Goal: Task Accomplishment & Management: Complete application form

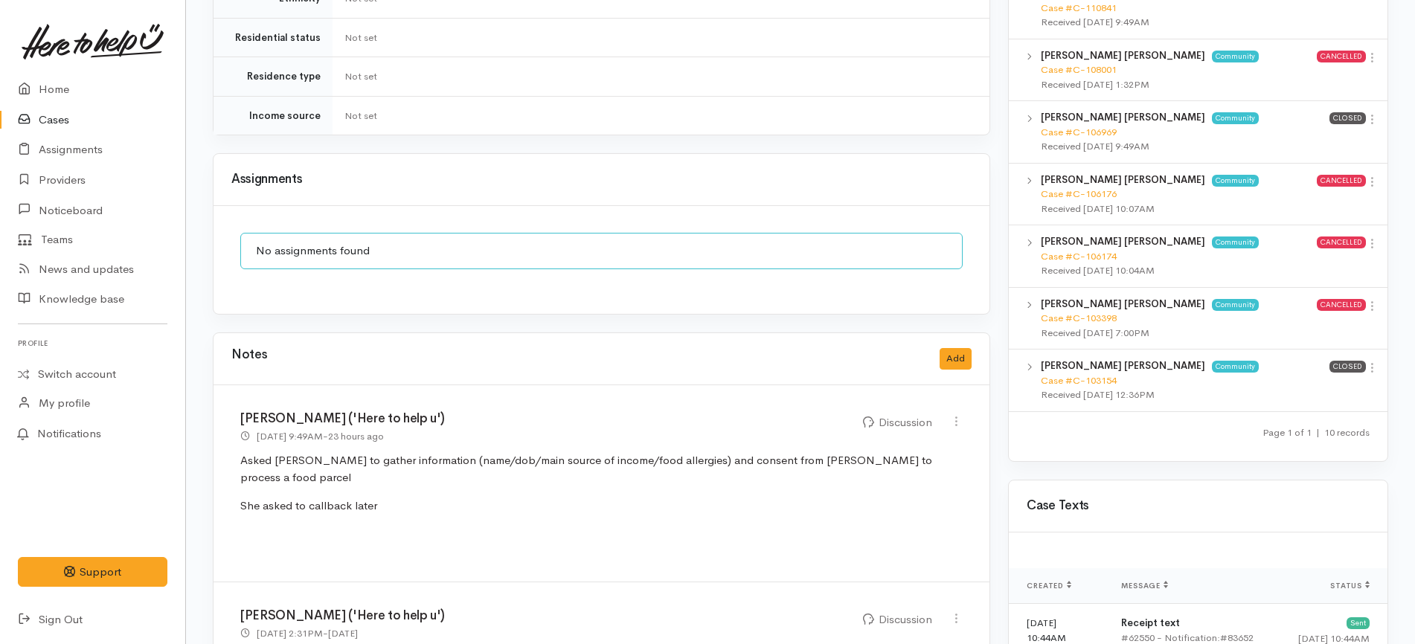
scroll to position [1214, 0]
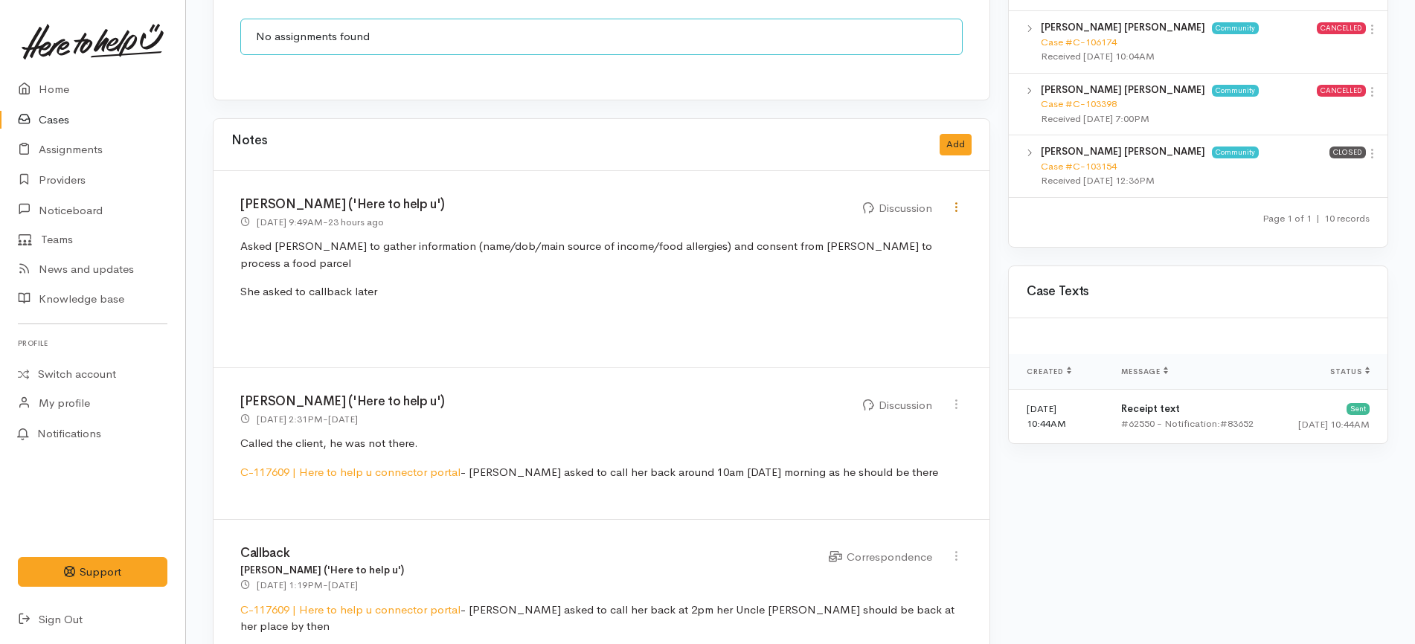
click at [950, 201] on icon at bounding box center [956, 207] width 13 height 13
click at [644, 284] on p "She asked to callback later" at bounding box center [601, 292] width 723 height 17
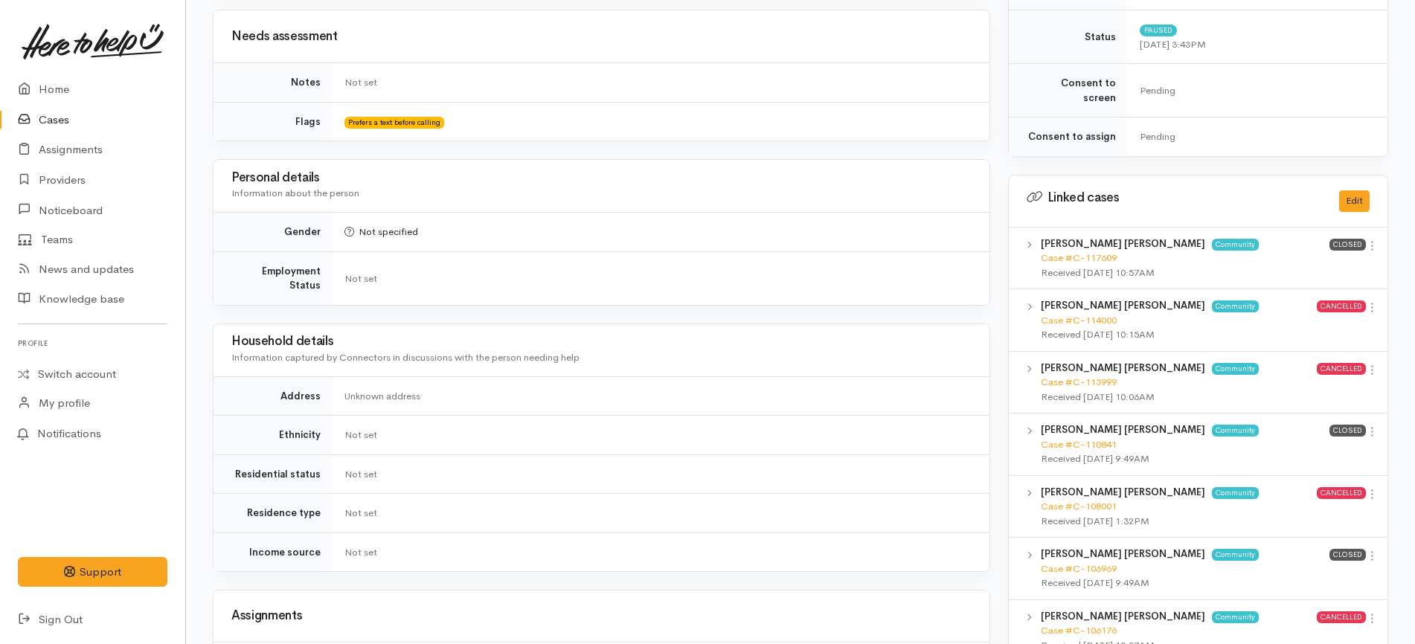
scroll to position [4, 0]
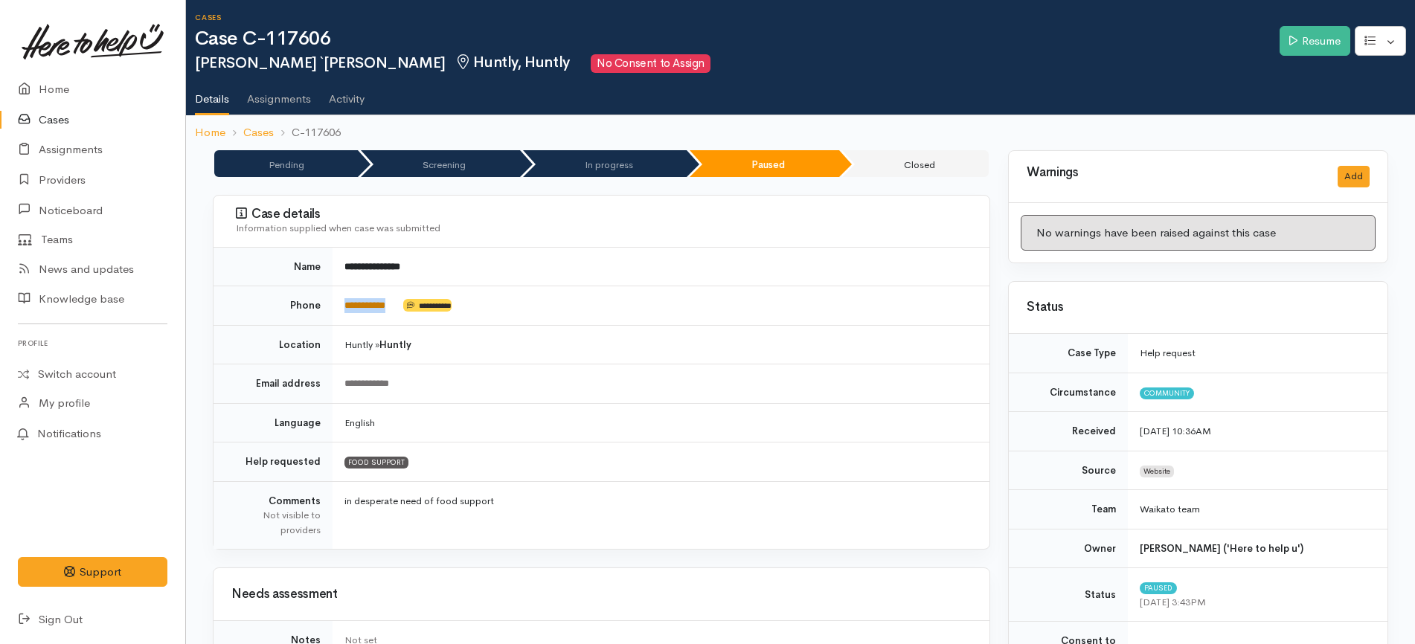
drag, startPoint x: 403, startPoint y: 310, endPoint x: 345, endPoint y: 311, distance: 57.3
click at [345, 311] on td "**********" at bounding box center [661, 306] width 657 height 39
copy td "**********"
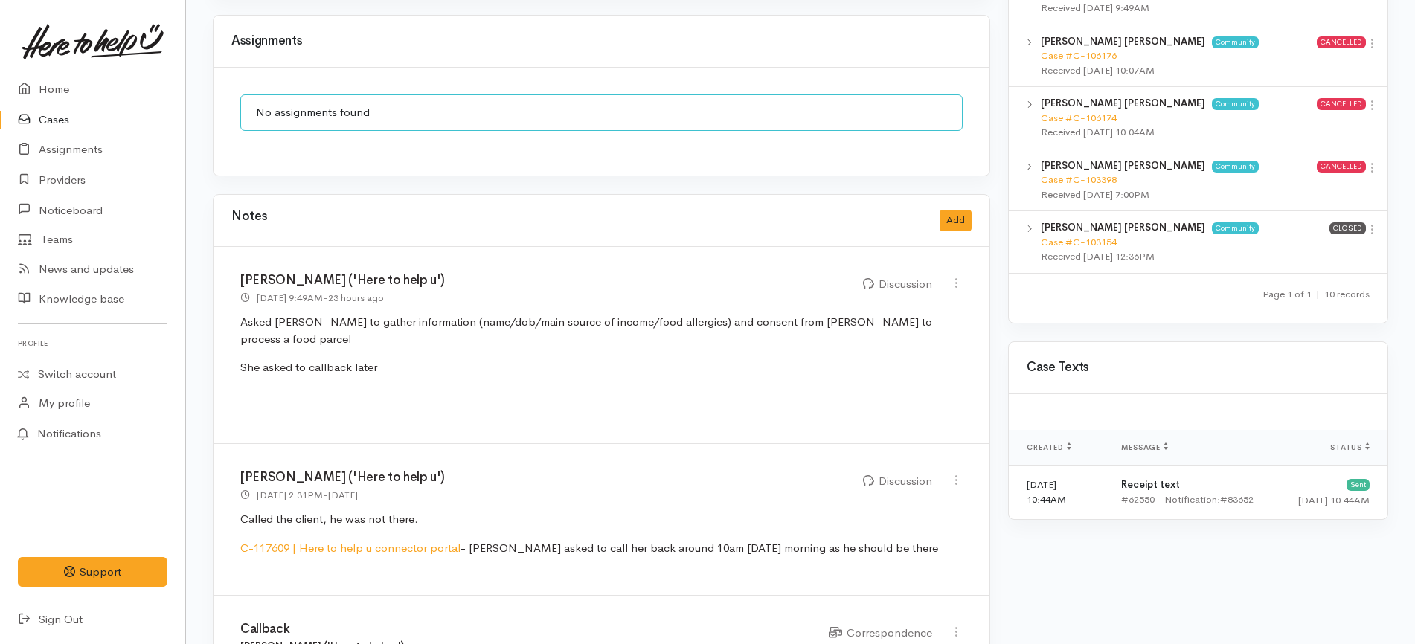
scroll to position [1214, 0]
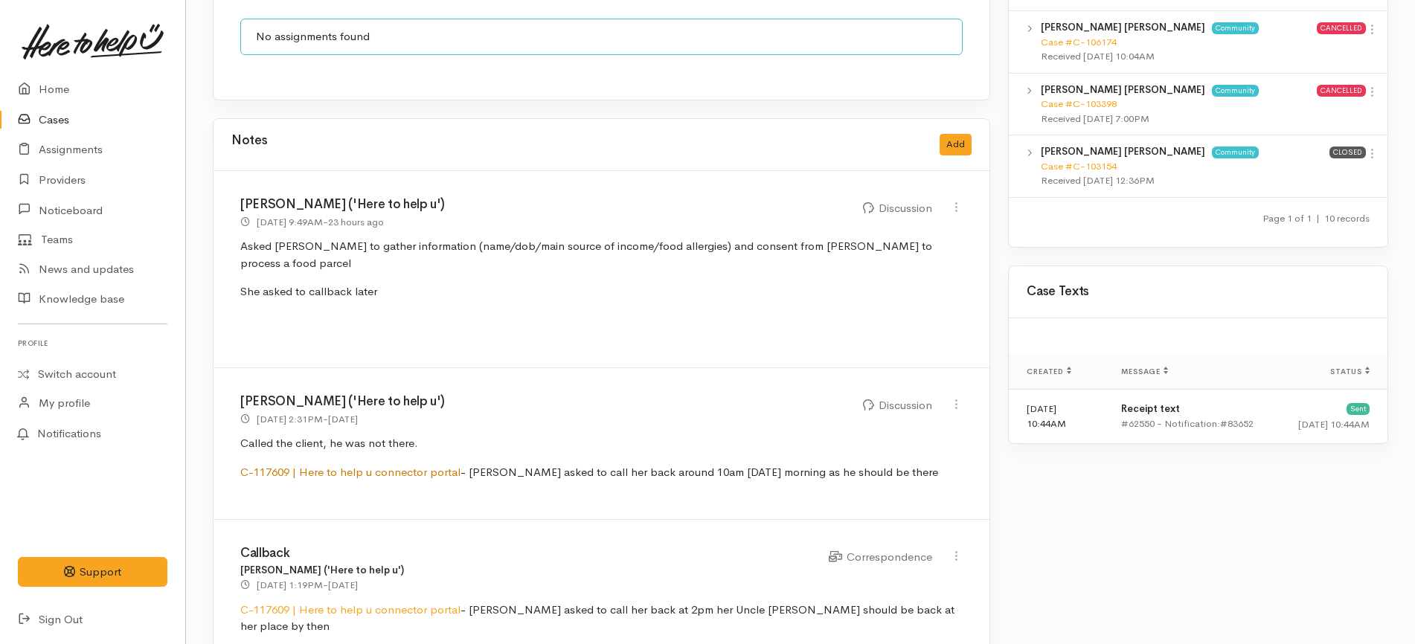
click at [437, 465] on link "C-117609 | Here to help u connector portal" at bounding box center [350, 472] width 220 height 14
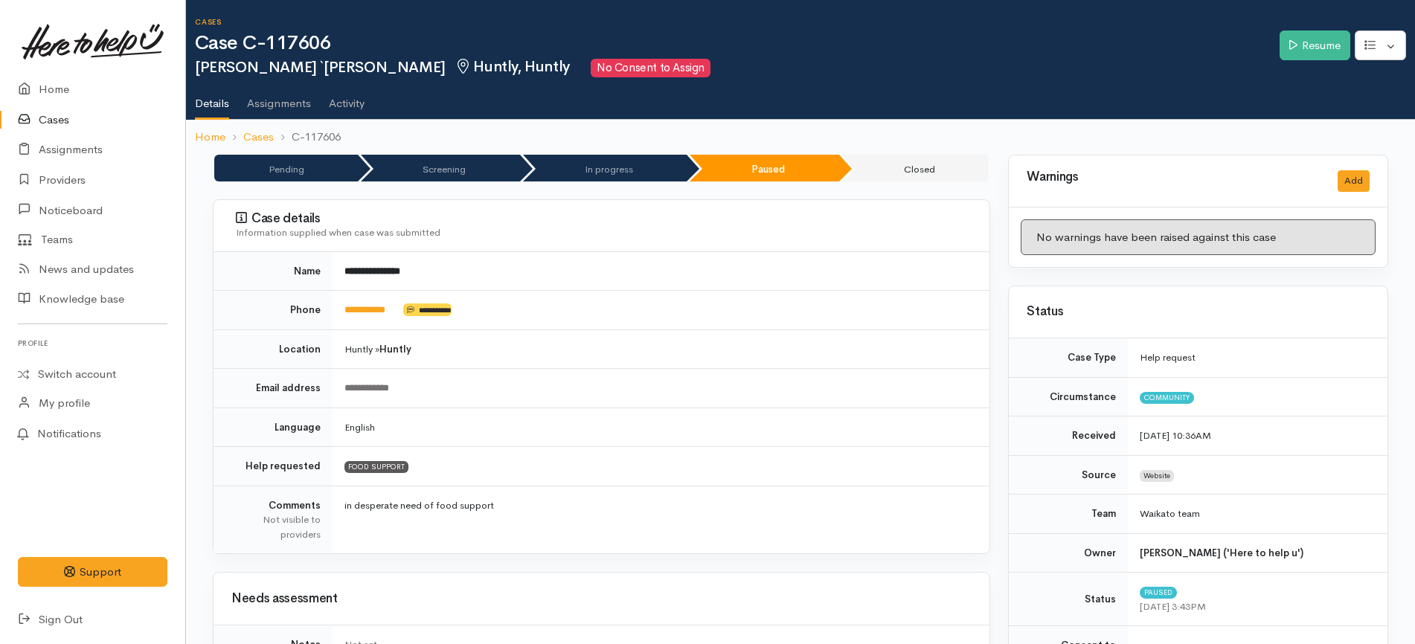
click at [635, 222] on h3 "Case details" at bounding box center [604, 218] width 736 height 15
click at [1290, 43] on icon at bounding box center [1294, 44] width 8 height 11
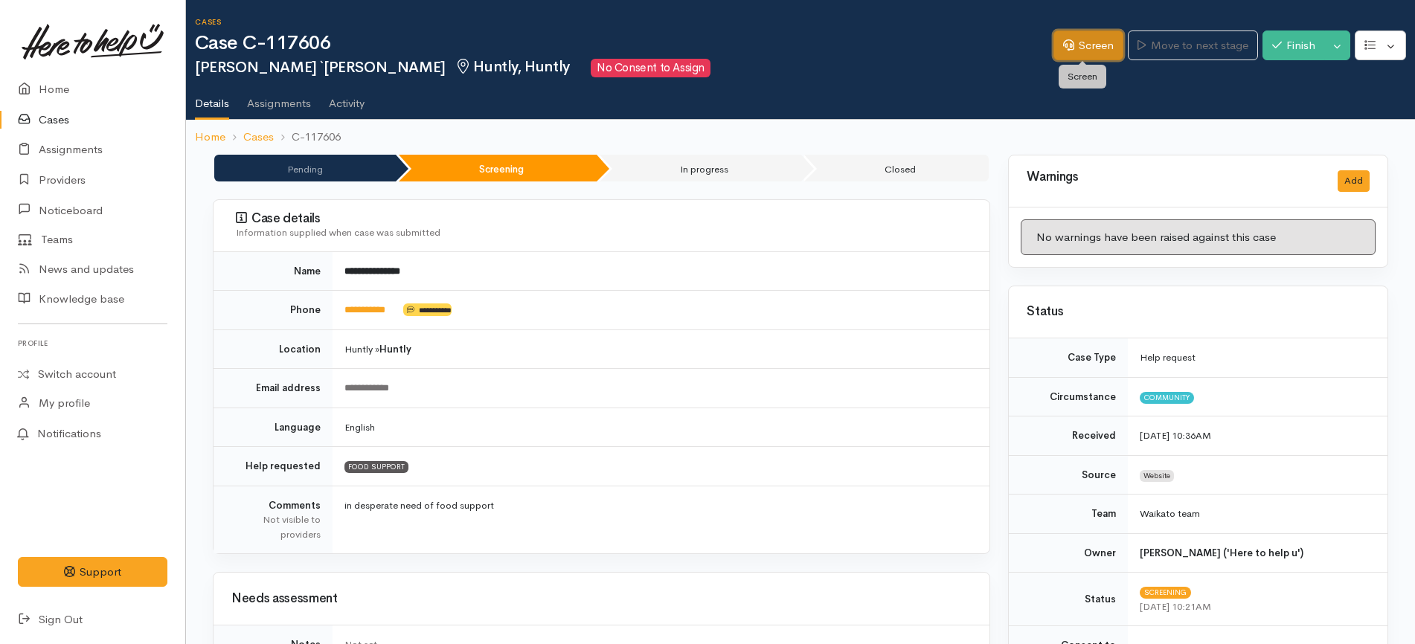
click at [1100, 43] on link "Screen" at bounding box center [1089, 46] width 70 height 31
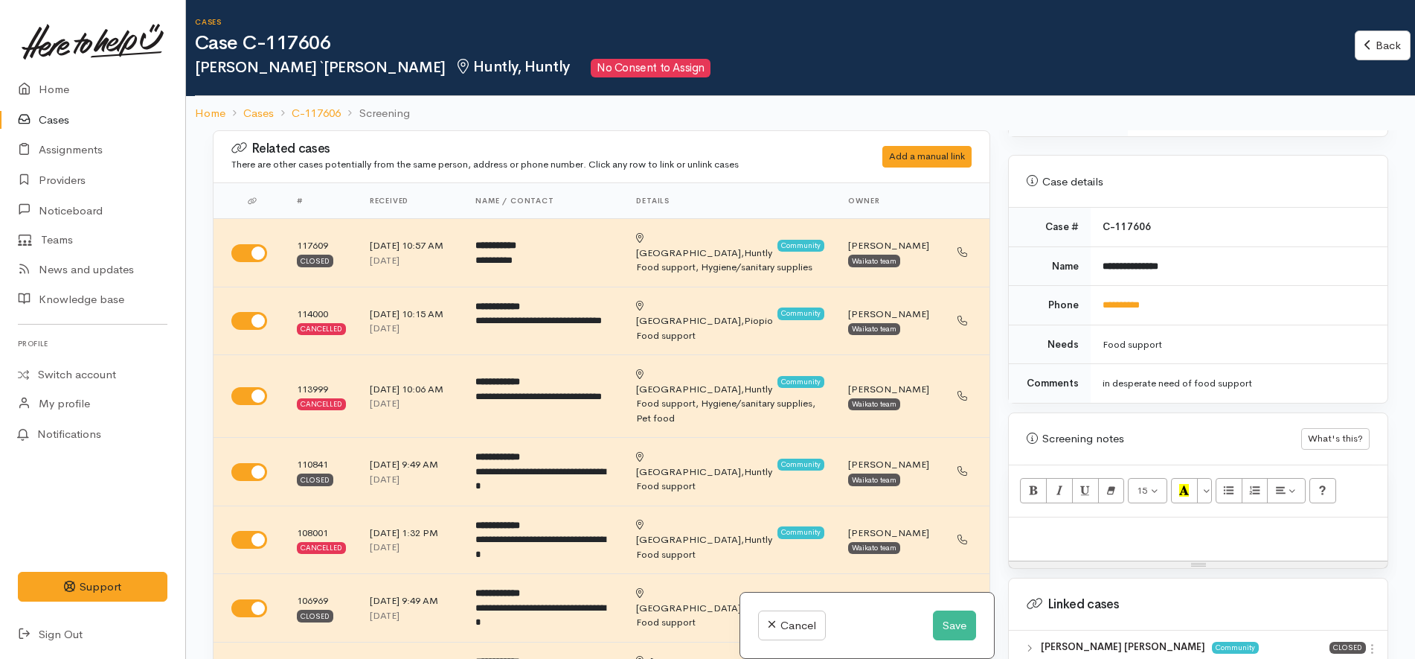
scroll to position [837, 0]
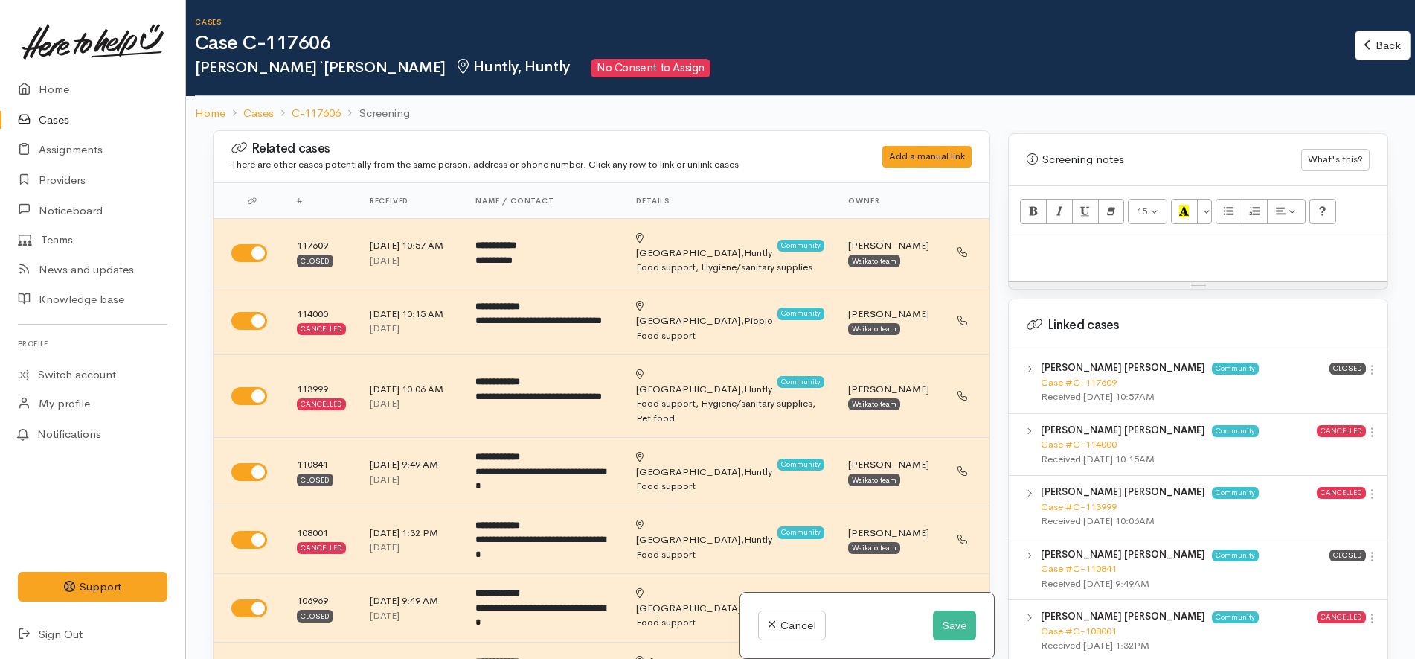
click at [1176, 253] on div at bounding box center [1198, 260] width 379 height 44
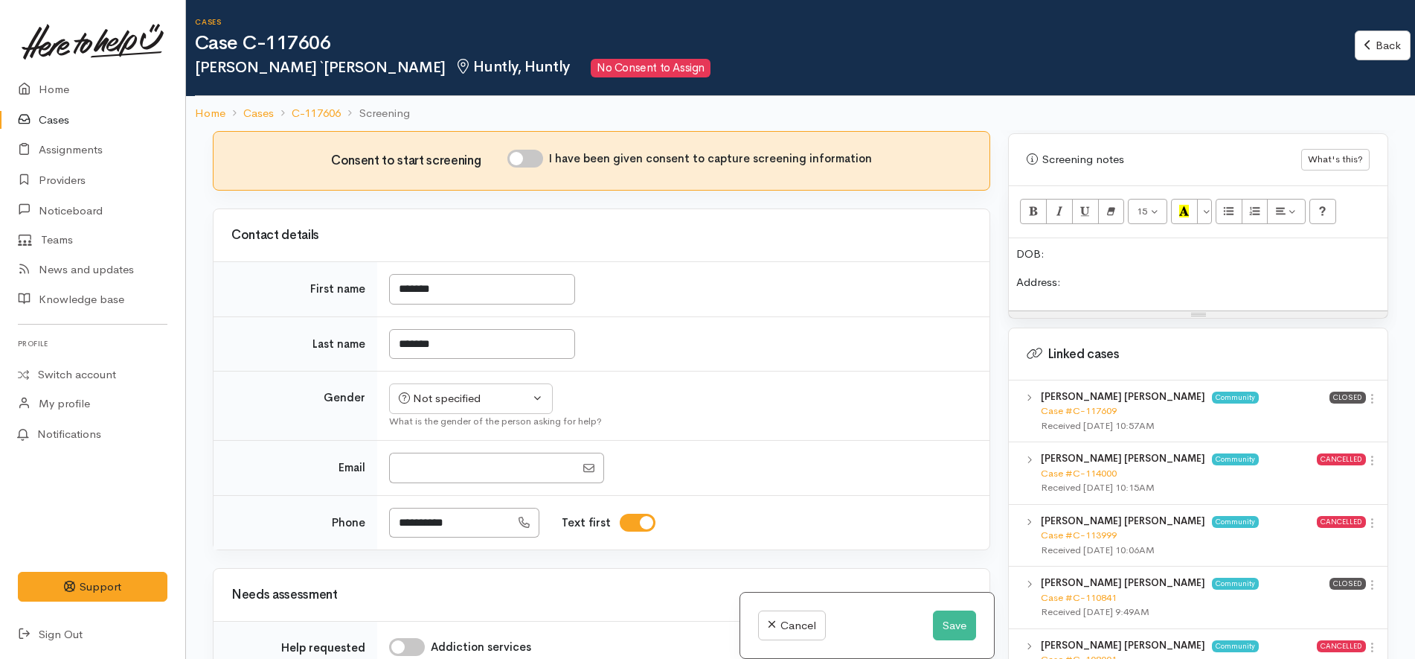
scroll to position [848, 0]
click at [482, 392] on div "Not specified" at bounding box center [464, 400] width 131 height 17
click at [441, 447] on link "Male" at bounding box center [478, 458] width 176 height 23
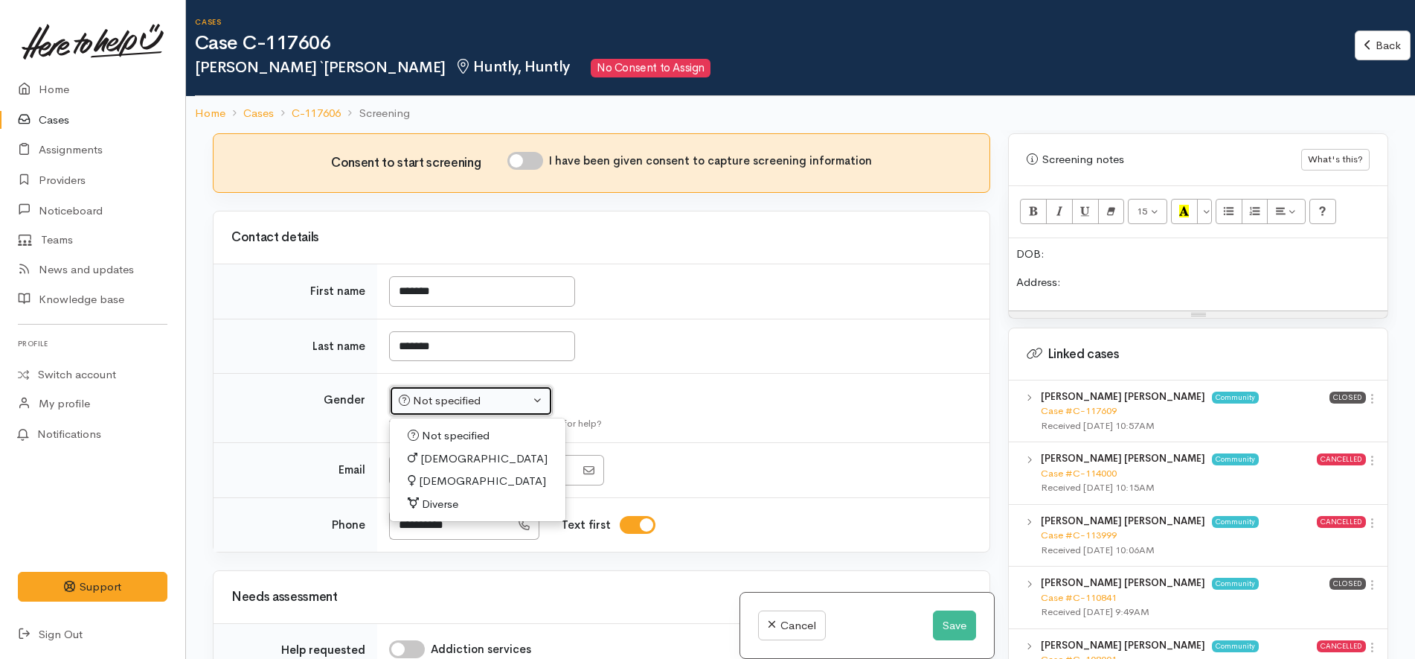
select select "Male"
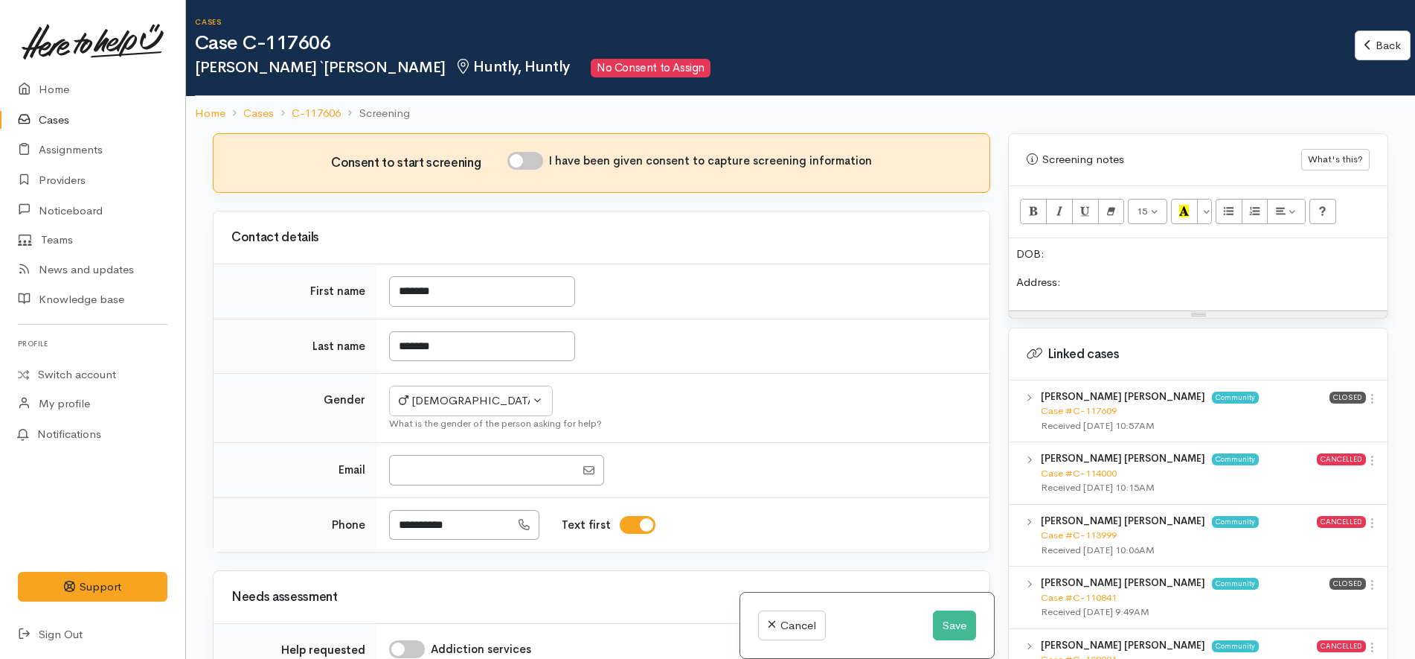
click at [530, 152] on input "I have been given consent to capture screening information" at bounding box center [526, 161] width 36 height 18
checkbox input "true"
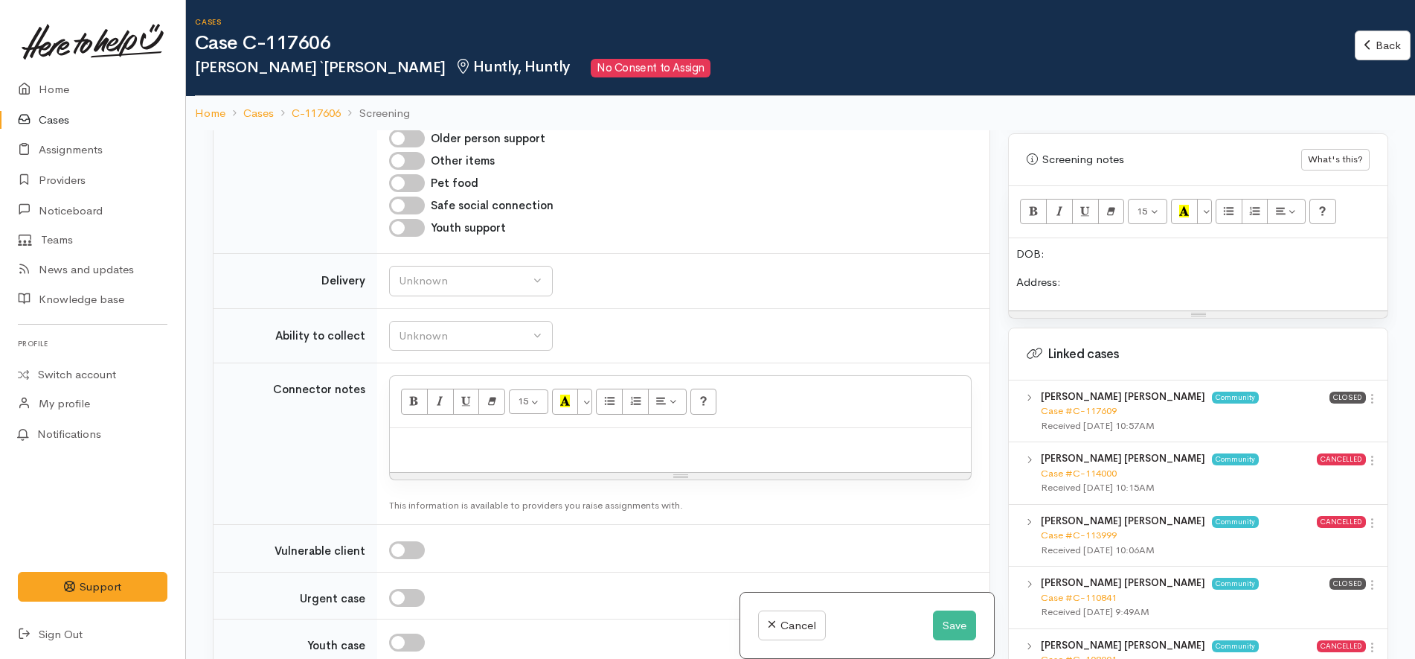
scroll to position [1673, 0]
click at [527, 271] on div "Unknown" at bounding box center [464, 279] width 131 height 17
click at [427, 407] on link "No" at bounding box center [471, 418] width 162 height 23
select select "1"
click at [470, 326] on div "Unknown" at bounding box center [464, 334] width 131 height 17
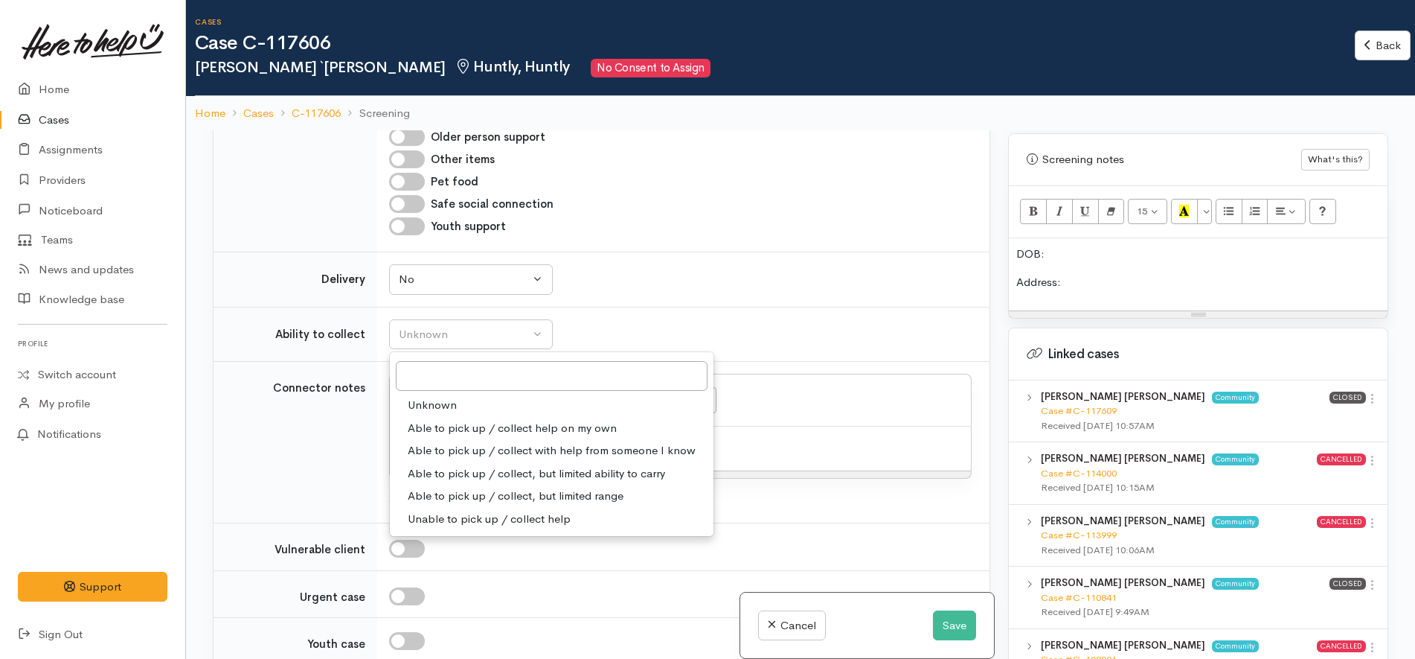
click at [486, 420] on span "Able to pick up / collect help on my own" at bounding box center [512, 428] width 209 height 17
select select "2"
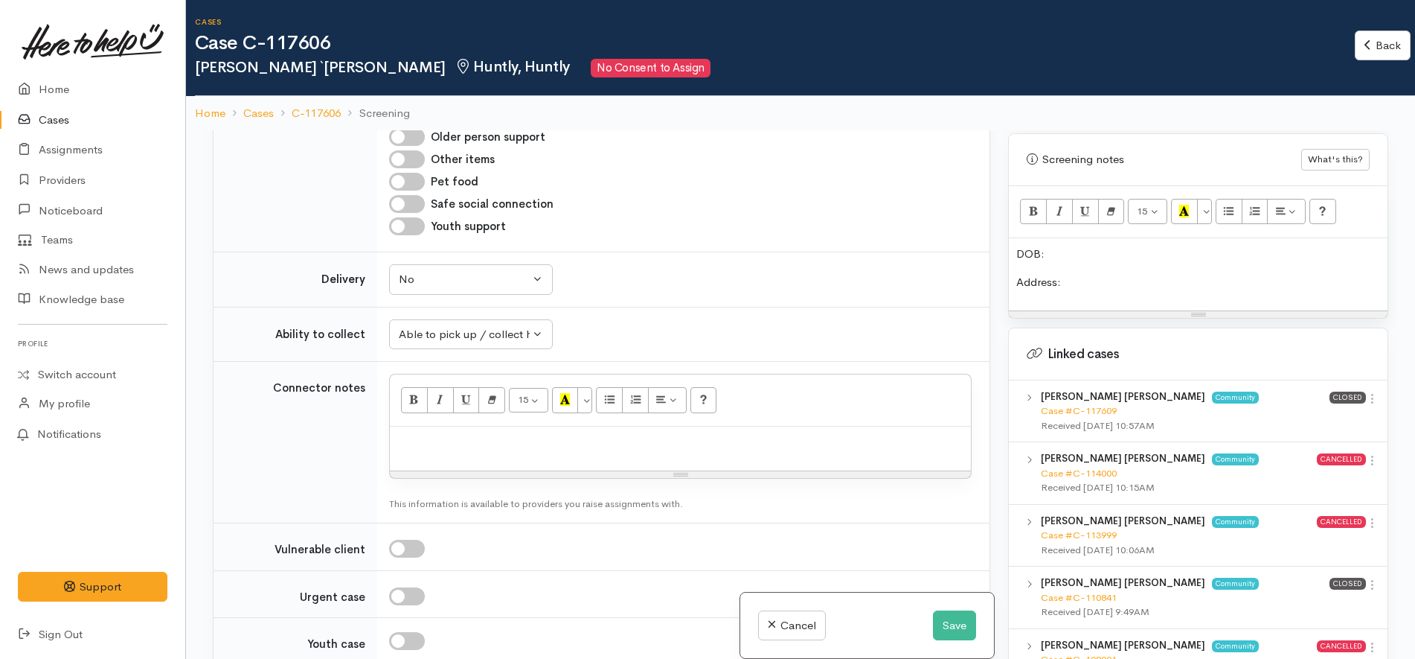
drag, startPoint x: 618, startPoint y: 312, endPoint x: 636, endPoint y: 325, distance: 22.3
click at [618, 310] on td "Unknown Able to pick up / collect help on my own Able to pick up / collect with…" at bounding box center [683, 334] width 612 height 55
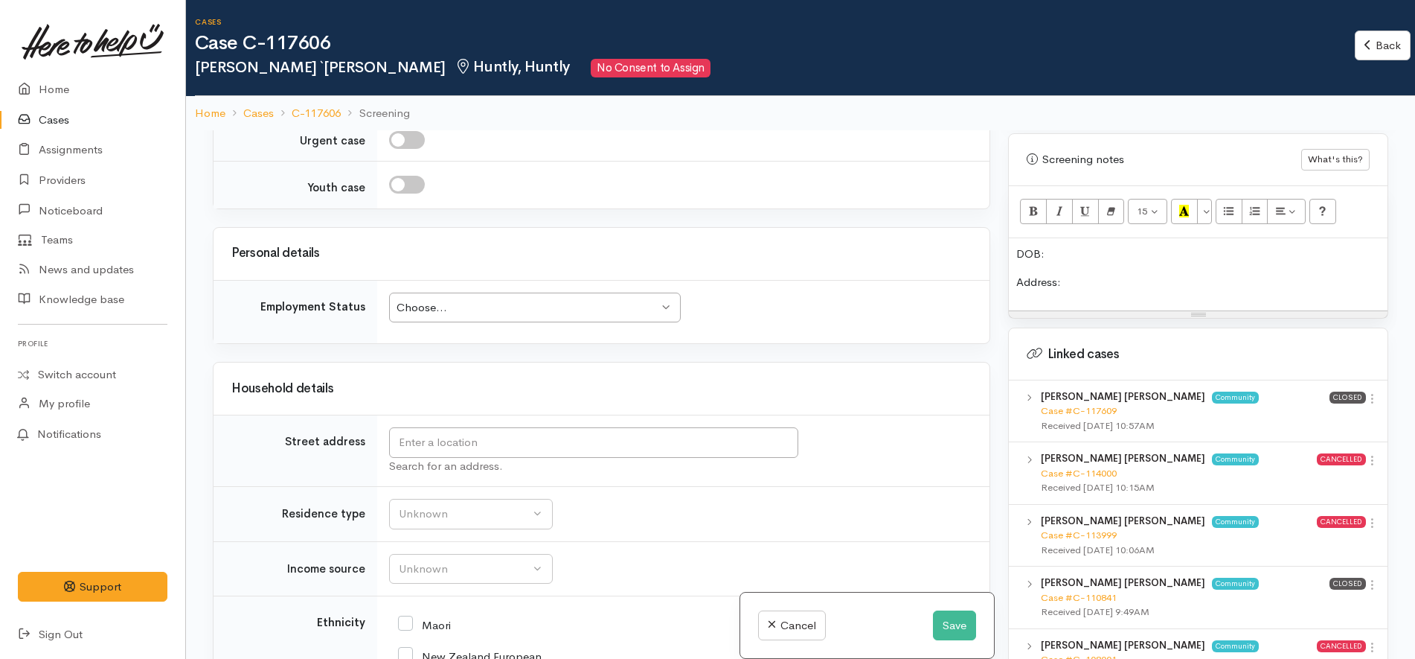
scroll to position [2138, 0]
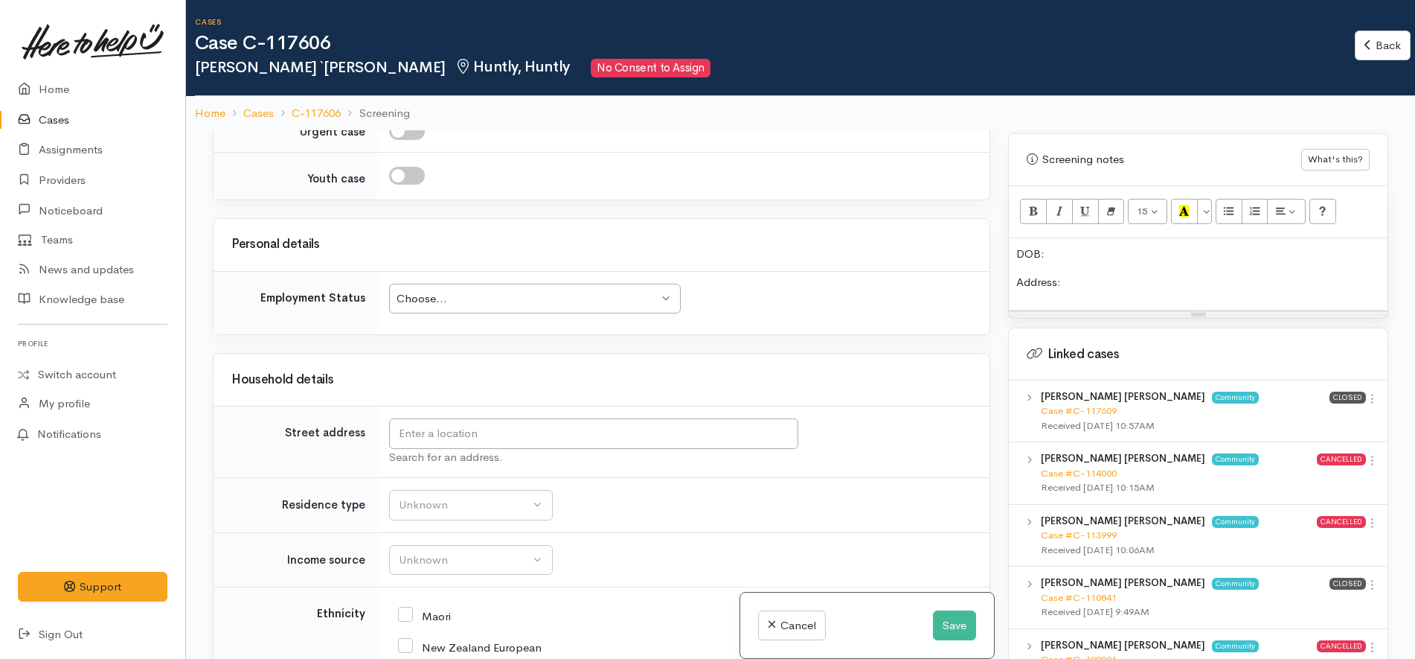
click at [601, 290] on div "Choose..." at bounding box center [528, 298] width 263 height 17
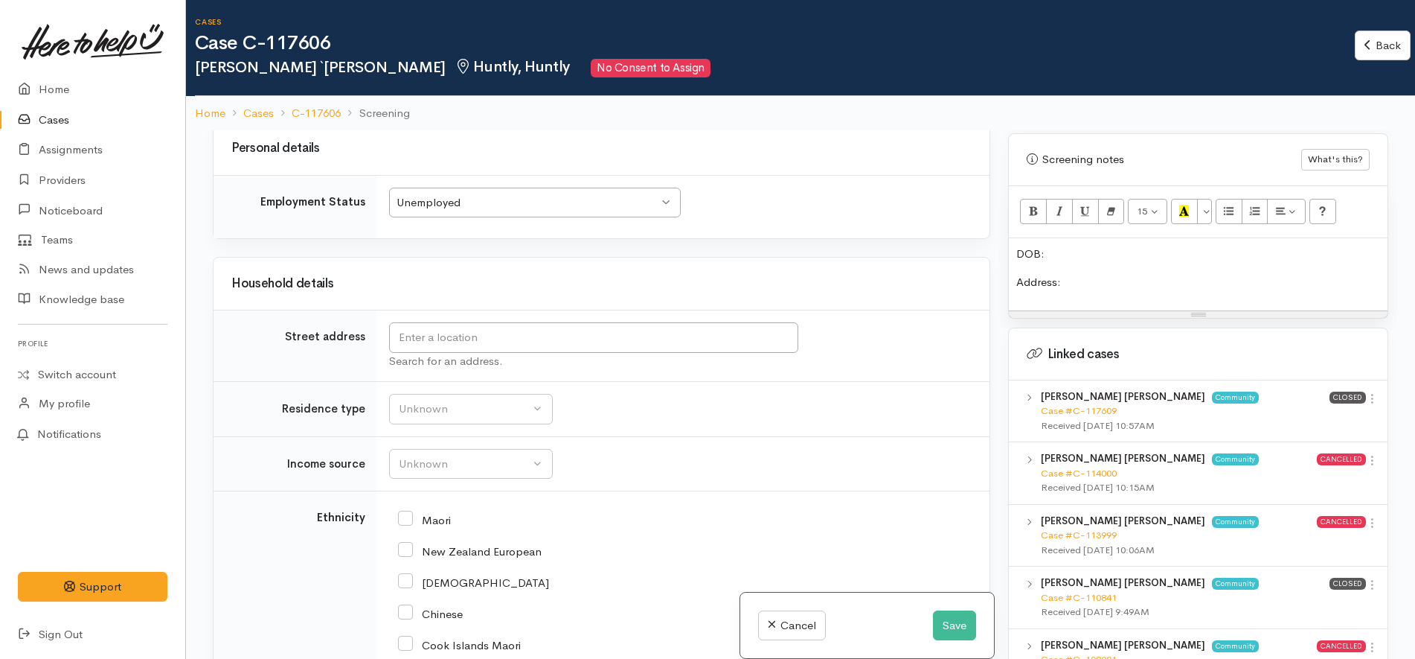
scroll to position [2510, 0]
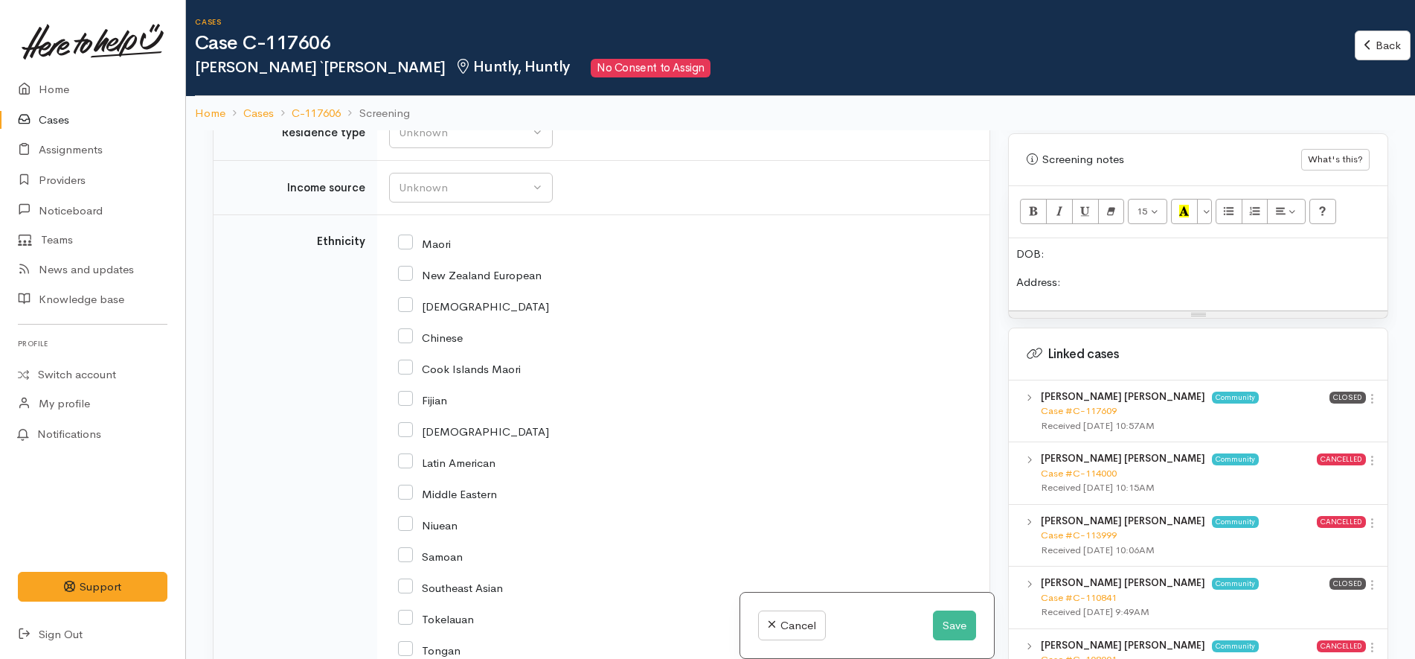
drag, startPoint x: 436, startPoint y: 237, endPoint x: 442, endPoint y: 228, distance: 11.4
click at [435, 235] on div "Maori" at bounding box center [680, 242] width 565 height 31
click at [508, 179] on div "Unknown" at bounding box center [464, 187] width 131 height 17
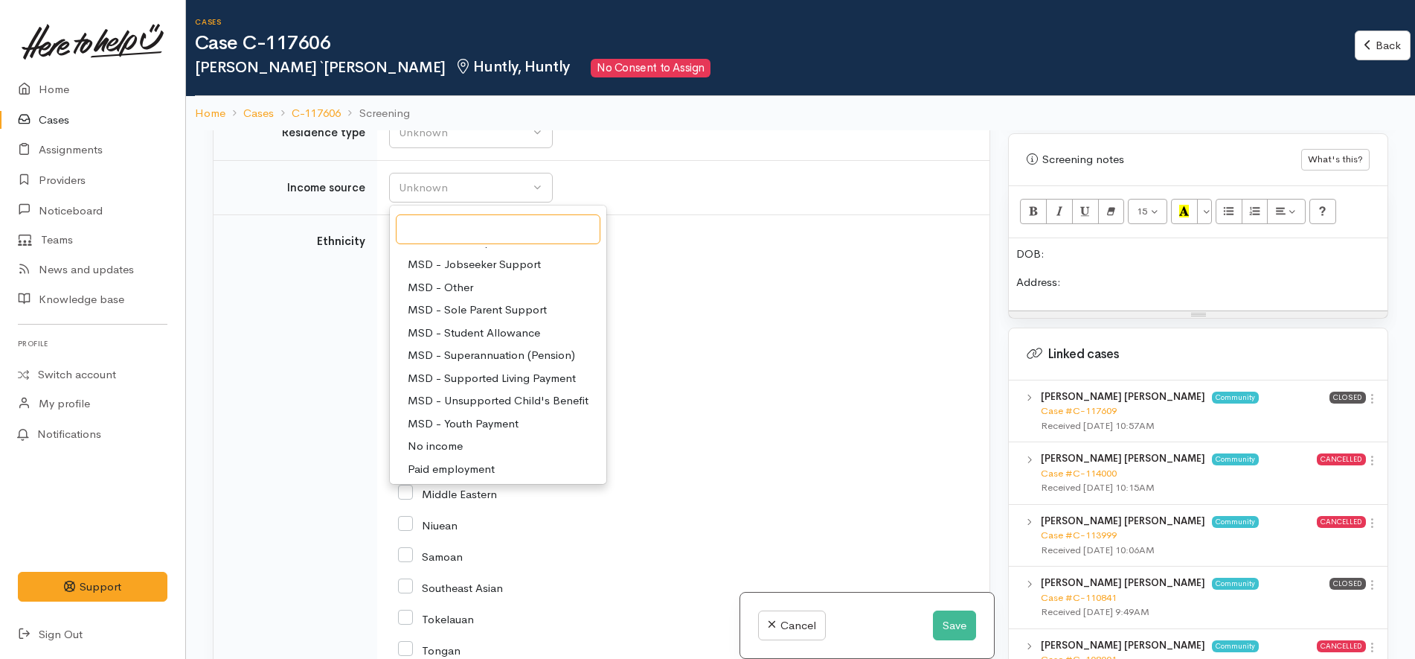
scroll to position [37, 0]
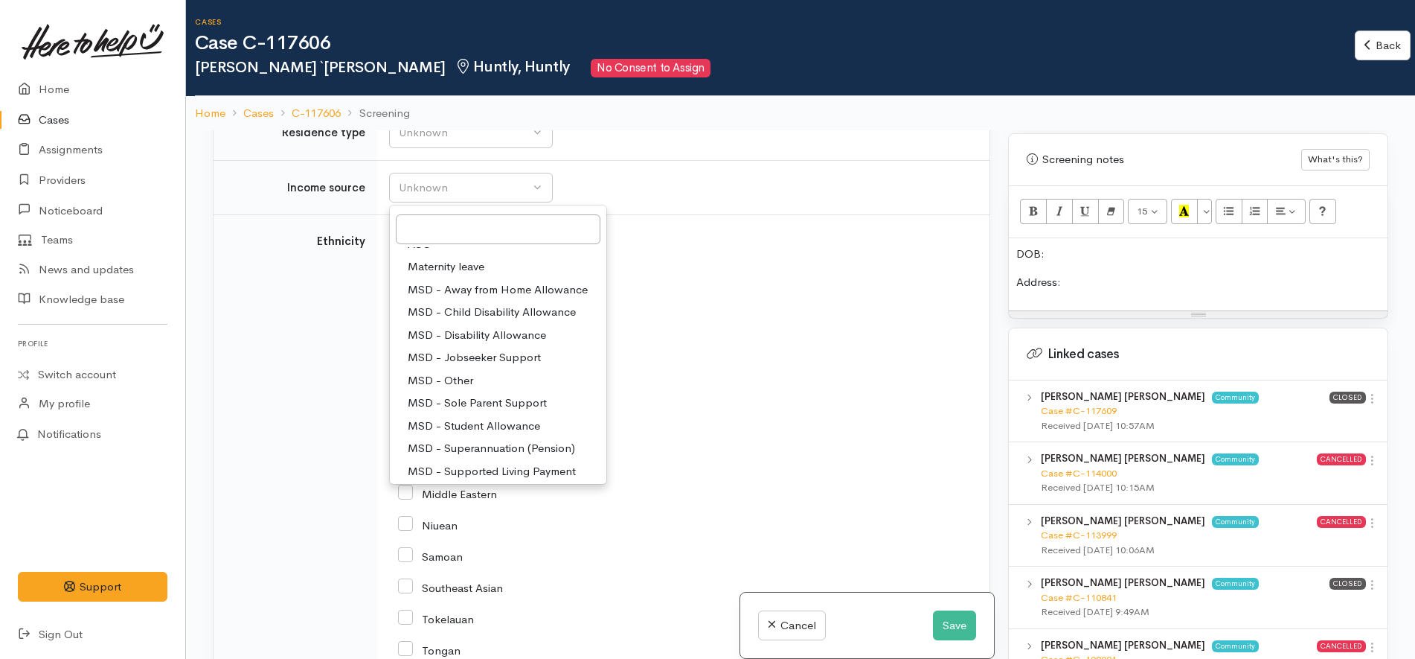
click at [520, 349] on span "MSD - Jobseeker Support" at bounding box center [474, 357] width 133 height 17
select select "4"
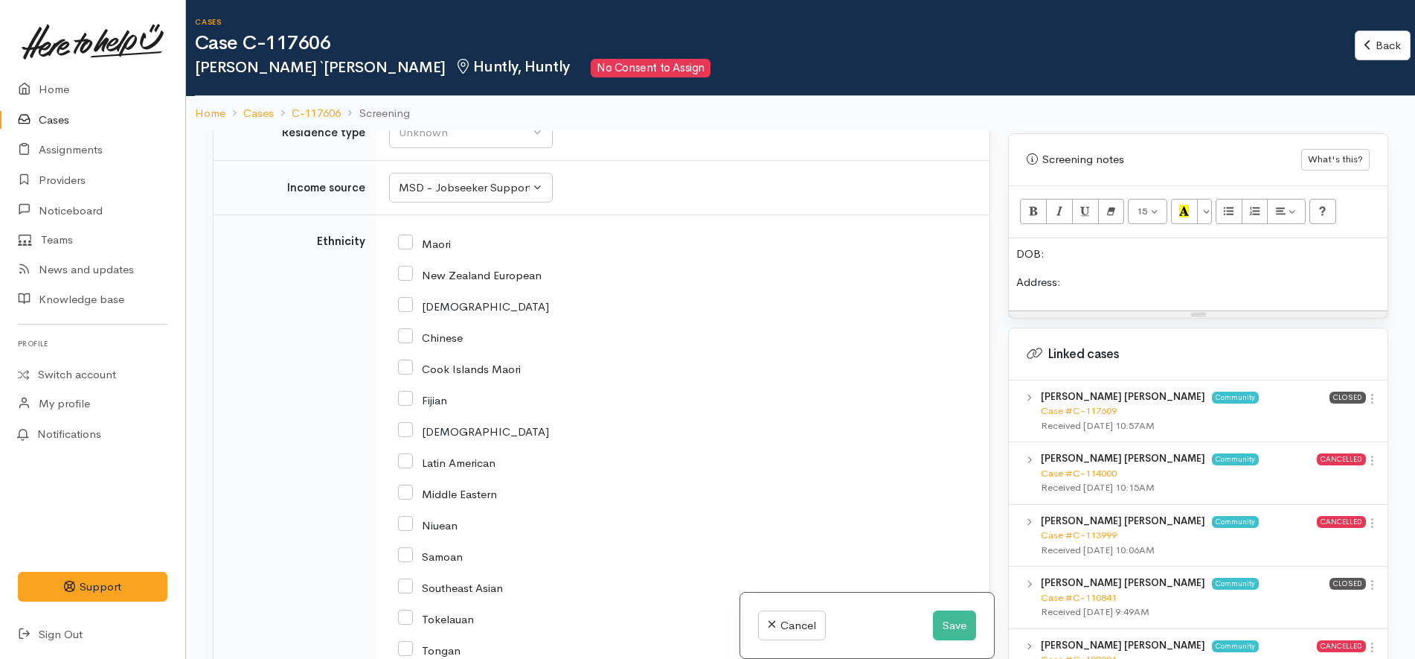
click at [682, 298] on div "African" at bounding box center [680, 304] width 565 height 13
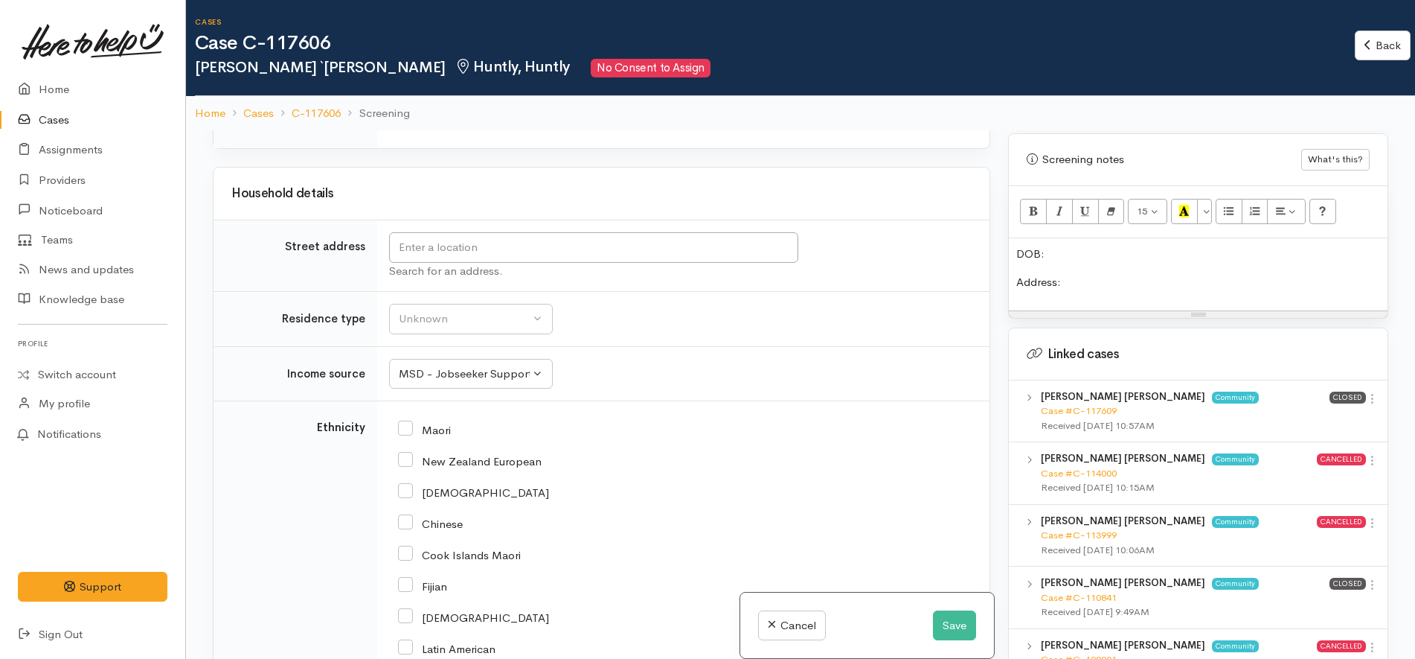
click at [435, 422] on input "Maori" at bounding box center [424, 428] width 53 height 13
checkbox input "true"
click at [508, 238] on input "text" at bounding box center [593, 247] width 409 height 31
click at [1106, 246] on p "DOB:" at bounding box center [1199, 254] width 364 height 17
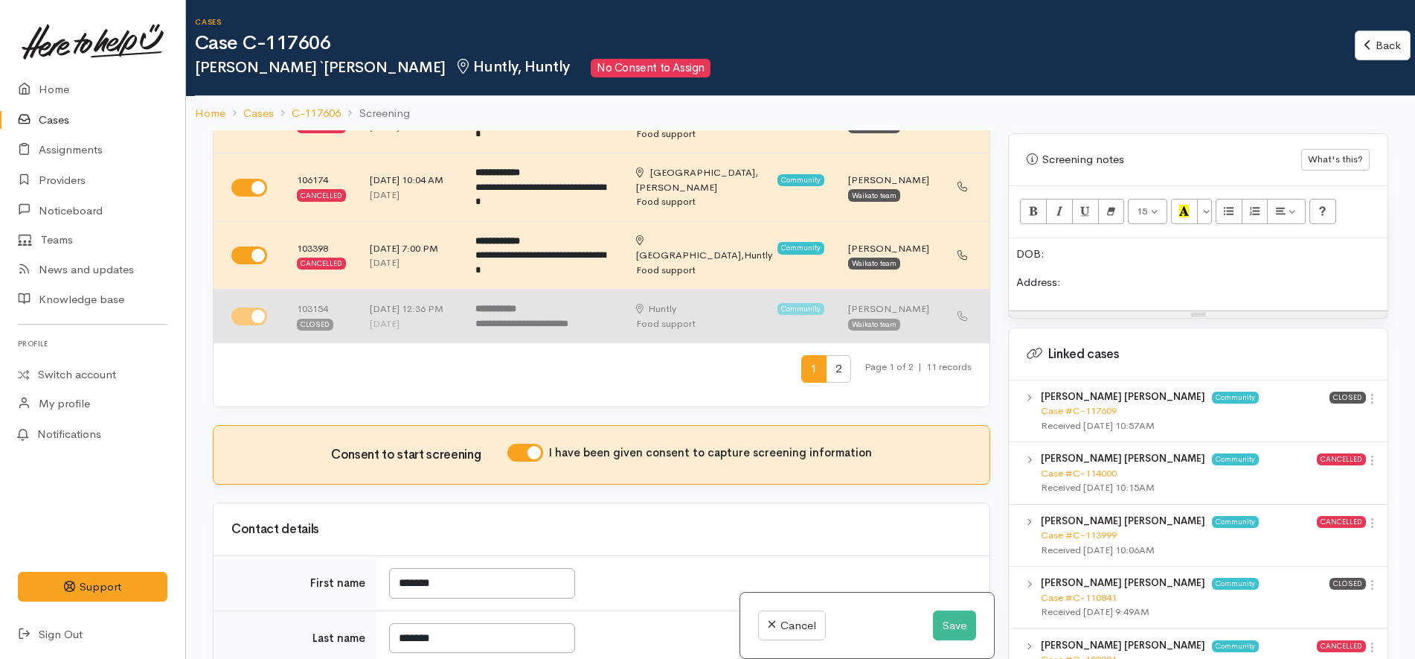
scroll to position [929, 0]
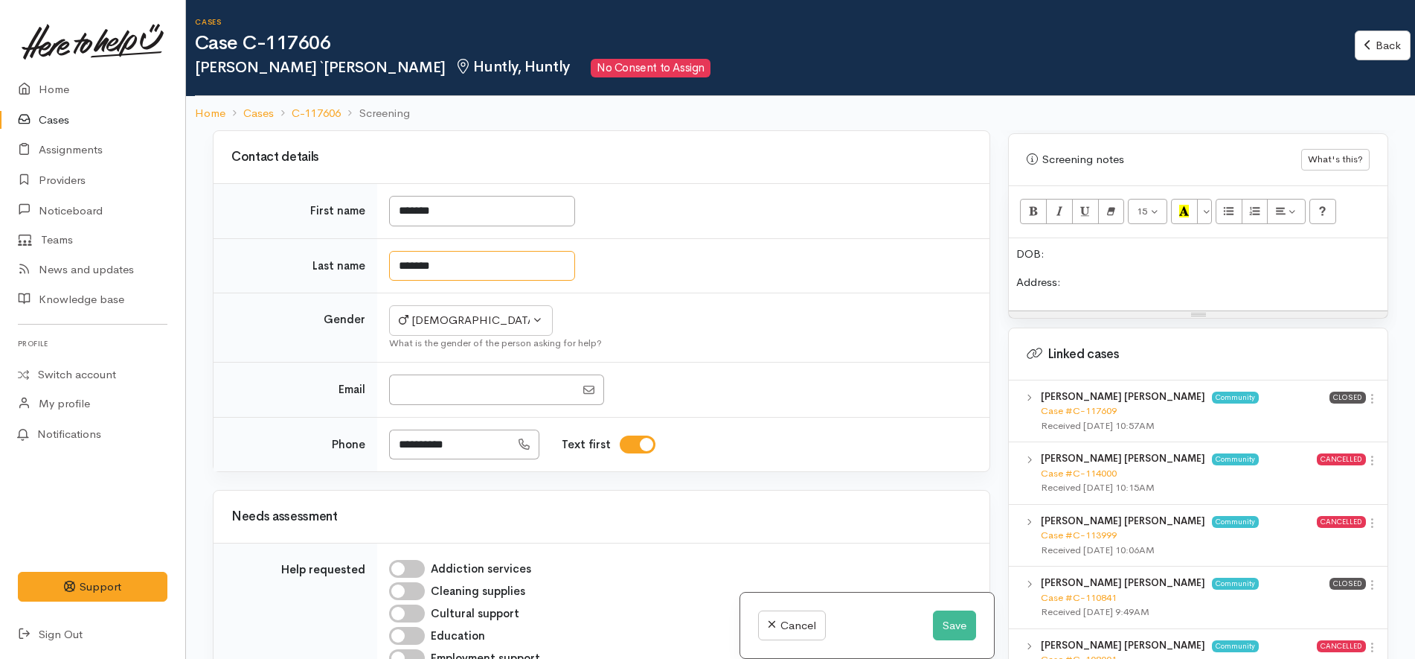
click at [401, 251] on input "*******" at bounding box center [482, 266] width 186 height 31
type input "******"
click at [716, 259] on td "******" at bounding box center [683, 265] width 612 height 55
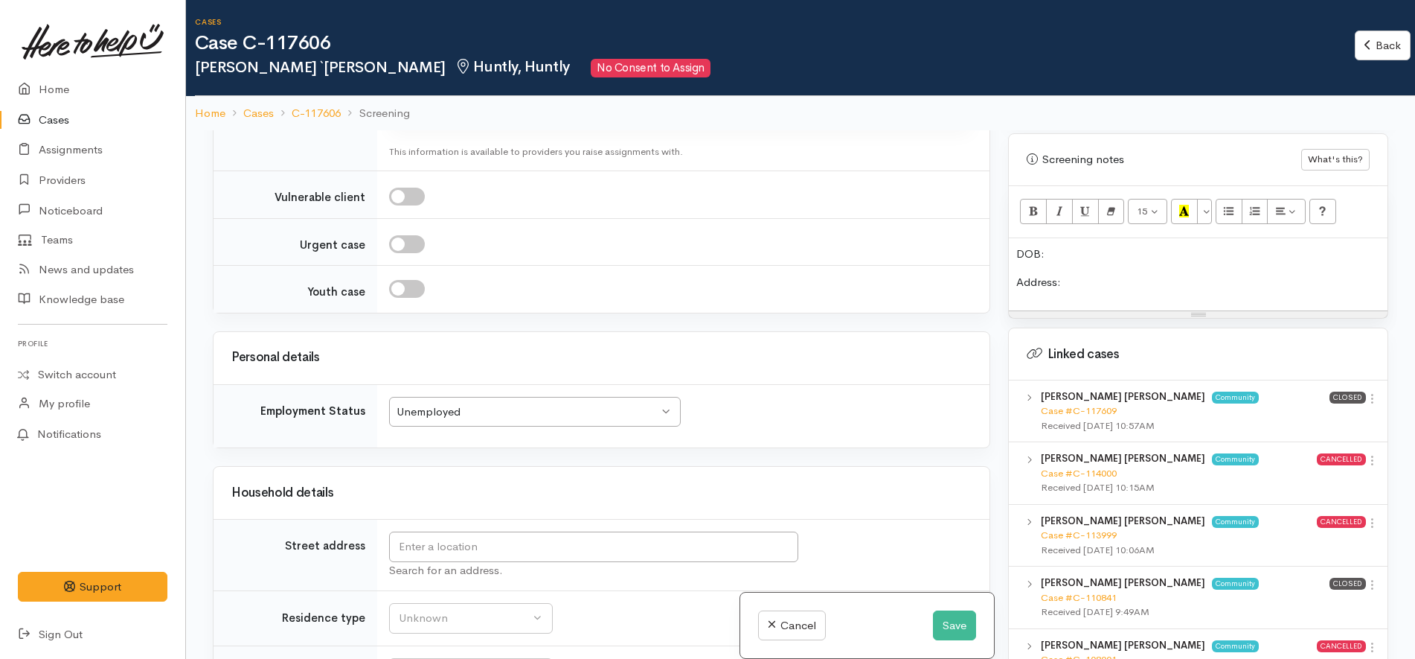
scroll to position [2045, 0]
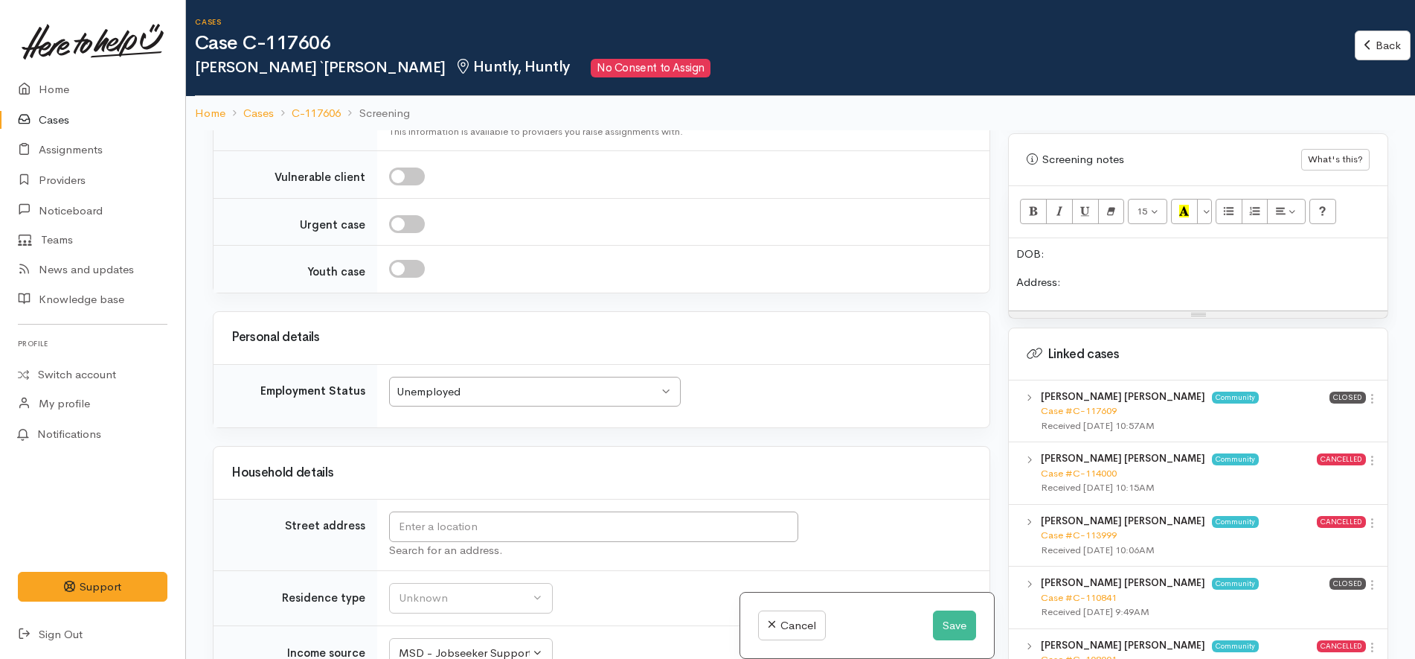
click at [1101, 246] on p "DOB:" at bounding box center [1199, 254] width 364 height 17
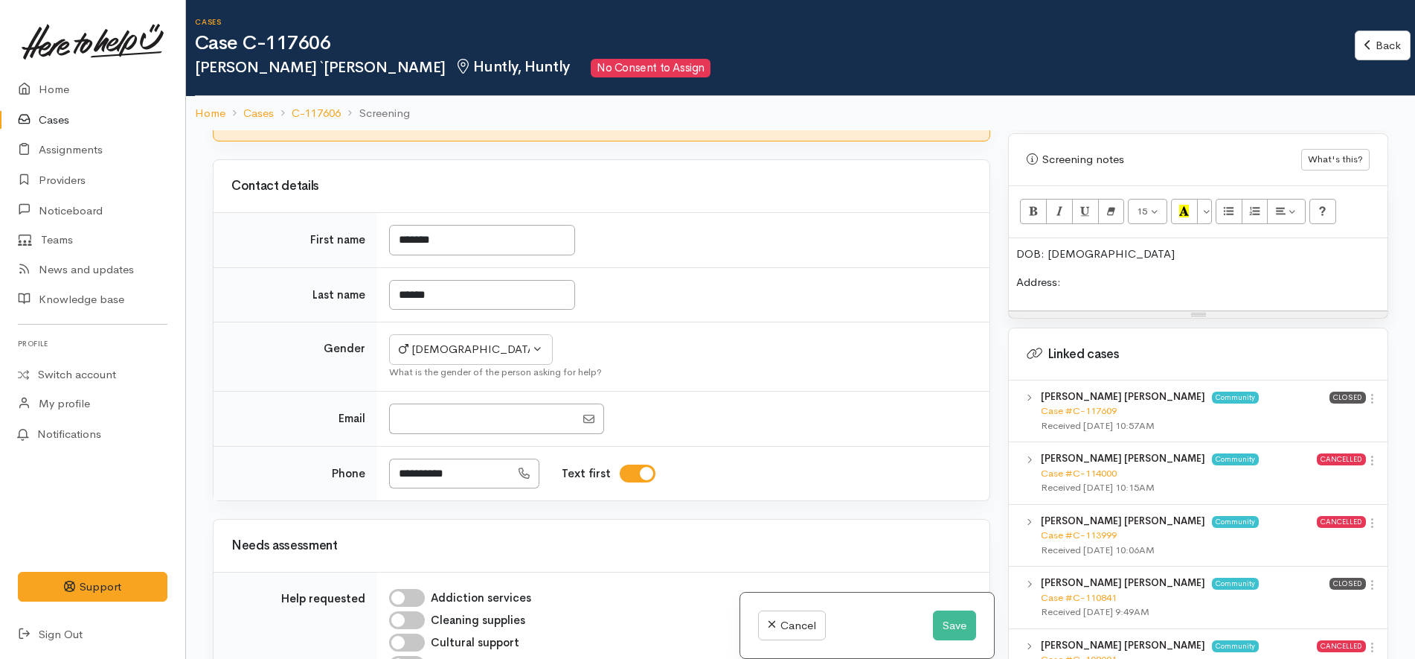
scroll to position [836, 0]
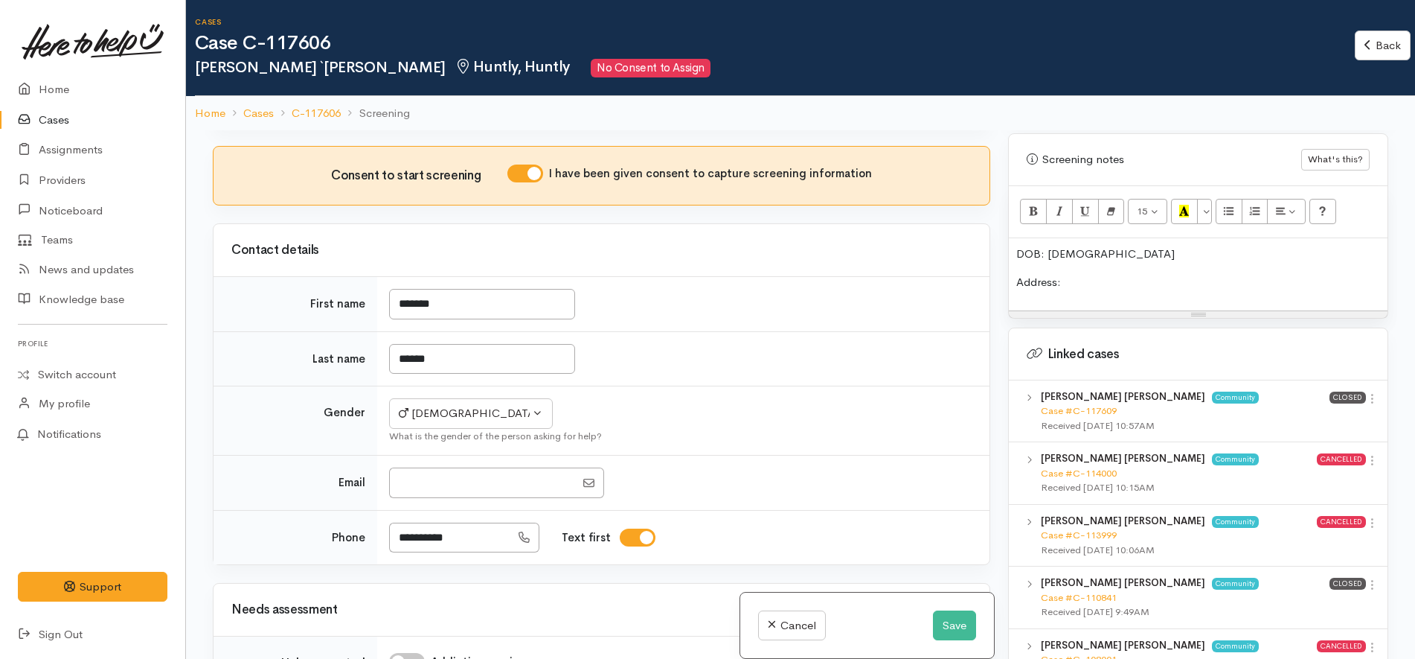
click at [859, 310] on td "*******" at bounding box center [683, 304] width 612 height 55
click at [1152, 246] on p "DOB: 1955" at bounding box center [1199, 254] width 364 height 17
click at [1098, 278] on div "DOB: 1955 Address:" at bounding box center [1198, 274] width 379 height 72
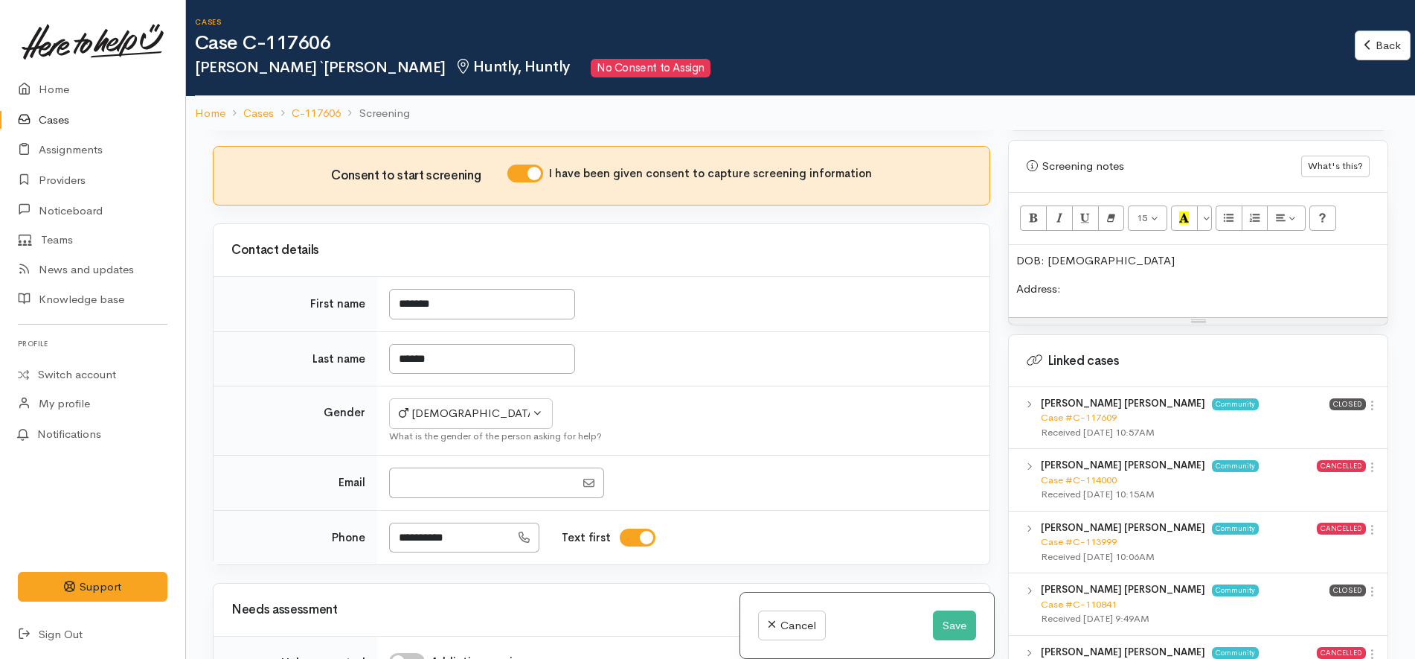
scroll to position [822, 0]
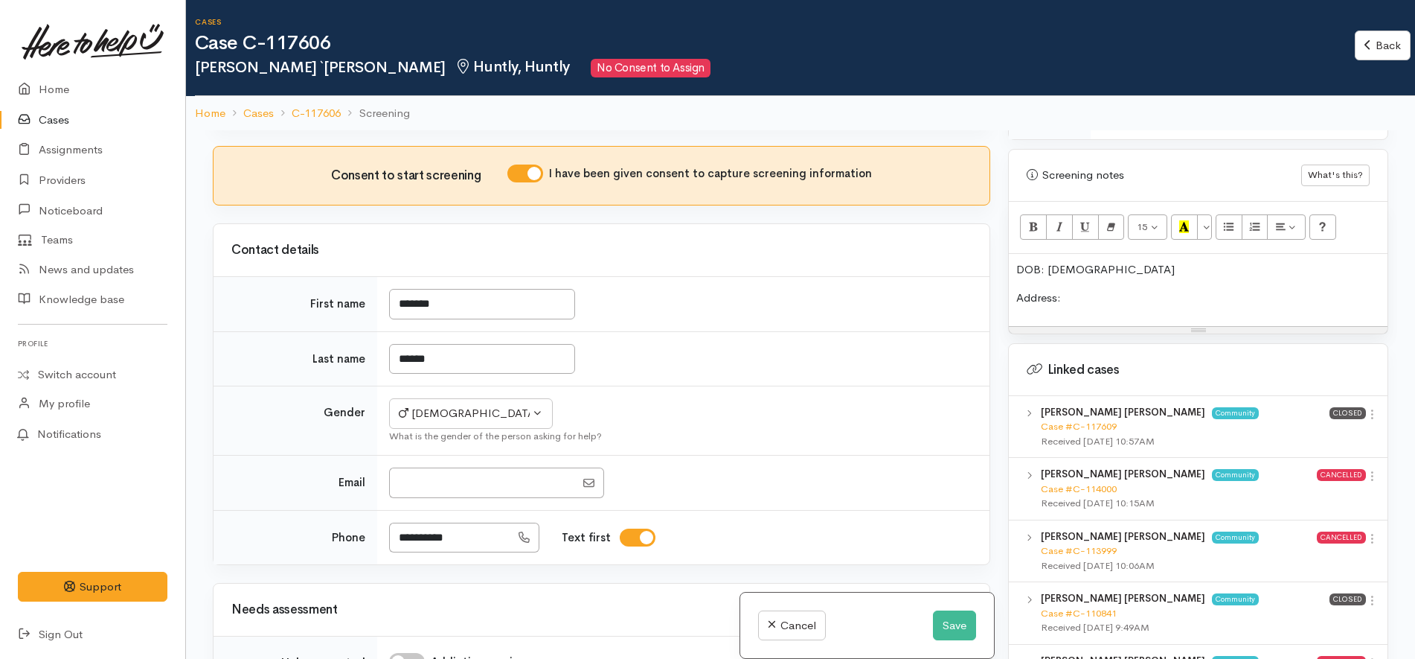
click at [1046, 261] on p "DOB: 1955" at bounding box center [1199, 269] width 364 height 17
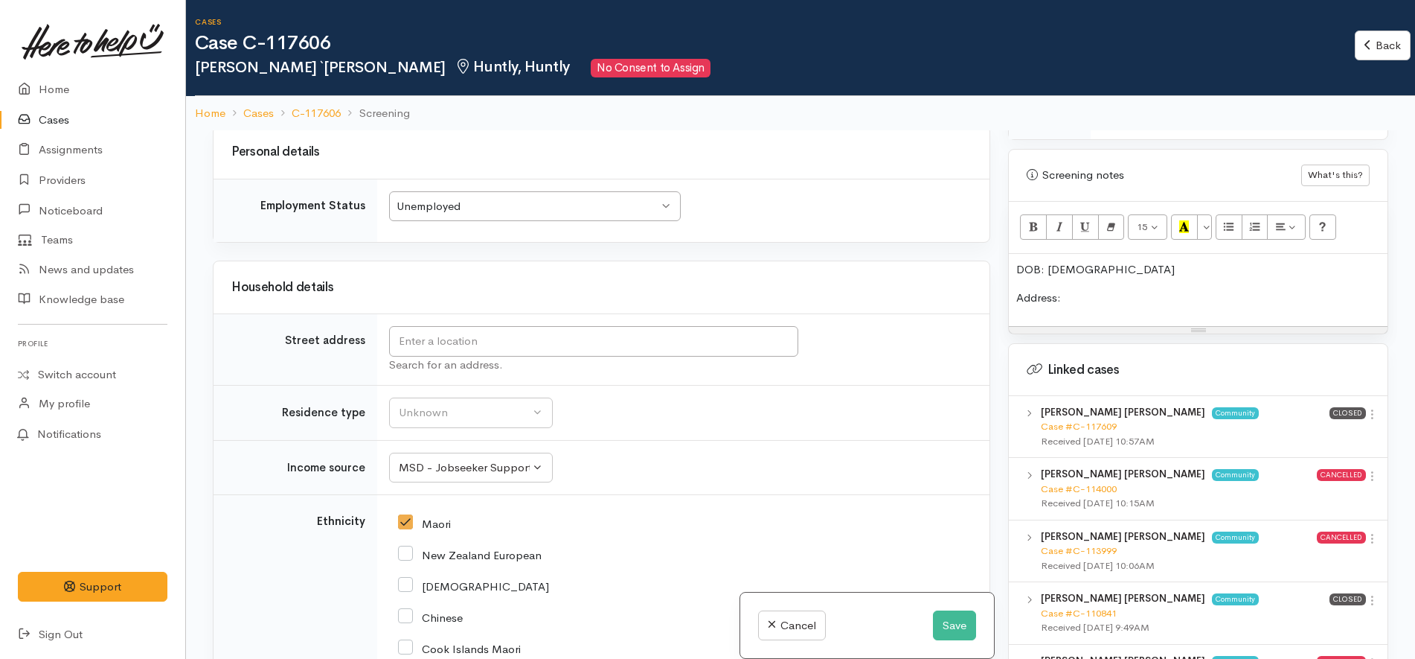
scroll to position [2231, 0]
click at [510, 328] on input "text" at bounding box center [593, 340] width 409 height 31
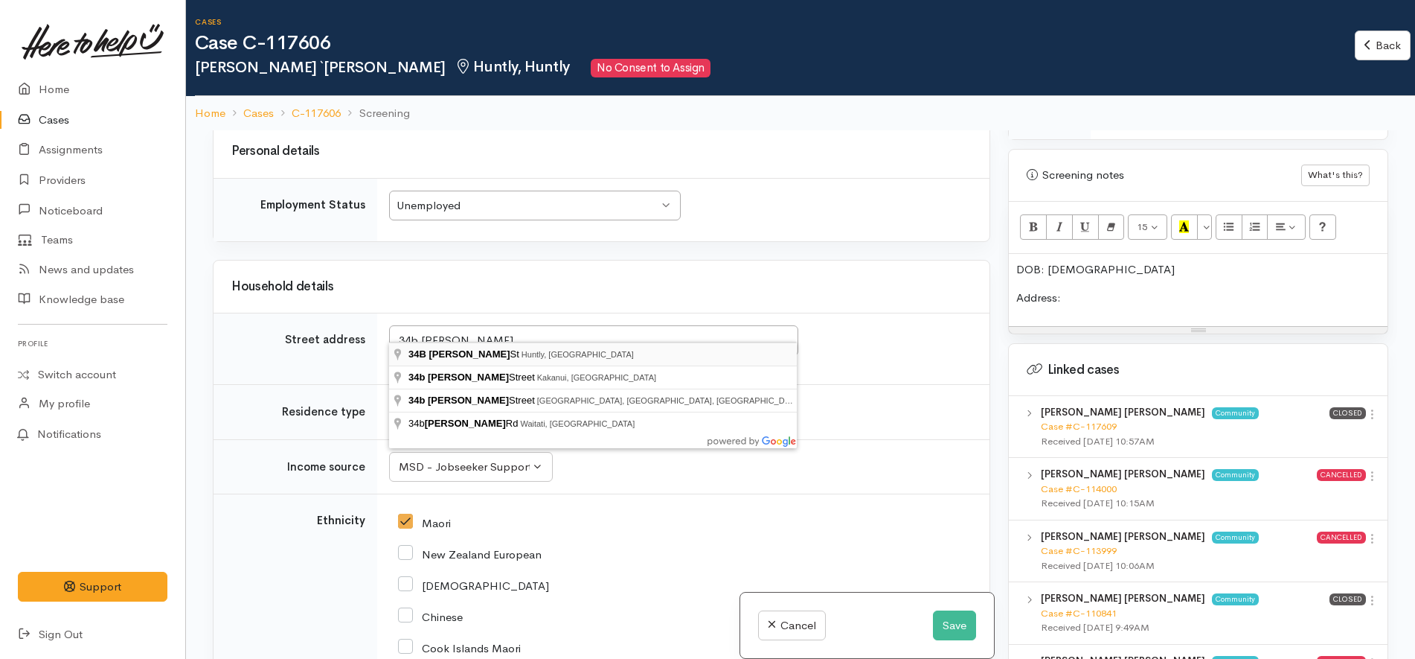
type input "34B Semple St, Huntly, New Zealand"
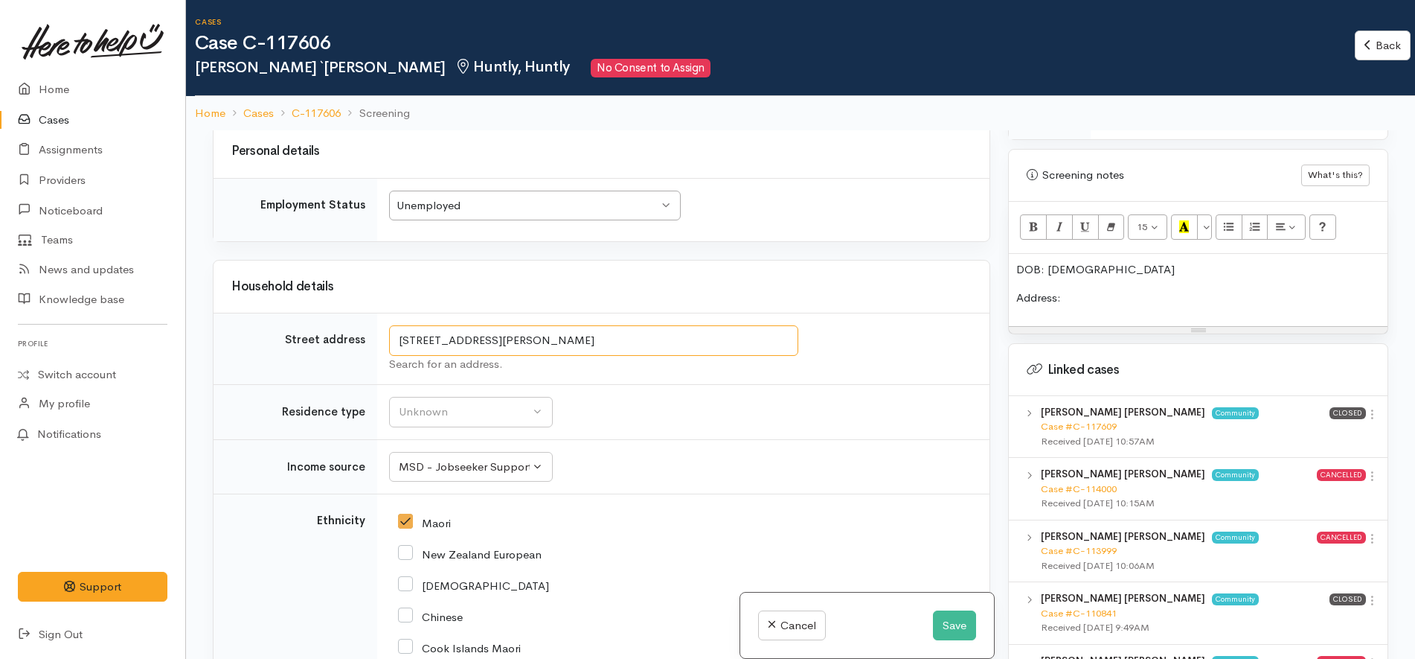
drag, startPoint x: 488, startPoint y: 331, endPoint x: 368, endPoint y: 320, distance: 120.3
click at [339, 328] on tr "Street address 34B Semple St, Huntly, New Zealand Search for an address." at bounding box center [602, 348] width 776 height 71
click at [1127, 289] on p "Address:" at bounding box center [1199, 297] width 364 height 17
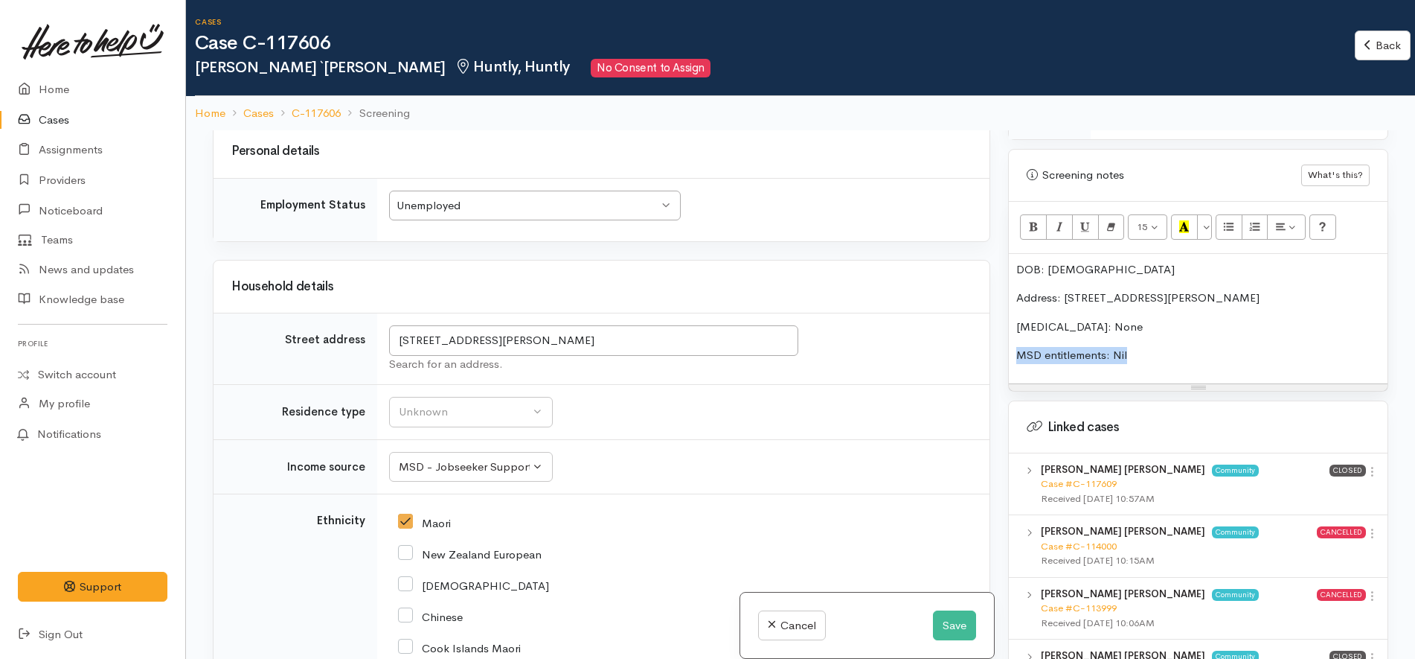
copy p "MSD entitlements: Nil"
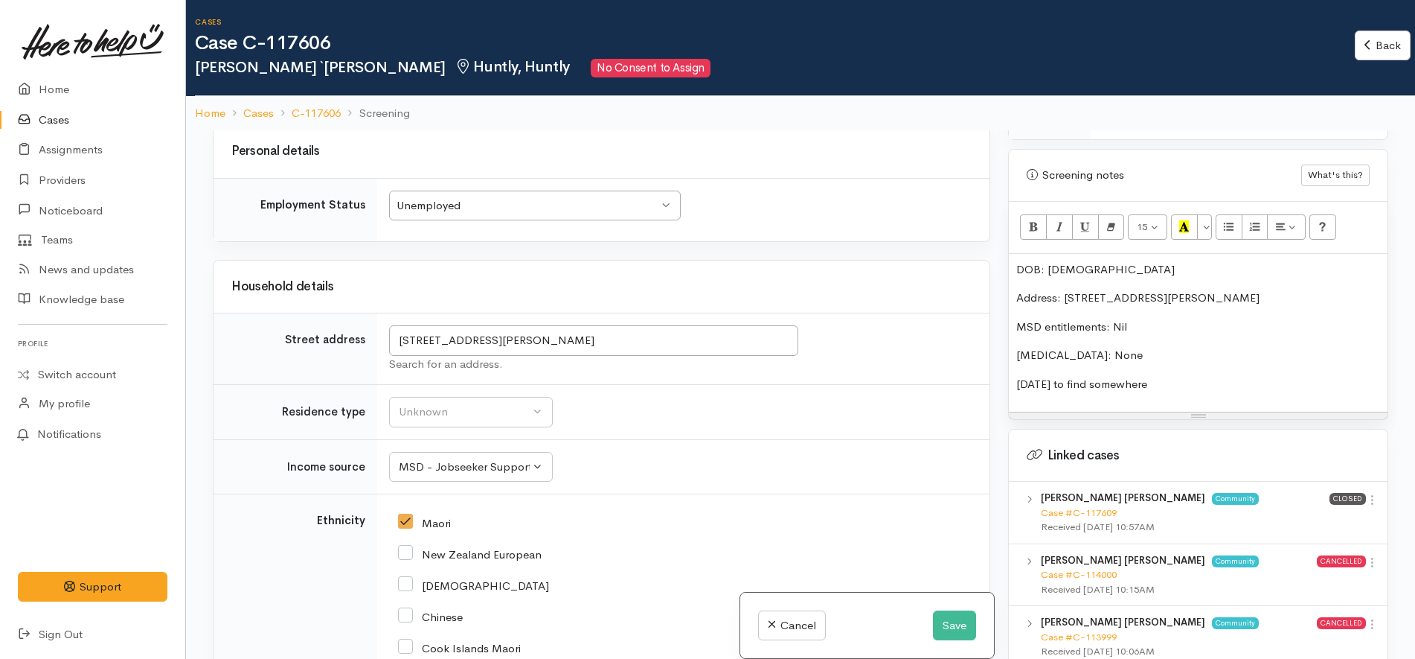
drag, startPoint x: 435, startPoint y: 427, endPoint x: 438, endPoint y: 414, distance: 13.6
click at [435, 439] on td "Unknown ACC Maternity leave MSD - Away from Home Allowance MSD - Child Disabili…" at bounding box center [683, 466] width 612 height 55
click at [438, 409] on button "Unknown" at bounding box center [471, 412] width 164 height 31
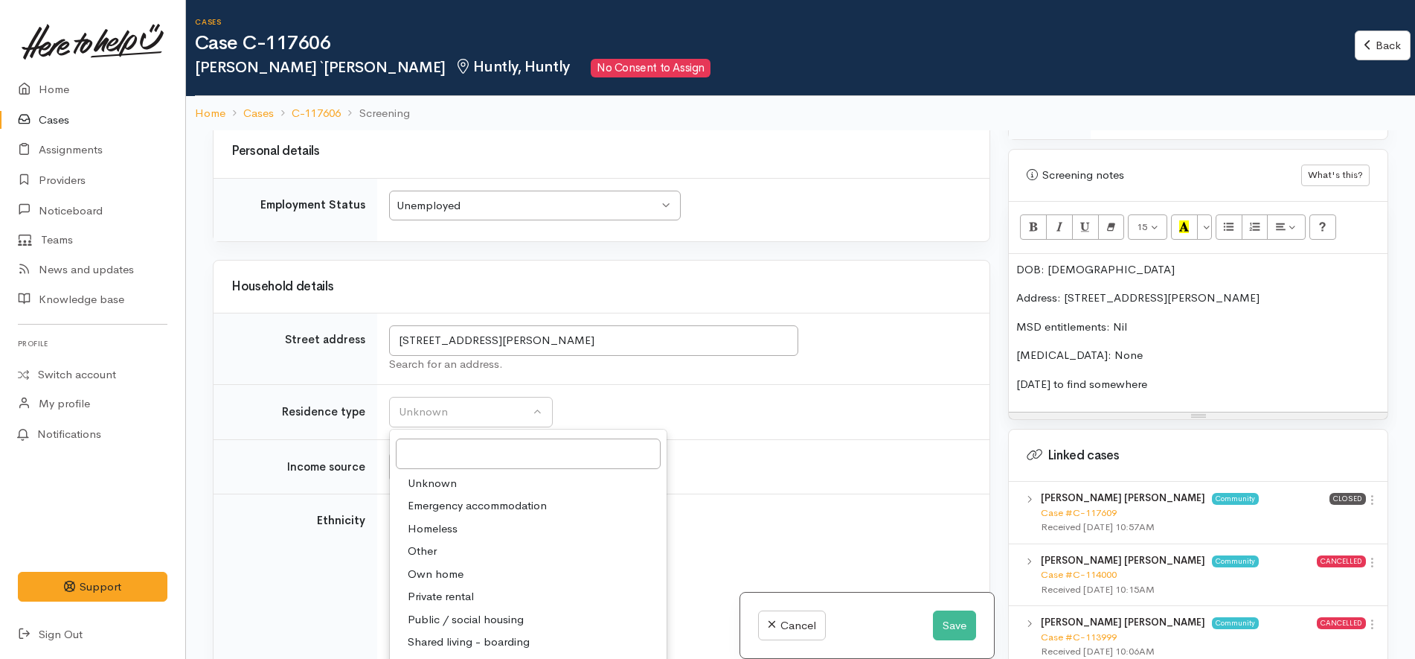
click at [441, 520] on span "Homeless" at bounding box center [433, 528] width 50 height 17
select select "9"
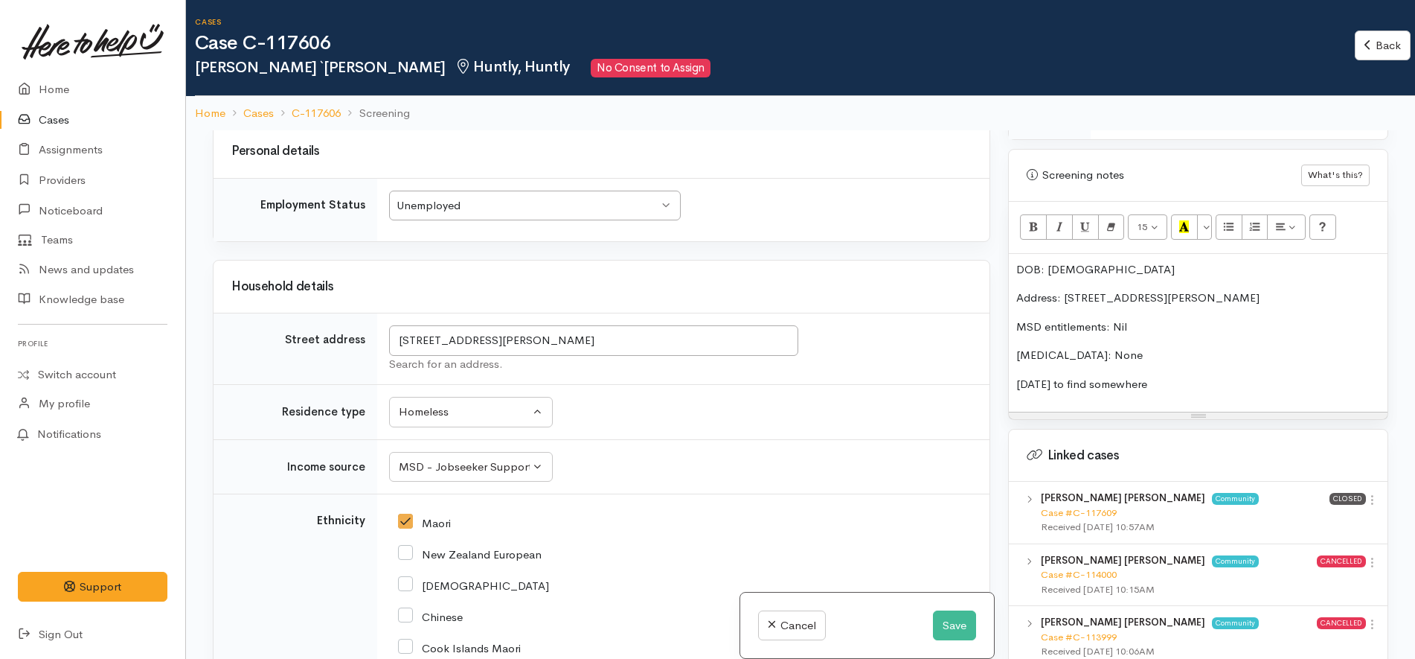
click at [777, 422] on td "Unknown Emergency accommodation Homeless Other Own home Private rental Public /…" at bounding box center [683, 412] width 612 height 55
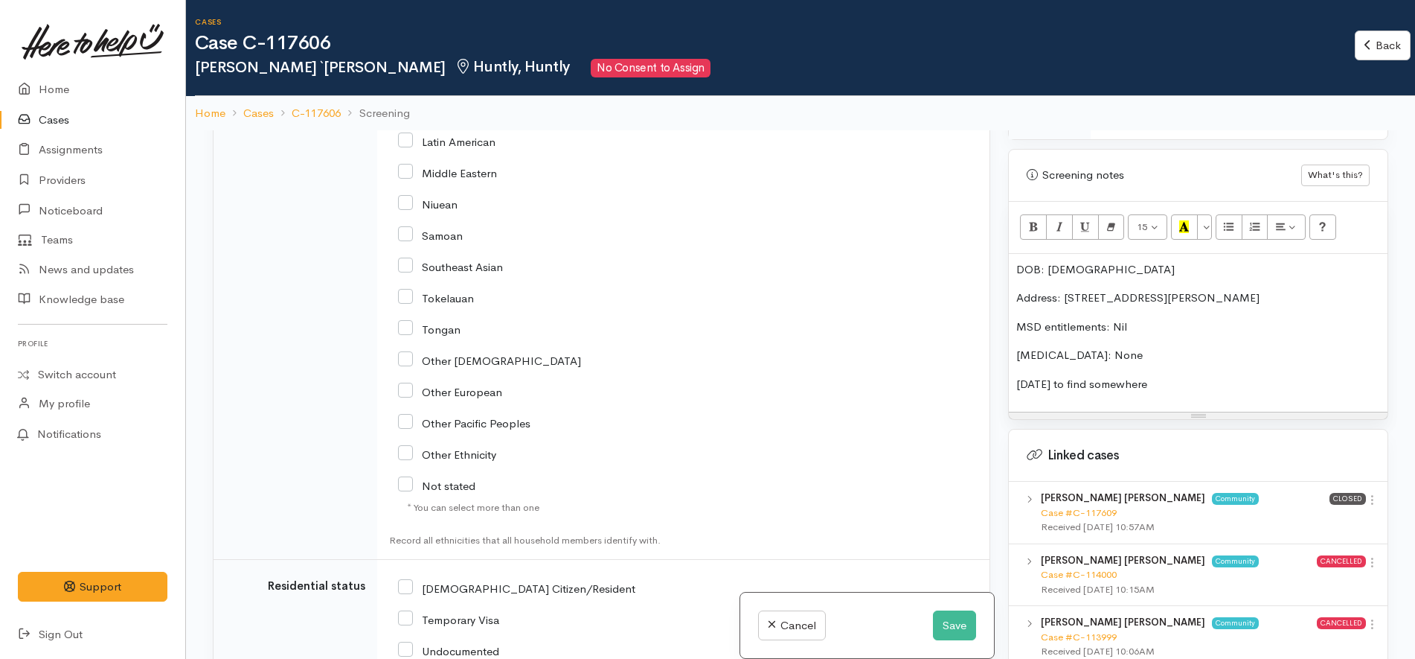
scroll to position [3068, 0]
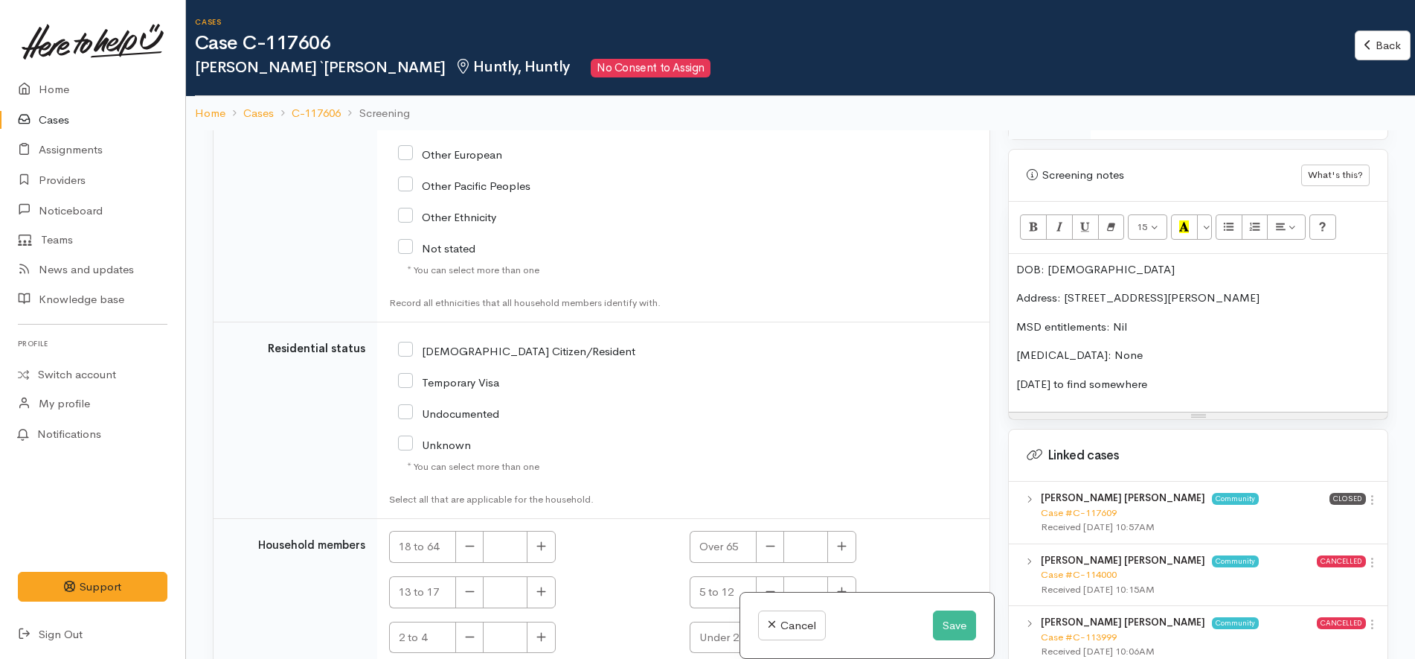
click at [513, 343] on input "NZ Citizen/Resident" at bounding box center [516, 349] width 237 height 13
checkbox input "true"
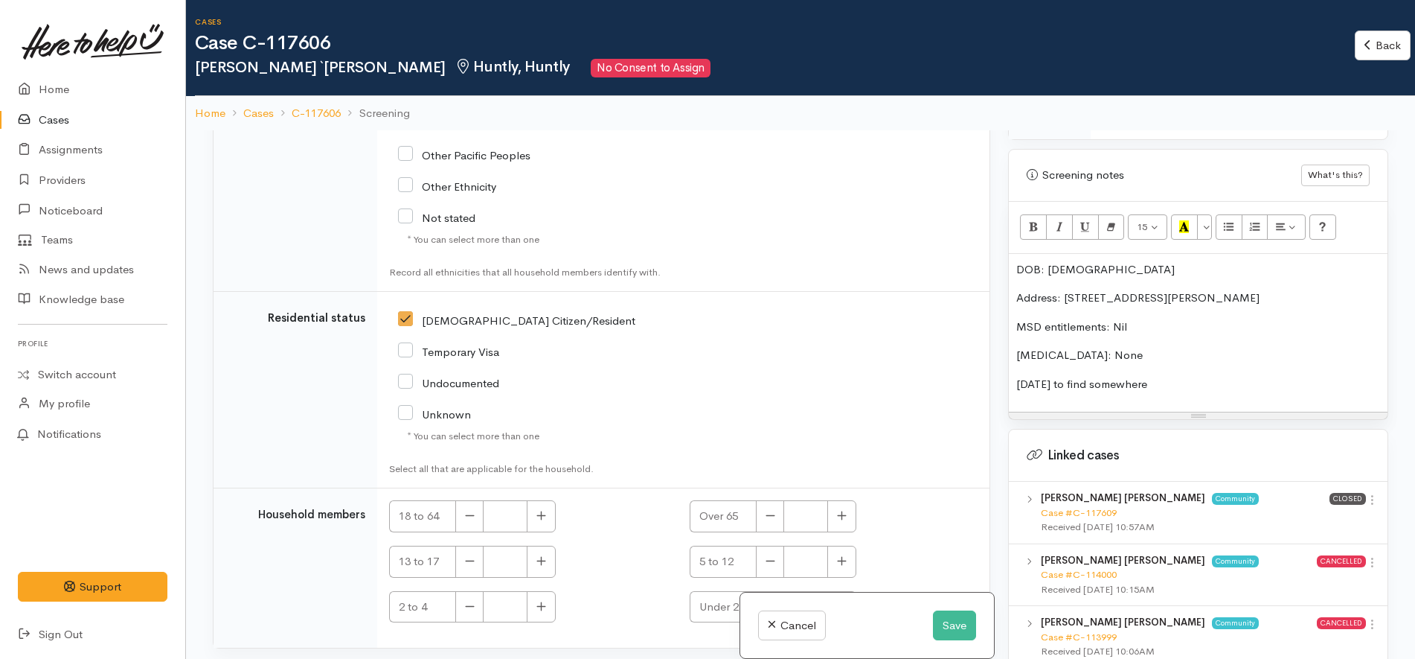
scroll to position [3114, 0]
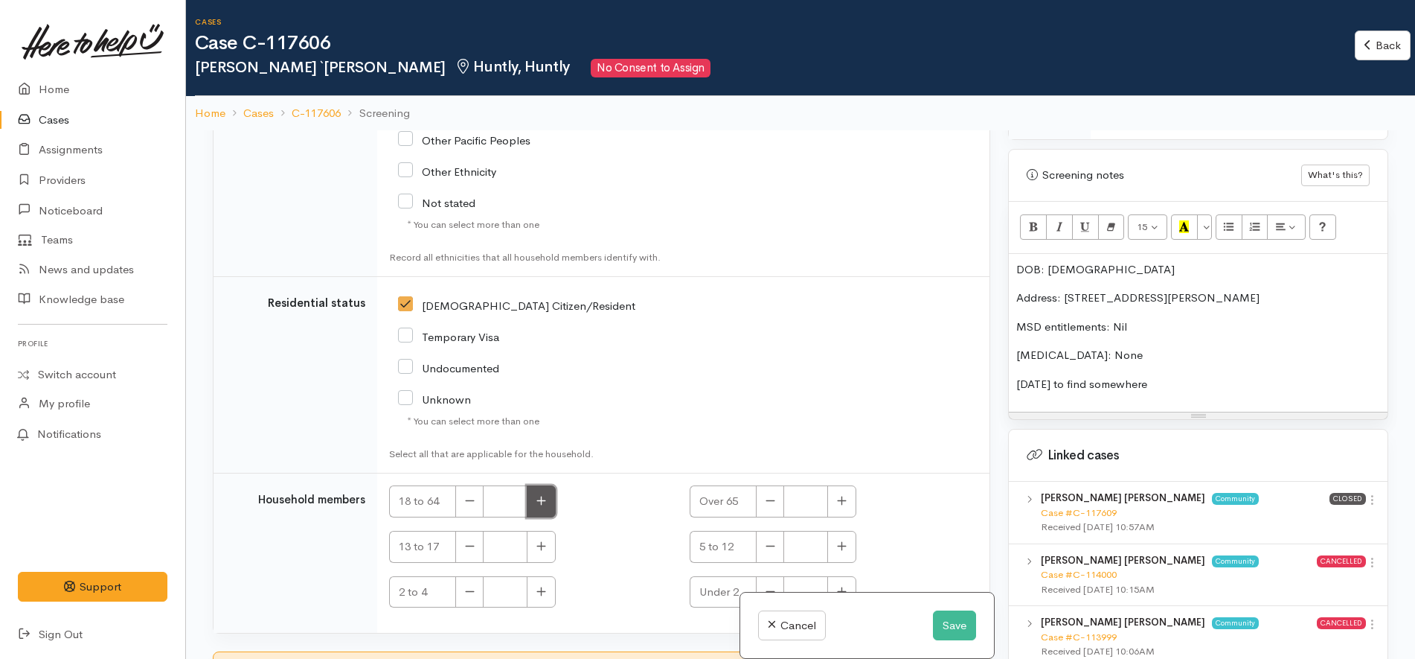
click at [546, 495] on icon "button" at bounding box center [542, 500] width 10 height 11
type input "1"
click at [658, 333] on div "Temporary Visa" at bounding box center [583, 335] width 371 height 31
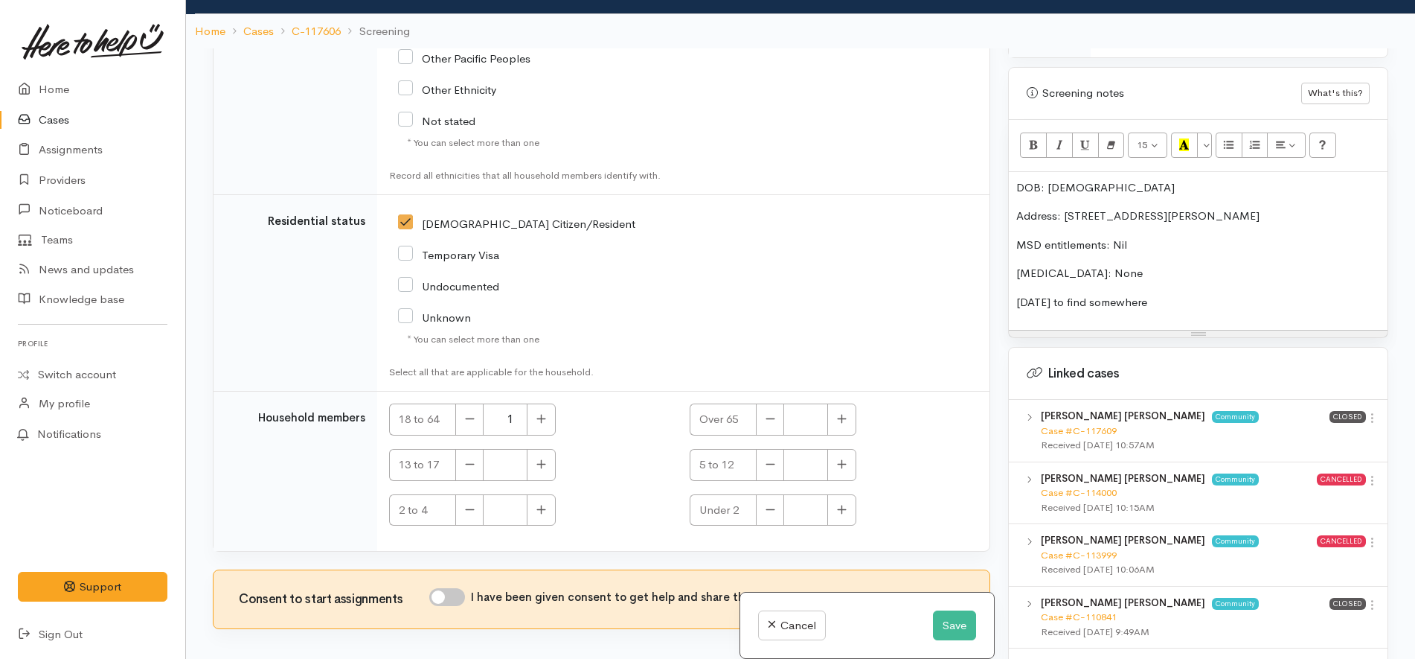
scroll to position [130, 0]
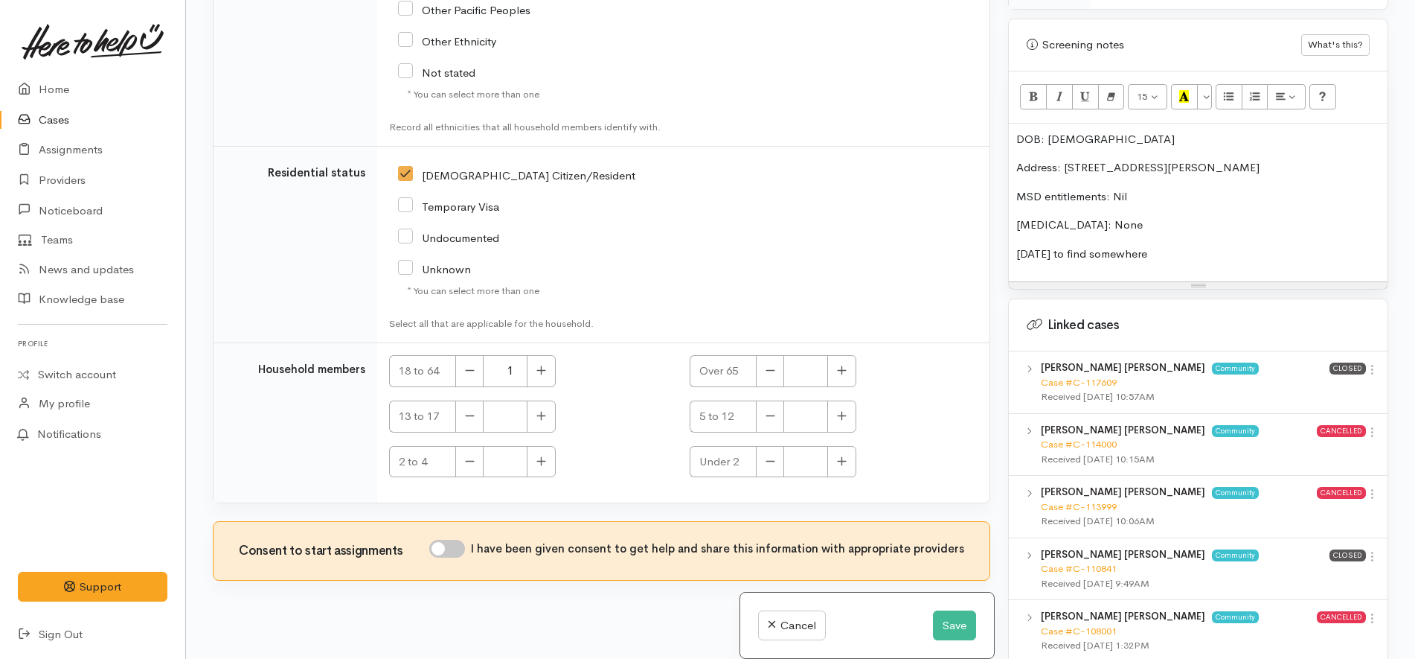
click at [452, 540] on input "I have been given consent to get help and share this information with appropria…" at bounding box center [447, 549] width 36 height 18
checkbox input "true"
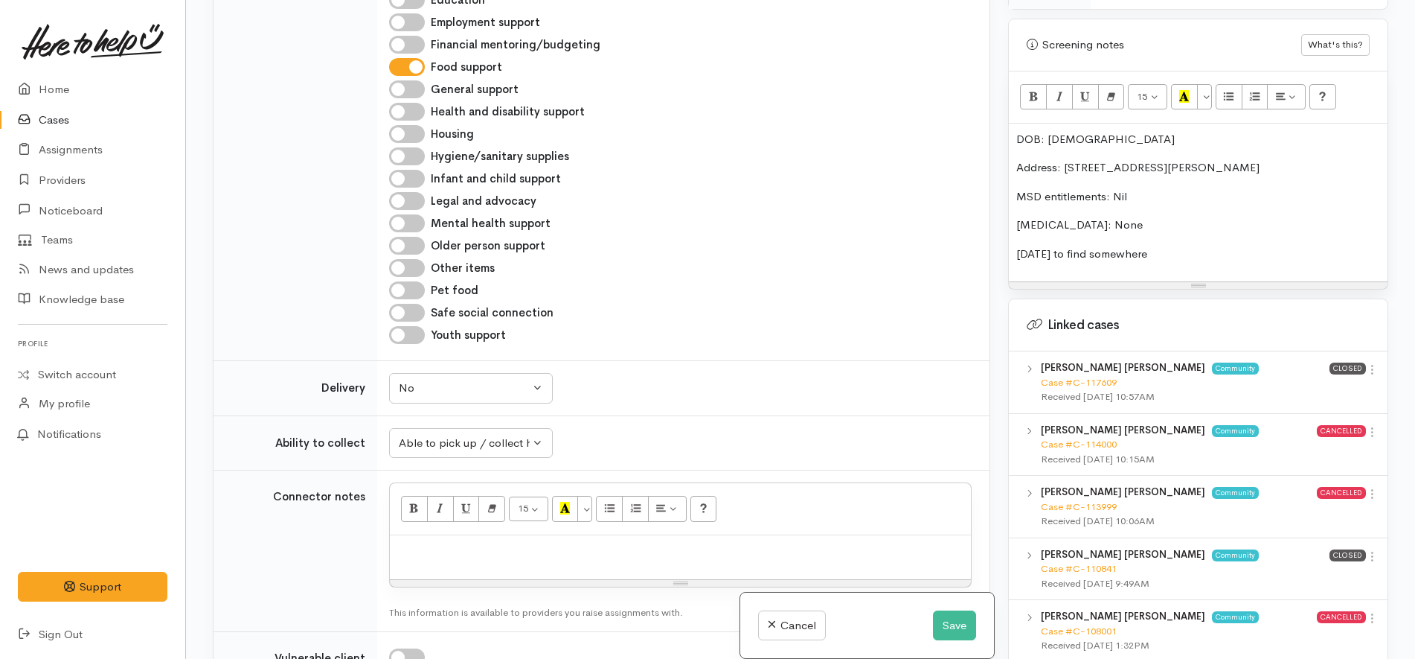
scroll to position [1439, 0]
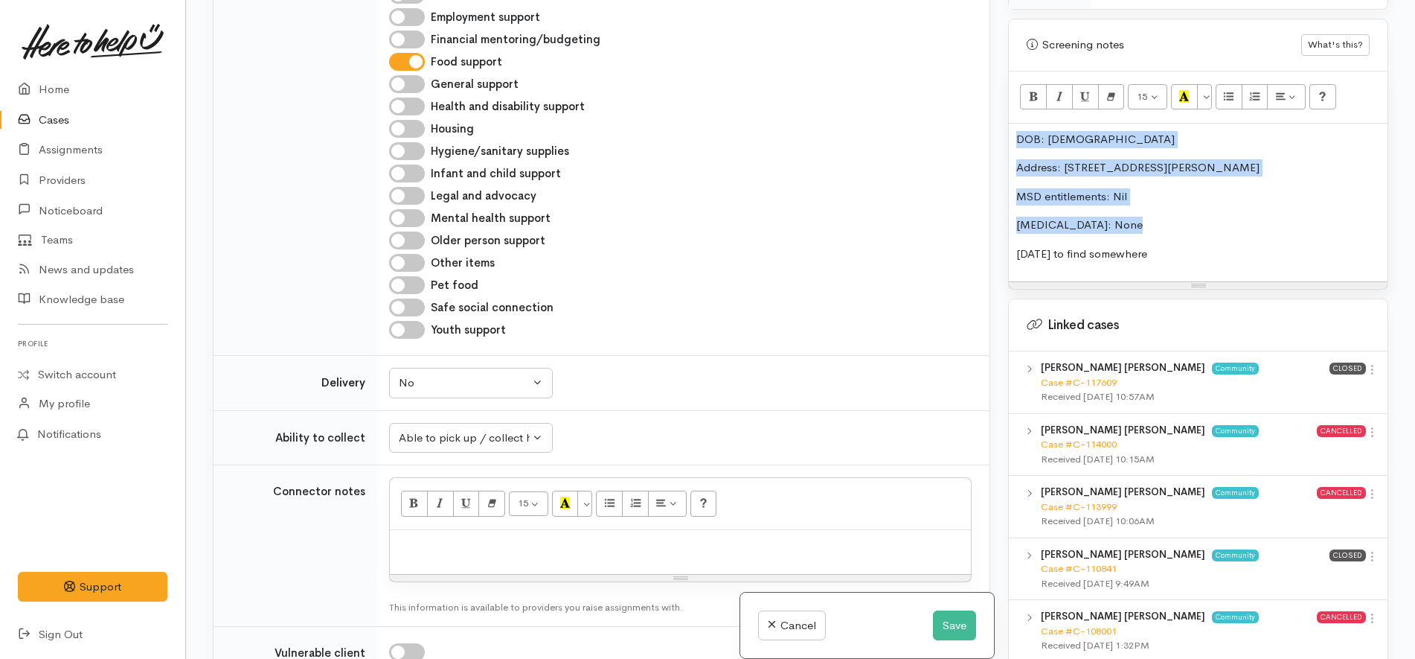
drag, startPoint x: 1142, startPoint y: 212, endPoint x: 978, endPoint y: 106, distance: 195.3
click at [980, 103] on div "Related cases There are other cases potentially from the same person, address o…" at bounding box center [801, 329] width 1194 height 659
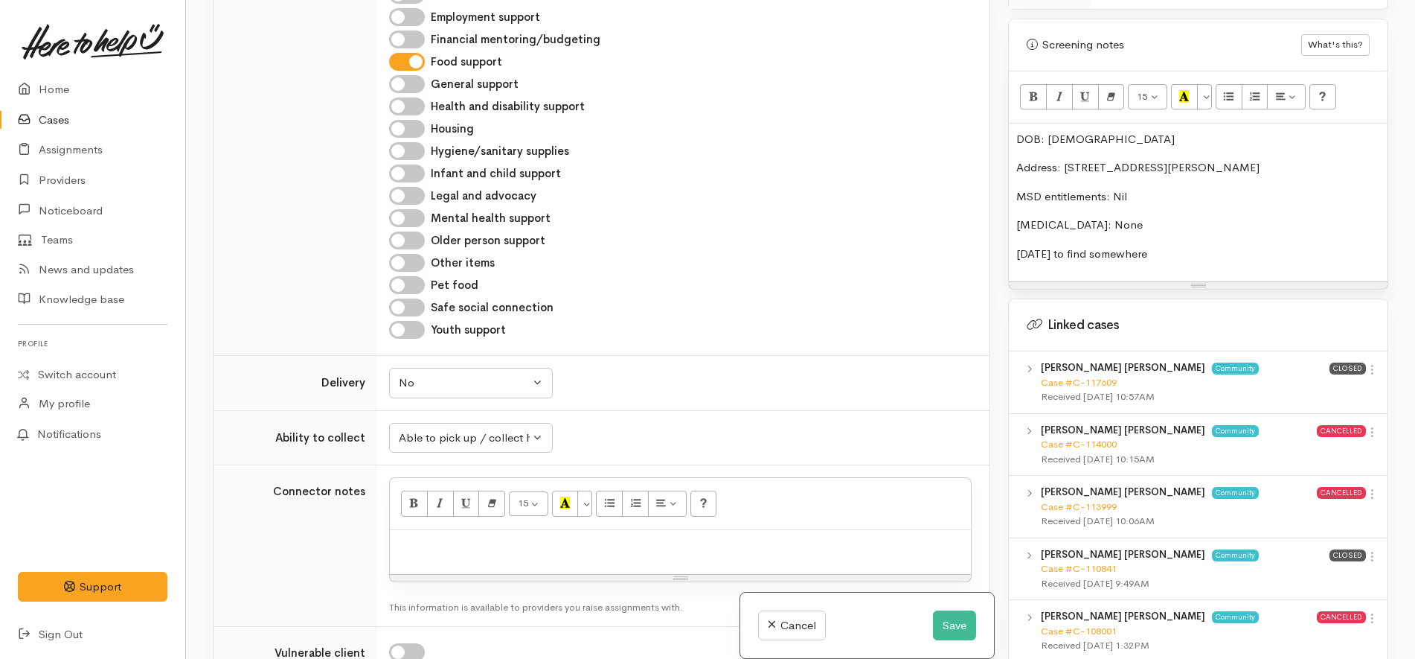
click at [1183, 228] on div "DOB: 01/01/1957 Address: 34B Semple St, Huntly, New Zealand MSD entitlements: N…" at bounding box center [1198, 203] width 379 height 159
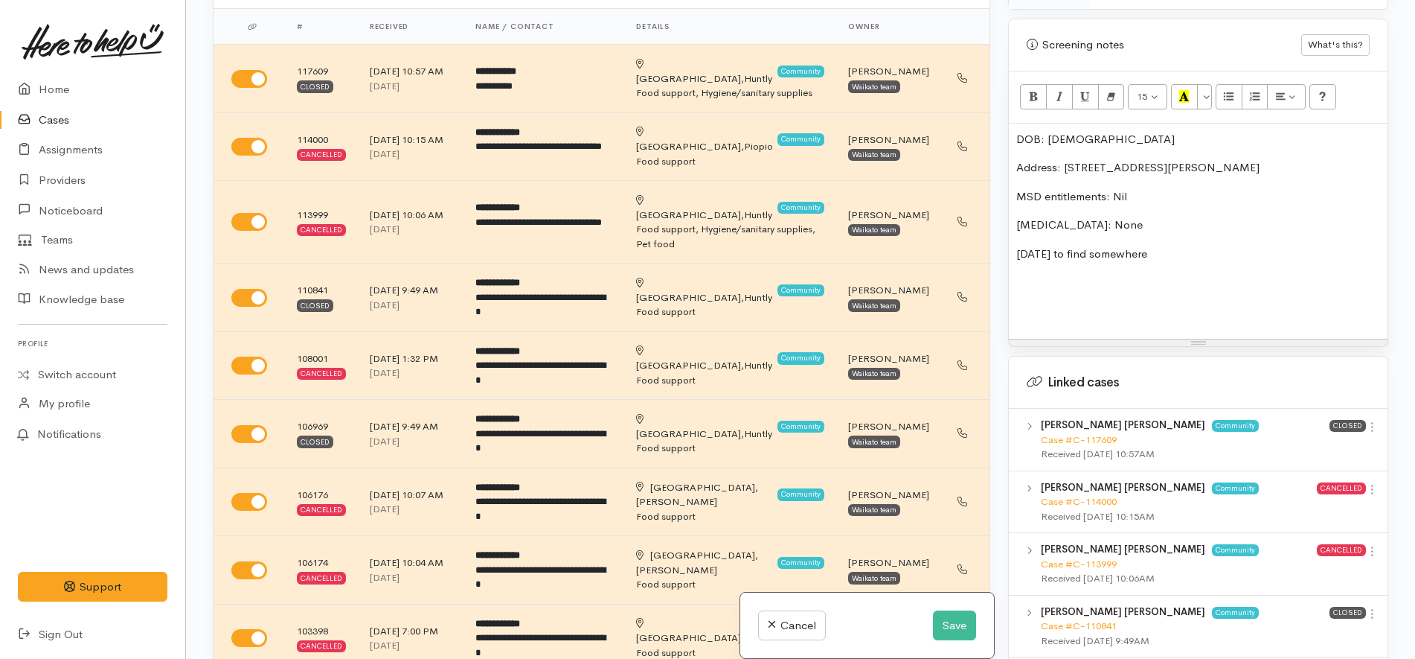
scroll to position [0, 0]
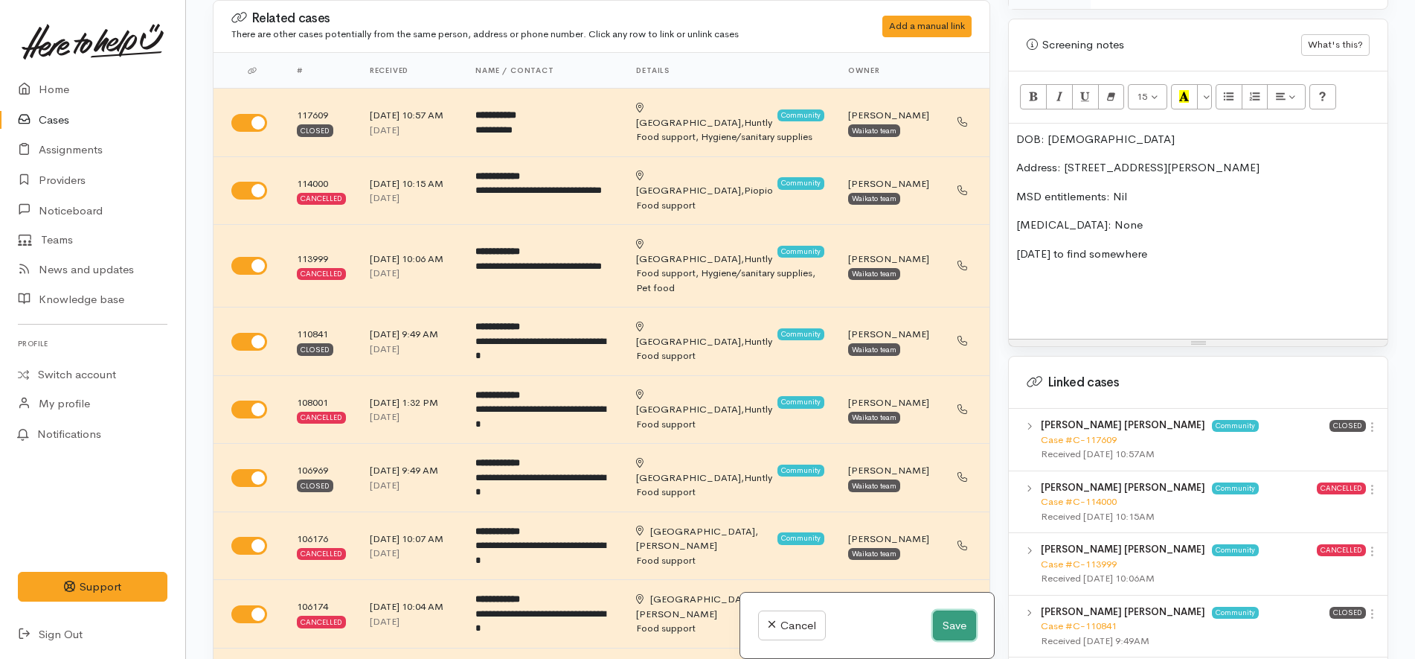
click at [941, 629] on button "Save" at bounding box center [954, 625] width 43 height 31
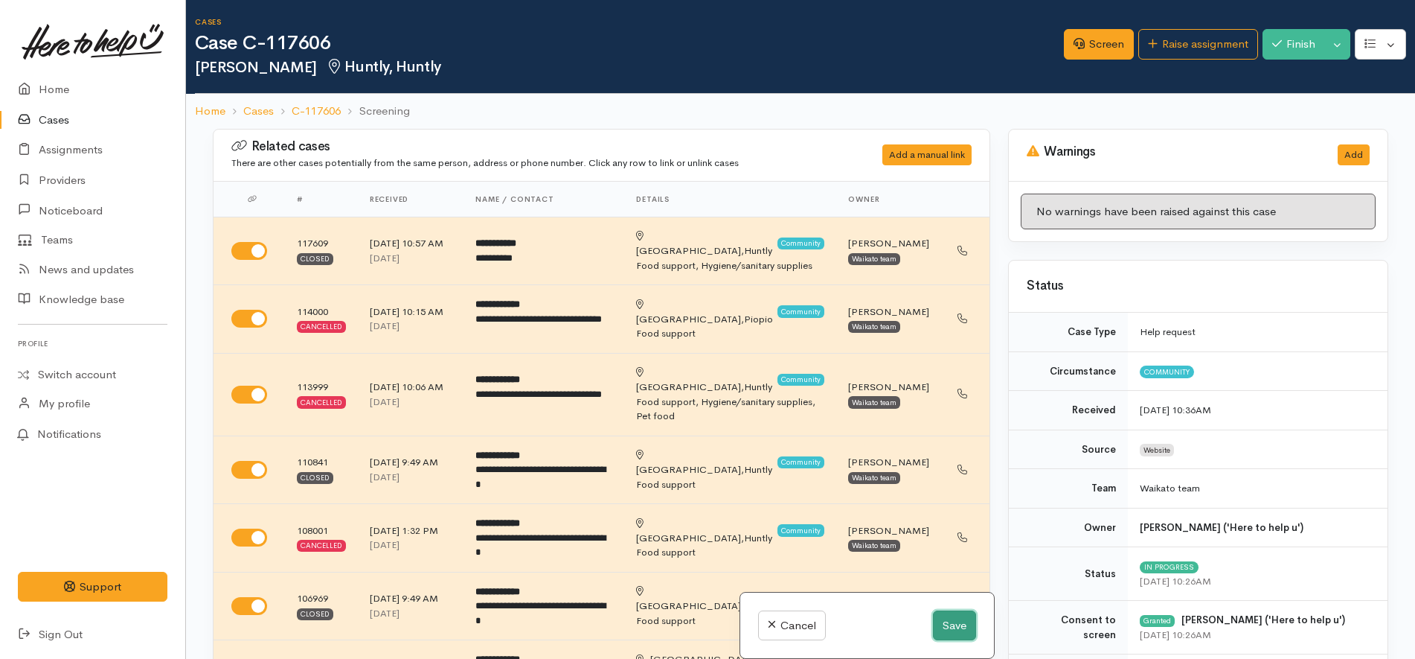
click at [947, 622] on button "Save" at bounding box center [954, 625] width 43 height 31
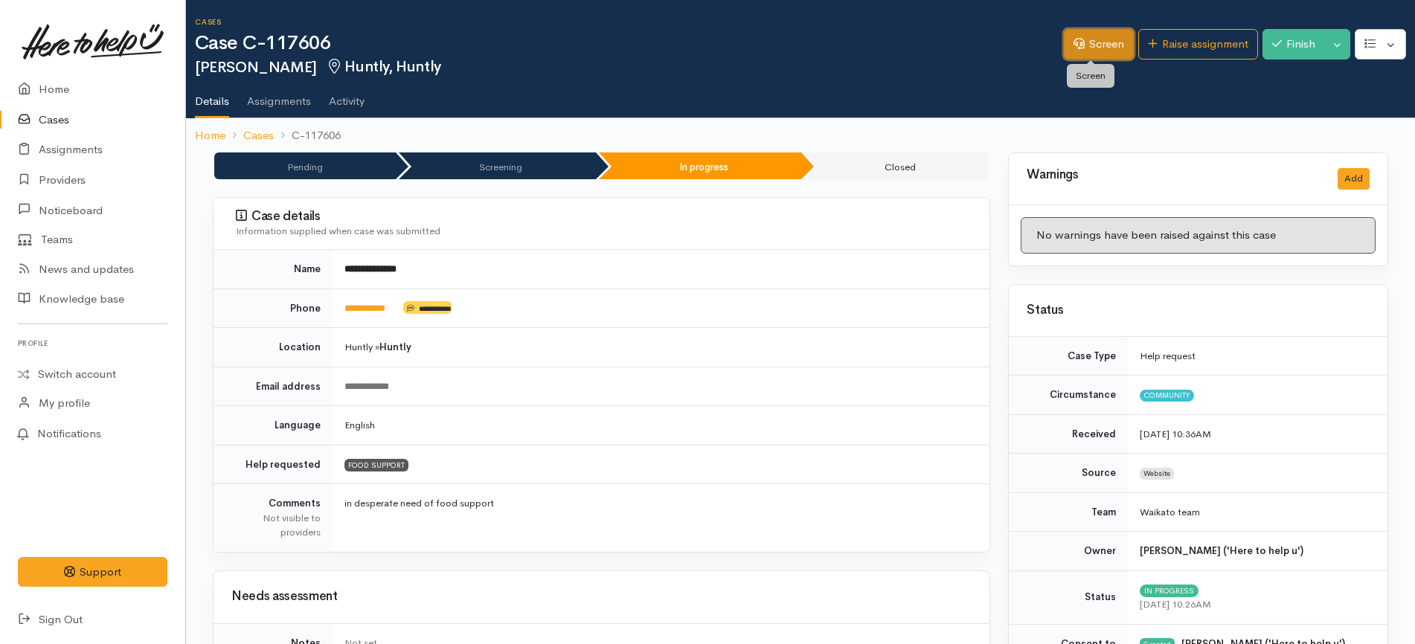
click at [1077, 55] on link "Screen" at bounding box center [1099, 44] width 70 height 31
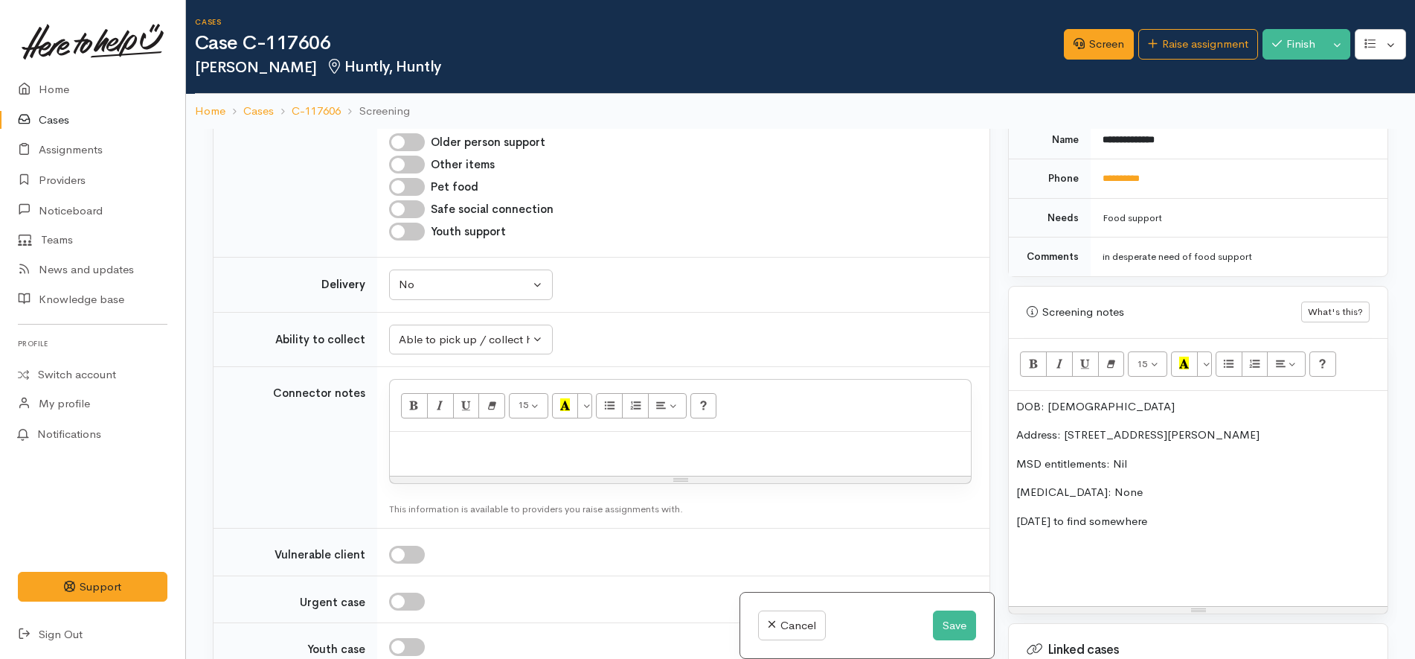
scroll to position [837, 0]
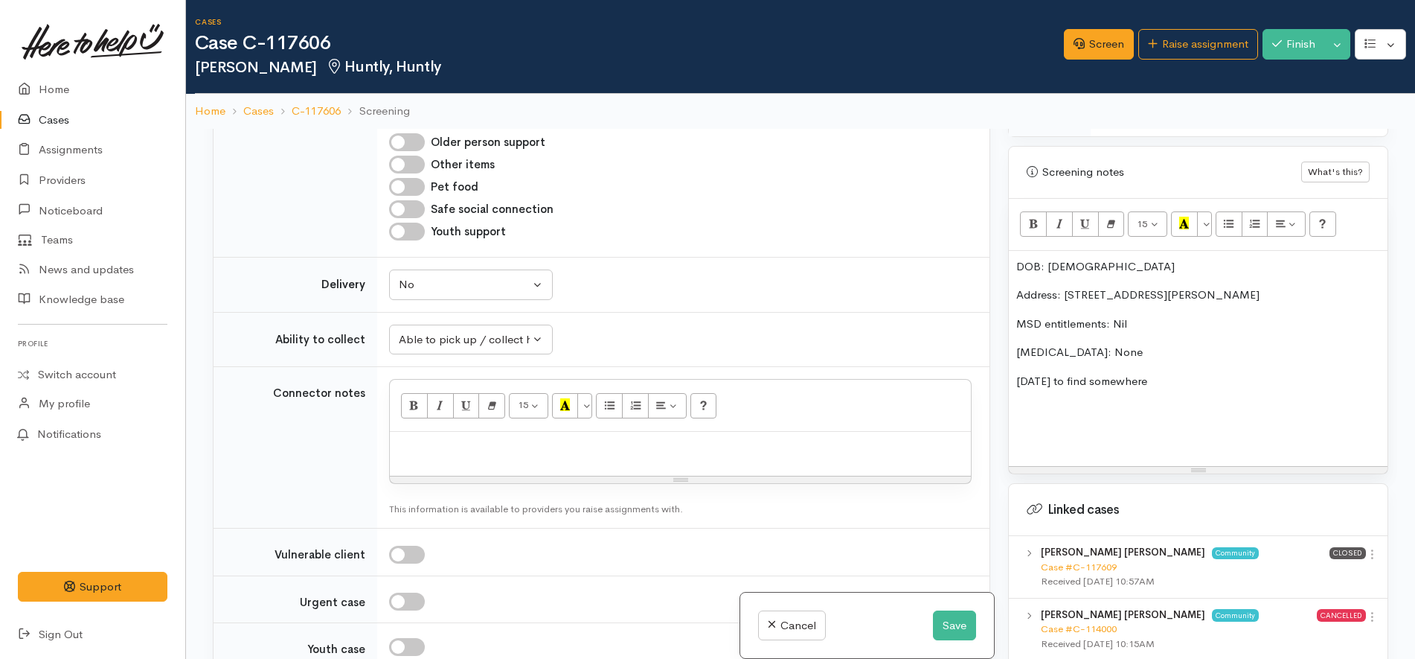
click at [1142, 451] on div "DOB: [DEMOGRAPHIC_DATA] Address: [STREET_ADDRESS][PERSON_NAME] MSD entitlements…" at bounding box center [1198, 359] width 379 height 216
click at [544, 439] on p at bounding box center [680, 447] width 566 height 17
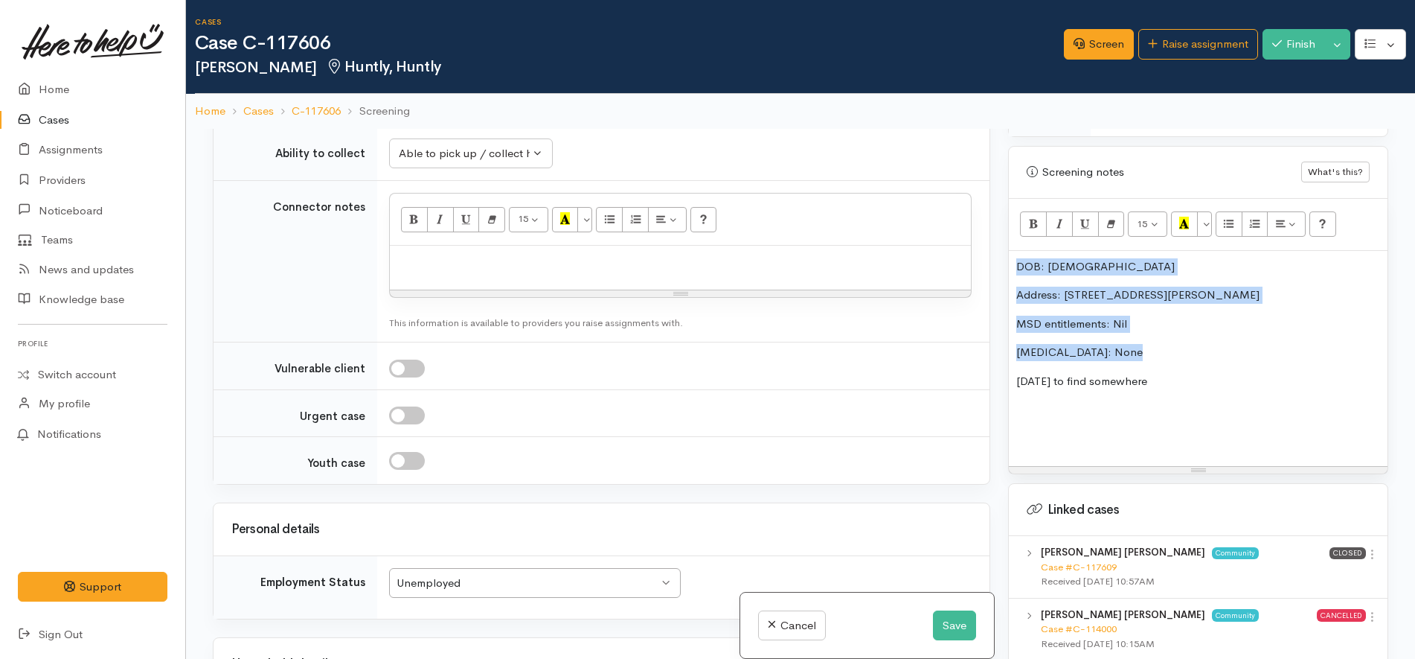
drag, startPoint x: 1130, startPoint y: 359, endPoint x: 964, endPoint y: 240, distance: 204.4
click at [964, 240] on div "Related cases There are other cases potentially from the same person, address o…" at bounding box center [801, 458] width 1194 height 659
copy div "DOB: [DEMOGRAPHIC_DATA] Address: [STREET_ADDRESS][PERSON_NAME] MSD entitlements…"
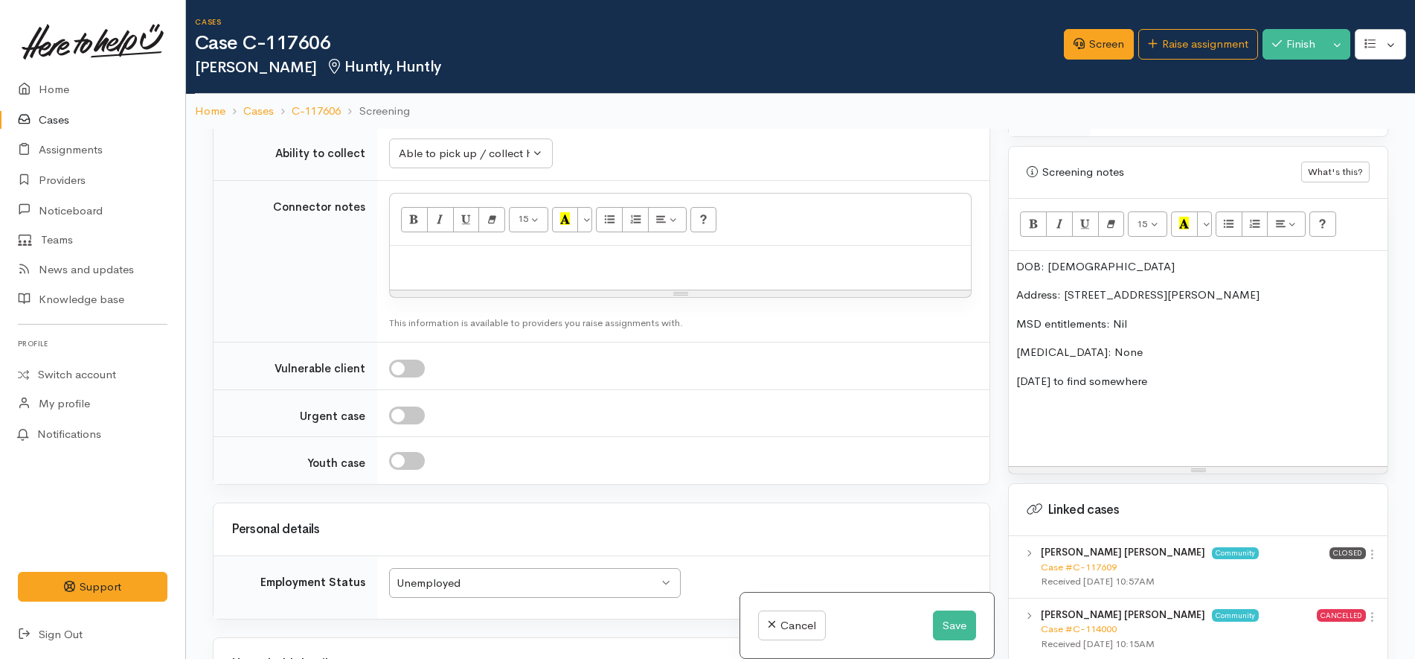
click at [569, 253] on p at bounding box center [680, 261] width 566 height 17
paste div
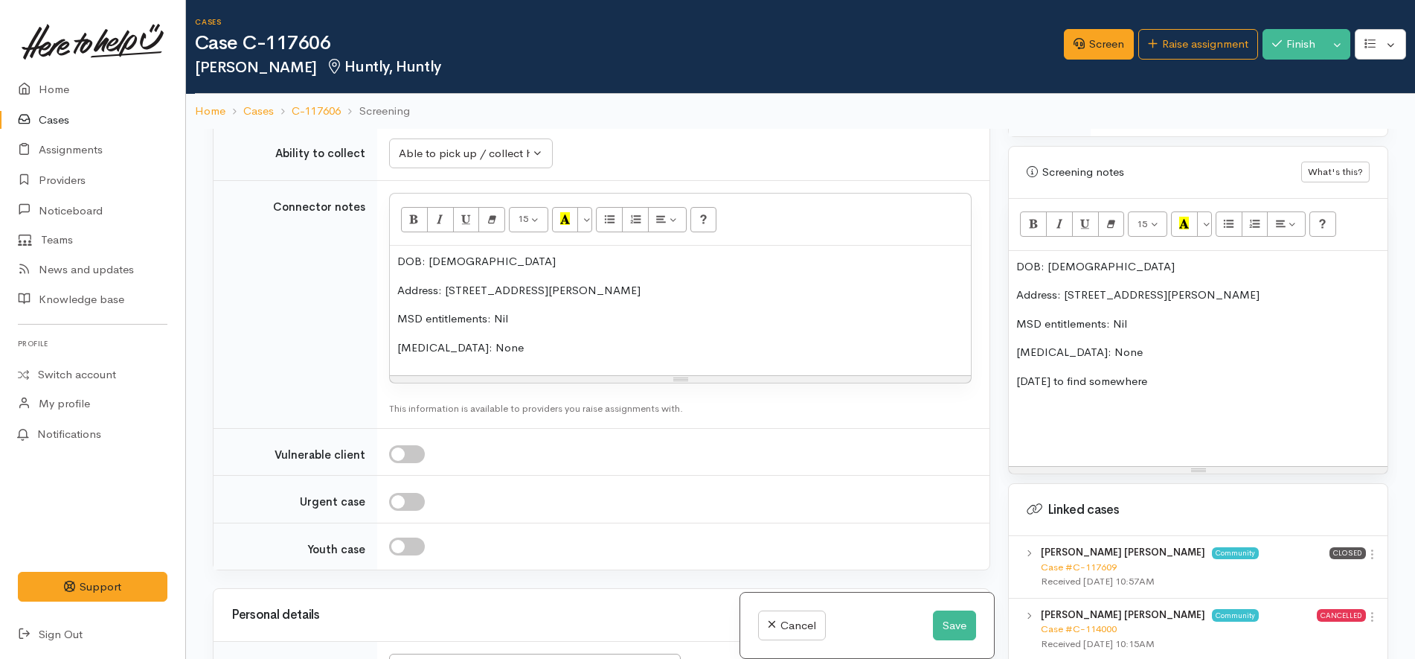
click at [647, 282] on p "Address: 34B Semple St, Huntly, New Zealand" at bounding box center [680, 290] width 566 height 17
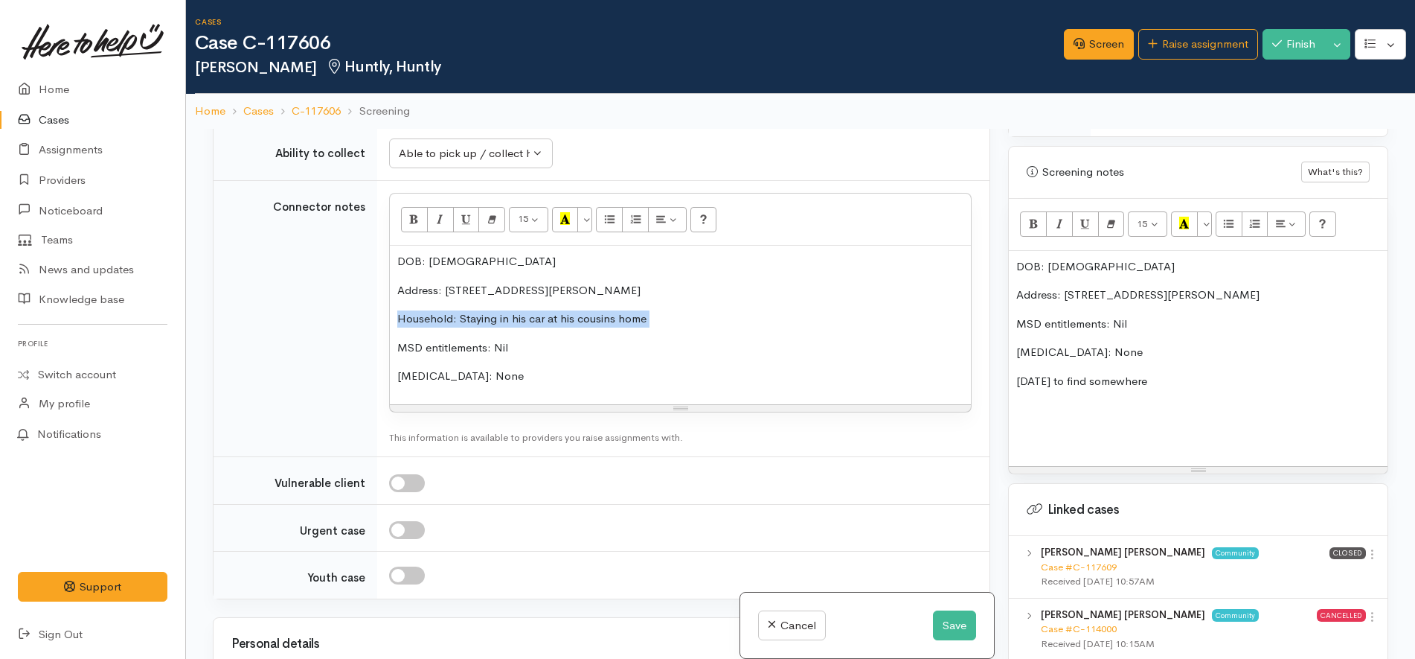
copy p "Household: Staying in his car at his cousins home"
click at [1020, 320] on p "MSD entitlements: Nil" at bounding box center [1199, 324] width 364 height 17
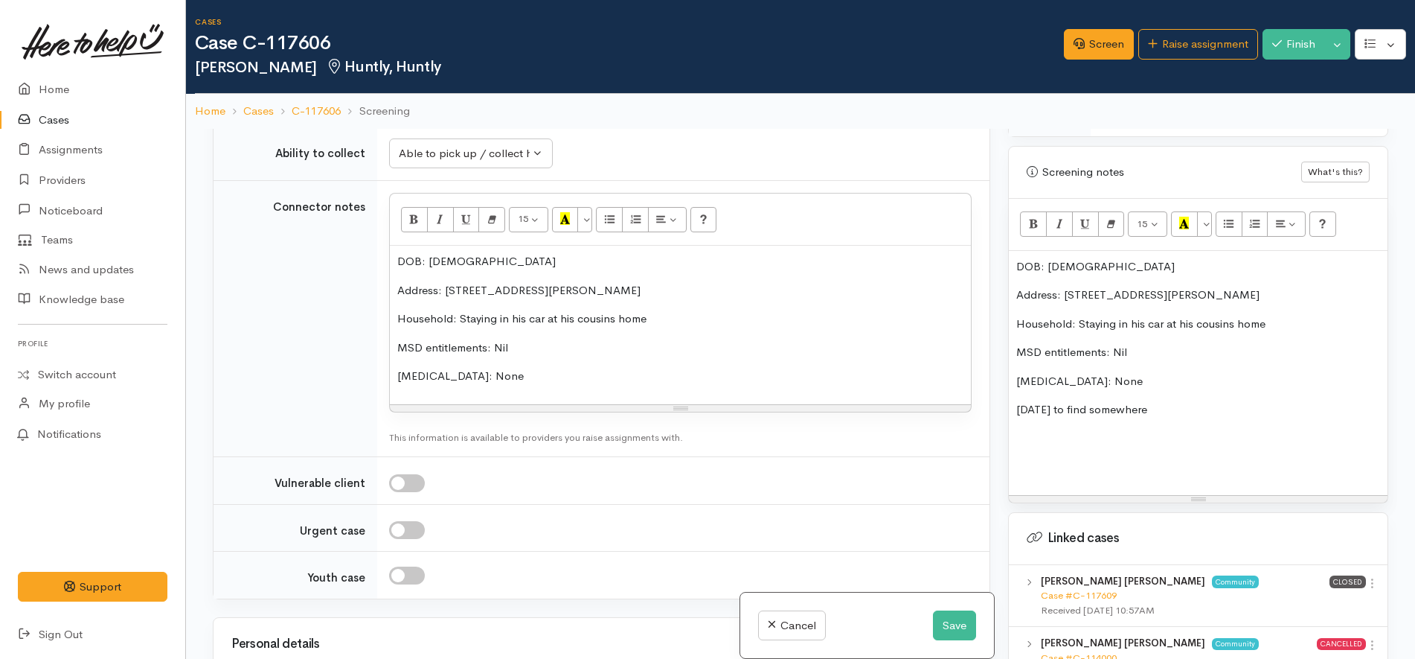
click at [1211, 317] on p "Household: Staying in his car at his cousins home" at bounding box center [1199, 324] width 364 height 17
click at [1211, 317] on p "Household: Staying in his car at his nieces home" at bounding box center [1199, 324] width 364 height 17
copy p "nieces"
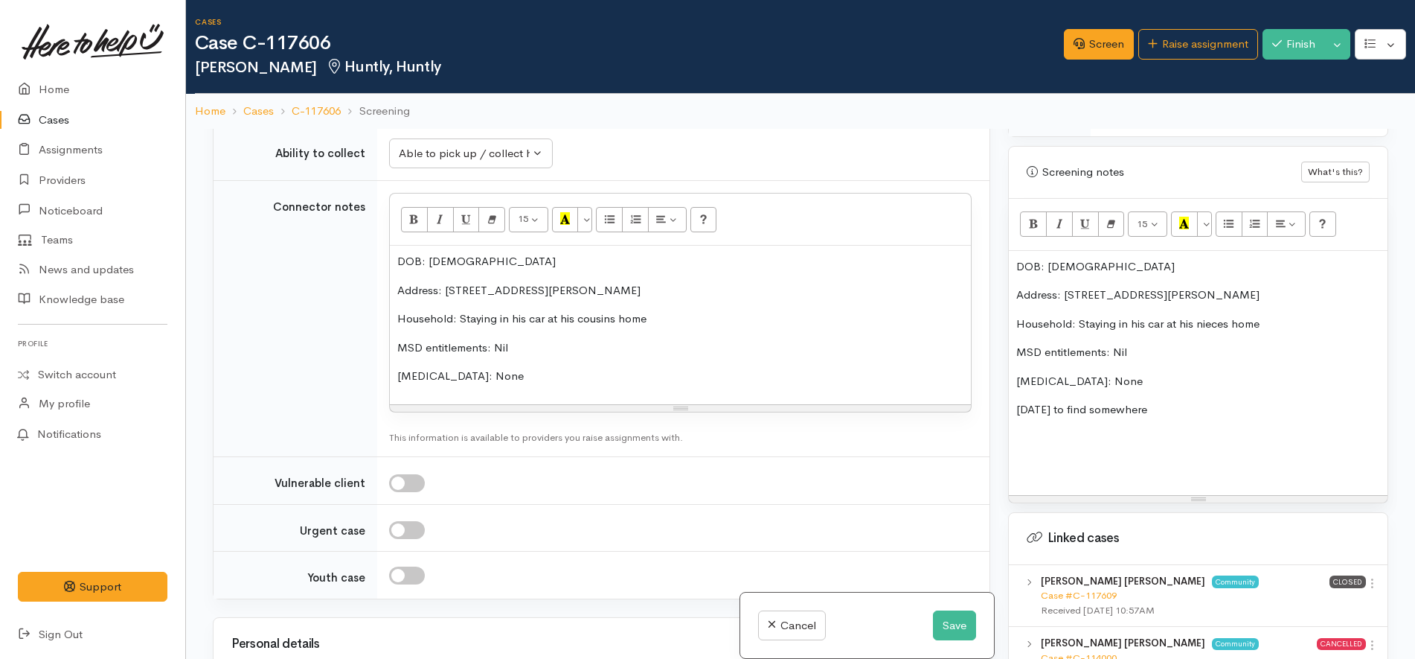
click at [601, 310] on p "Household: Staying in his car at his cousins home" at bounding box center [680, 318] width 566 height 17
click at [516, 372] on div "DOB: 01/01/1957 Address: 34B Semple St, Huntly, New Zealand Household: Staying …" at bounding box center [680, 325] width 581 height 159
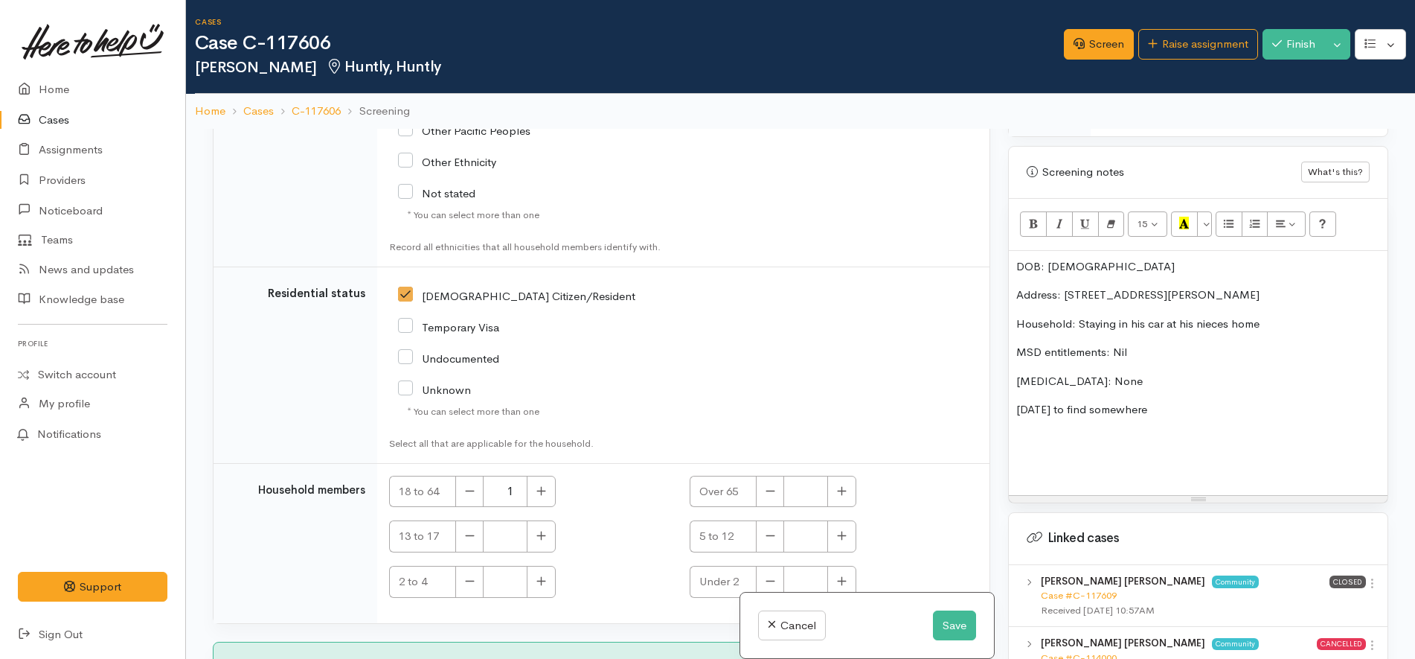
scroll to position [1302, 0]
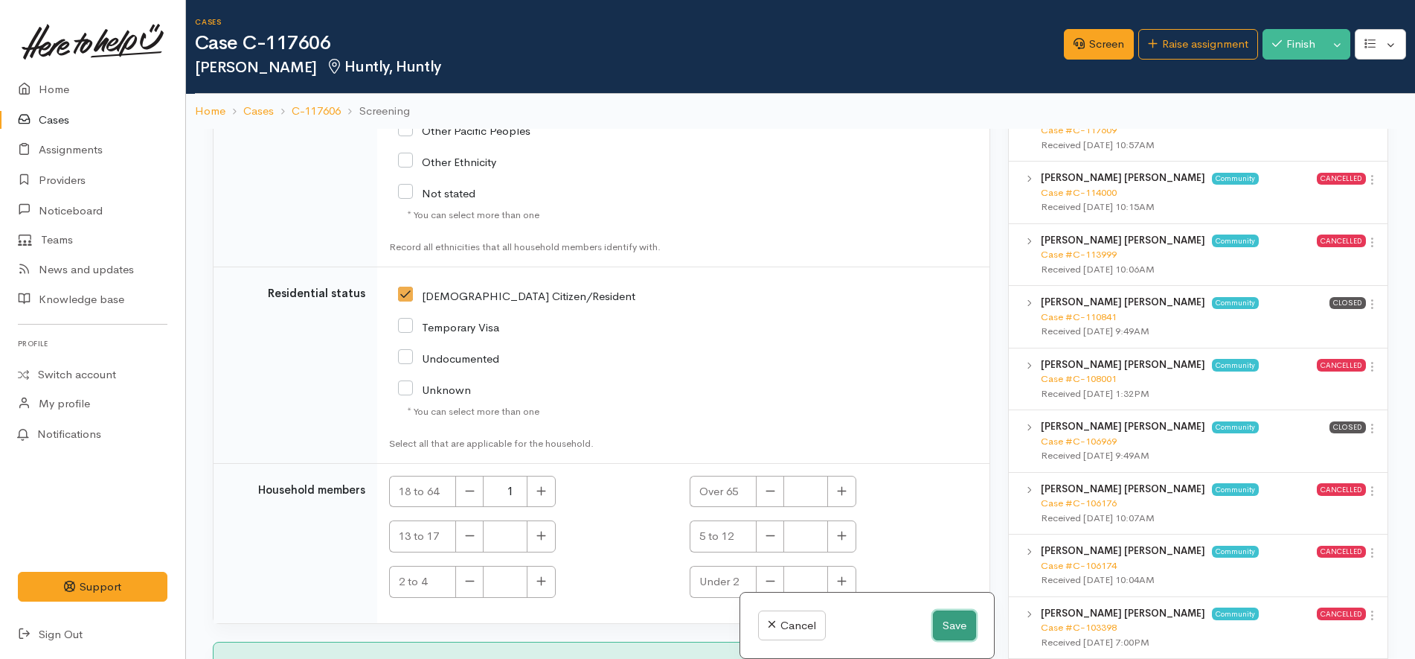
click at [959, 615] on button "Save" at bounding box center [954, 625] width 43 height 31
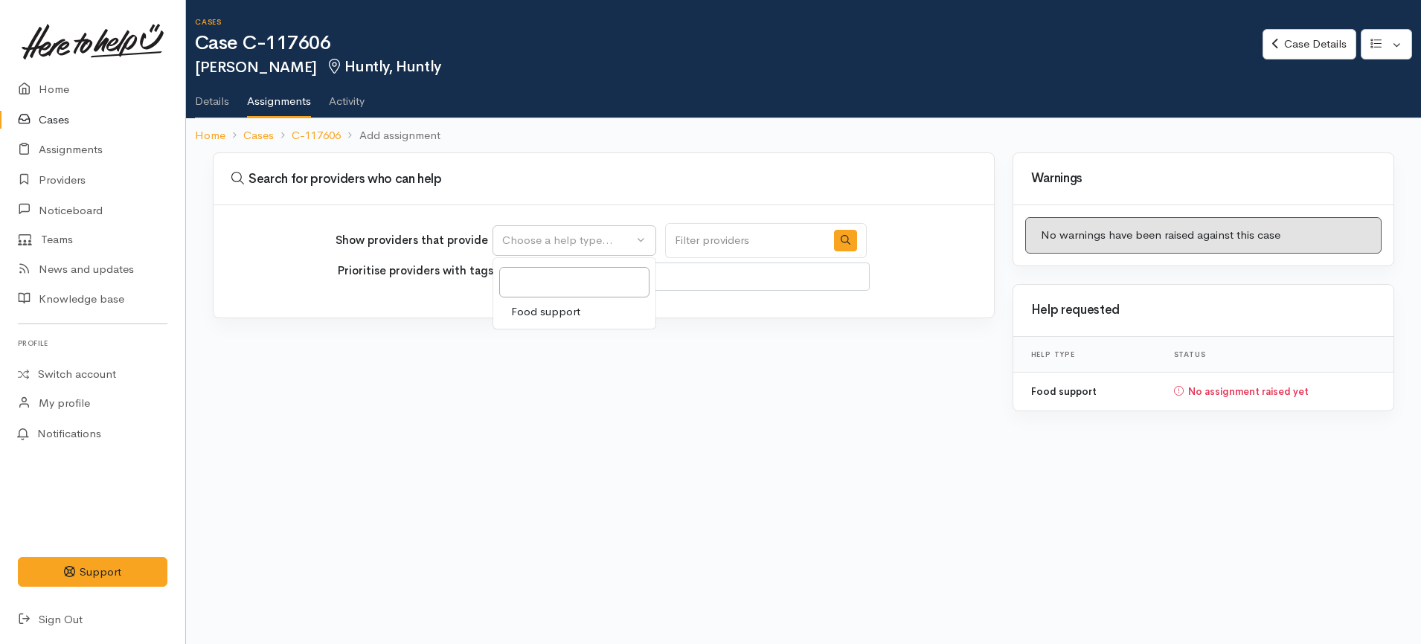
select select
click at [566, 316] on span "Food support" at bounding box center [545, 312] width 69 height 17
select select "3"
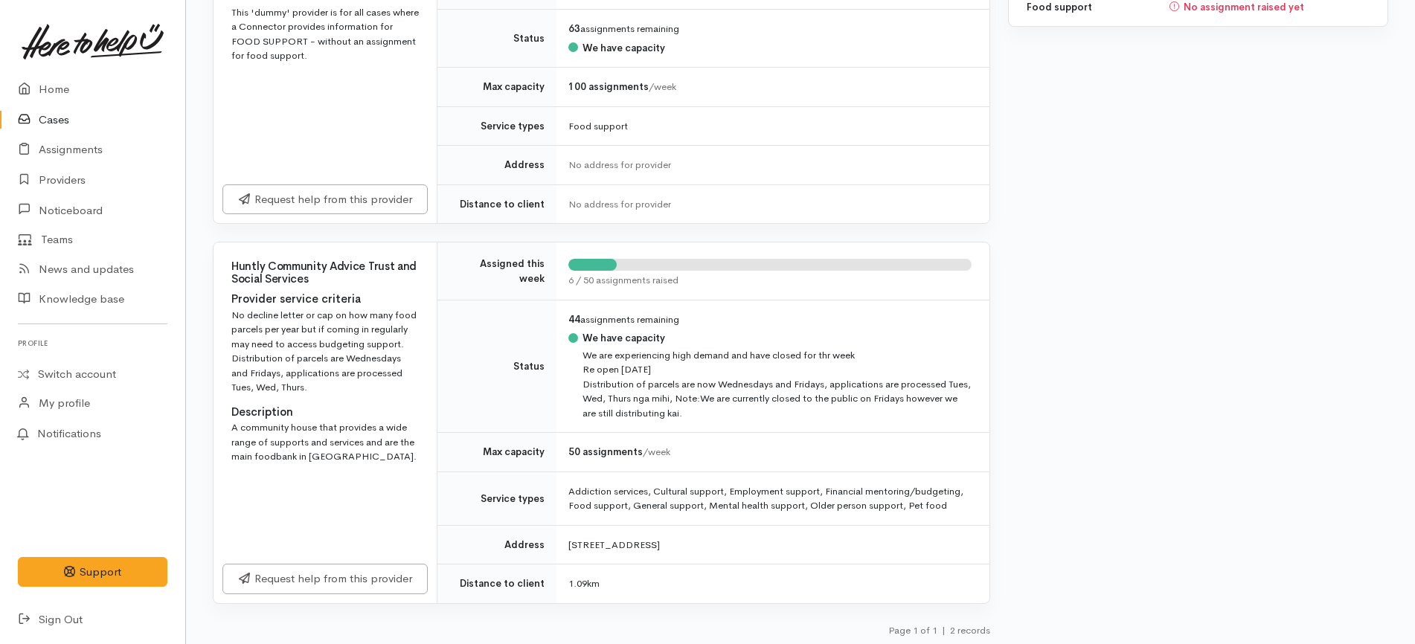
scroll to position [388, 0]
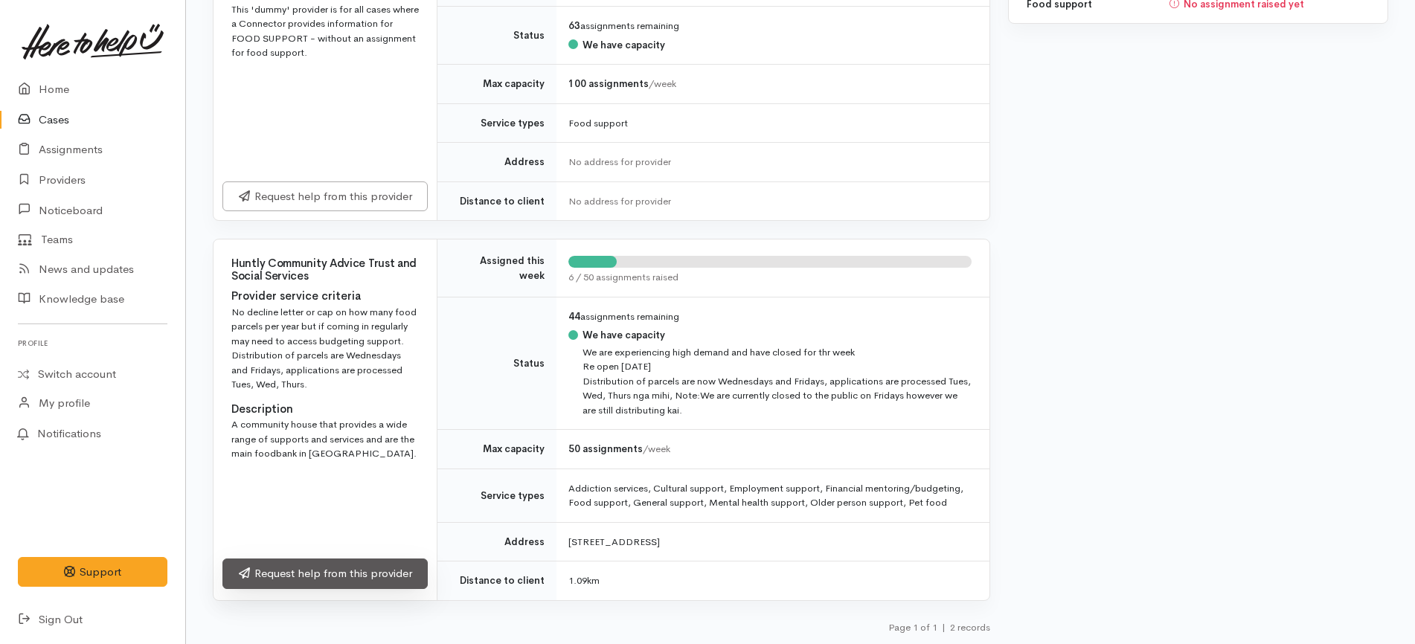
click at [336, 582] on link "Request help from this provider" at bounding box center [325, 574] width 205 height 31
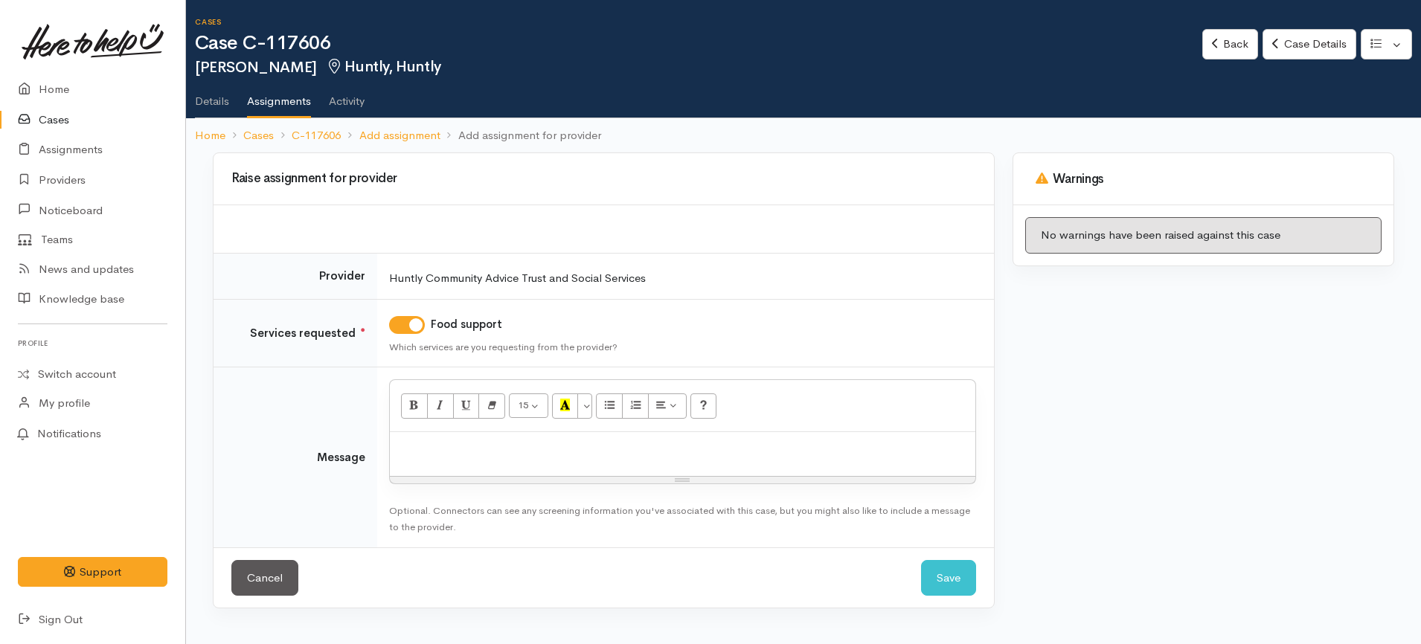
click at [548, 443] on p at bounding box center [682, 448] width 571 height 17
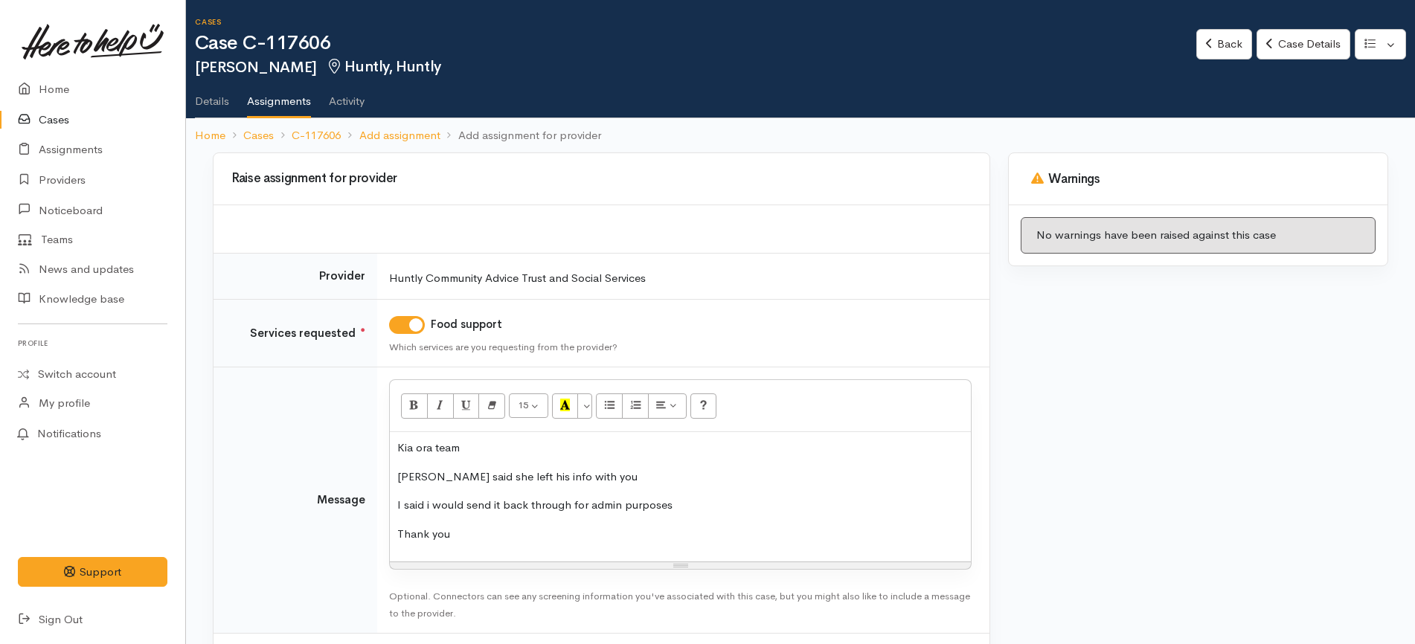
scroll to position [68, 0]
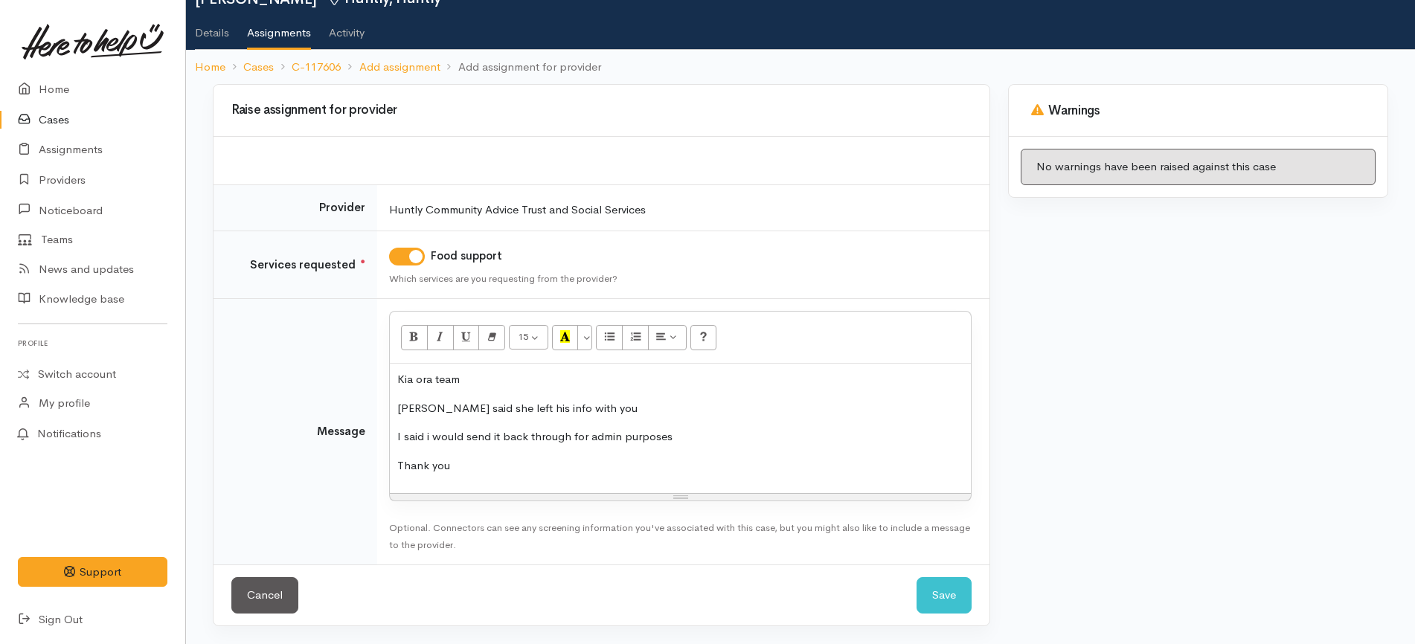
click at [639, 417] on p "Leanne said she left his info with you" at bounding box center [680, 408] width 566 height 17
click at [1088, 415] on div "Warnings No warnings have been raised against this case" at bounding box center [1198, 364] width 398 height 560
drag, startPoint x: 941, startPoint y: 607, endPoint x: 946, endPoint y: 531, distance: 76.1
click at [940, 607] on button "Save" at bounding box center [944, 595] width 55 height 36
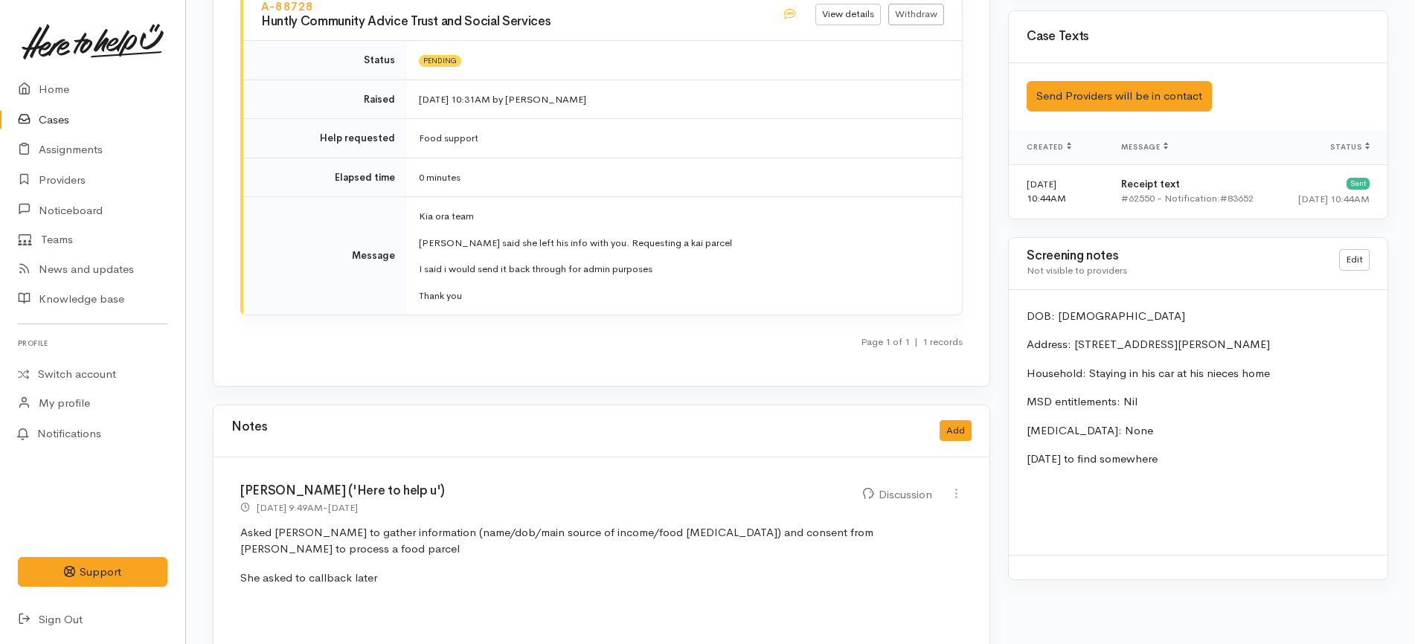
scroll to position [1488, 0]
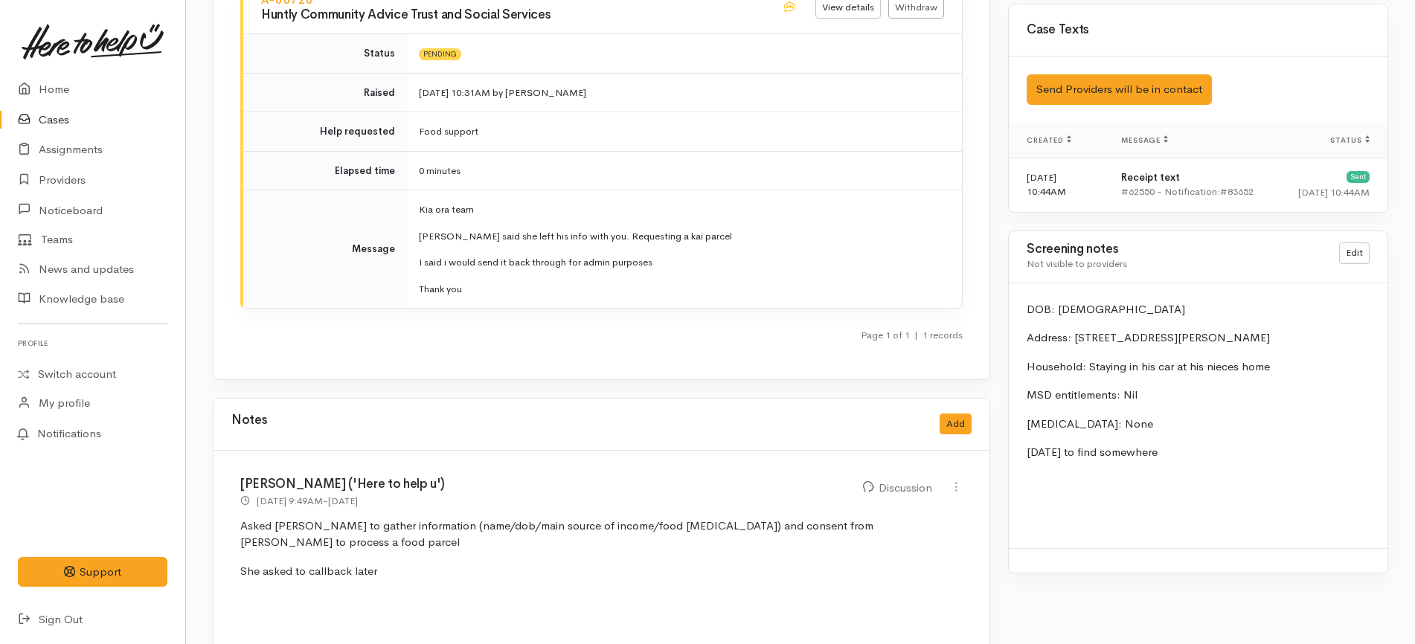
click at [94, 115] on link "Cases" at bounding box center [92, 120] width 185 height 31
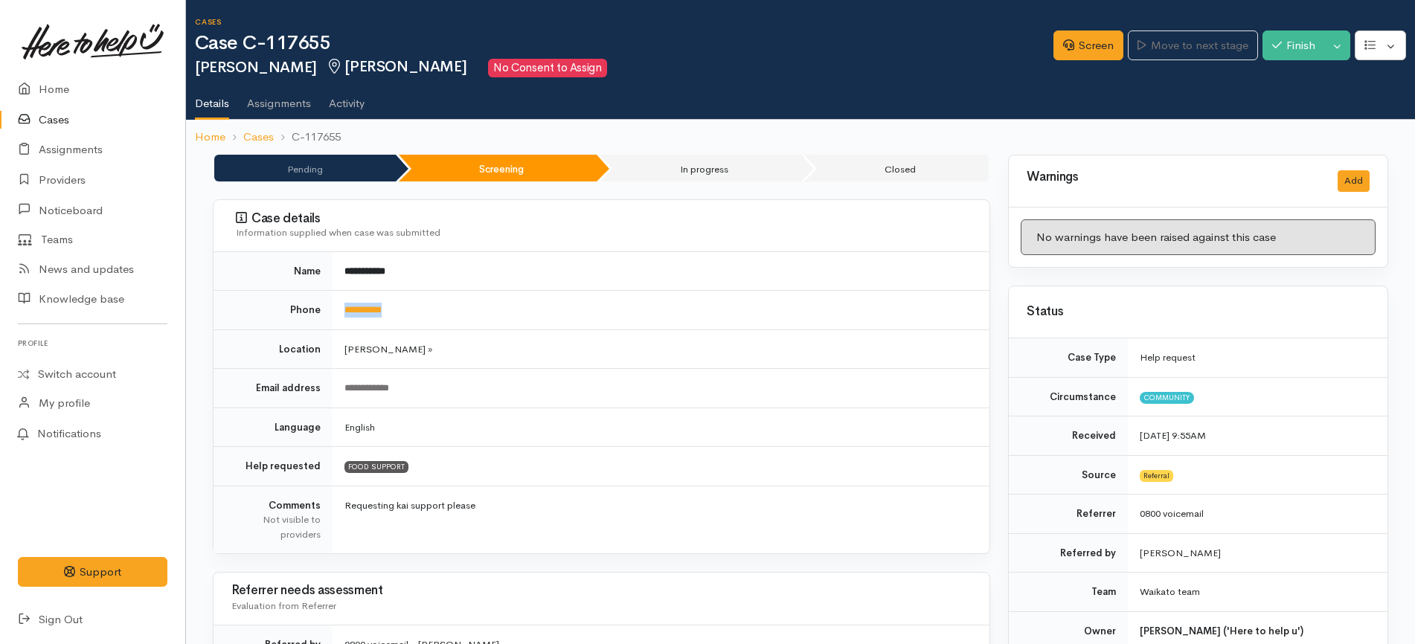
drag, startPoint x: 420, startPoint y: 294, endPoint x: 343, endPoint y: 314, distance: 79.2
click at [343, 314] on td "**********" at bounding box center [661, 310] width 657 height 39
copy link "**********"
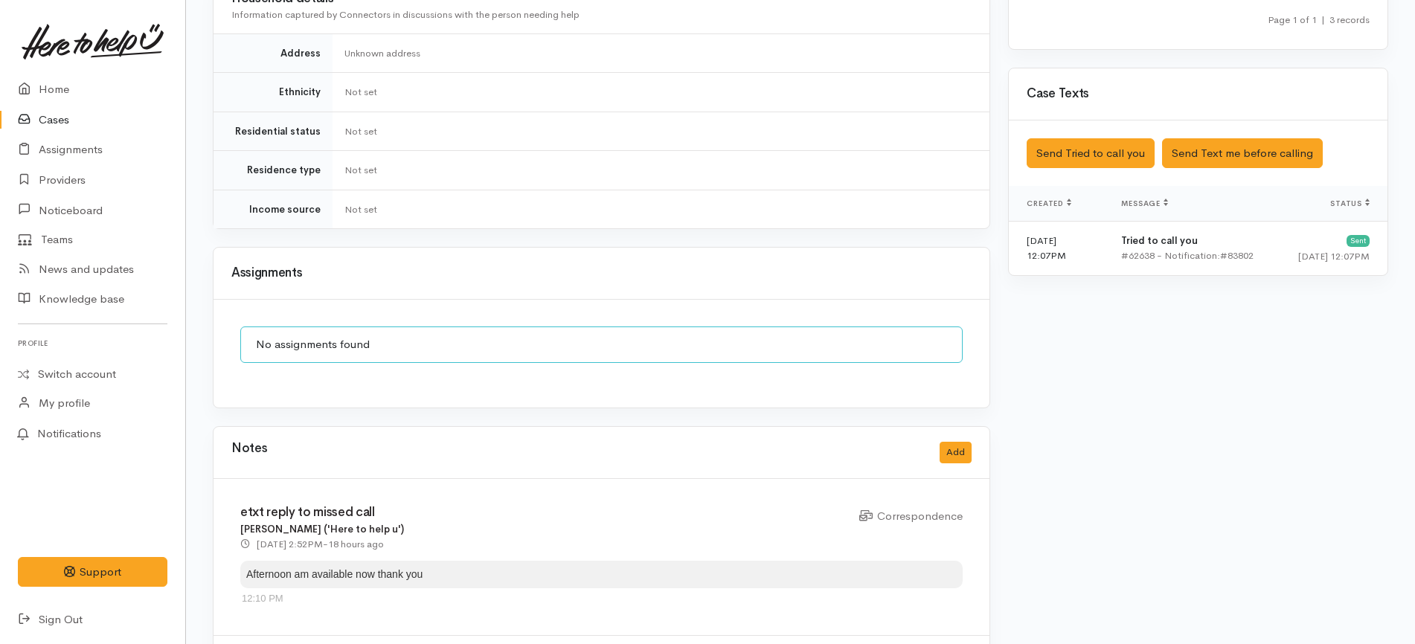
scroll to position [1205, 0]
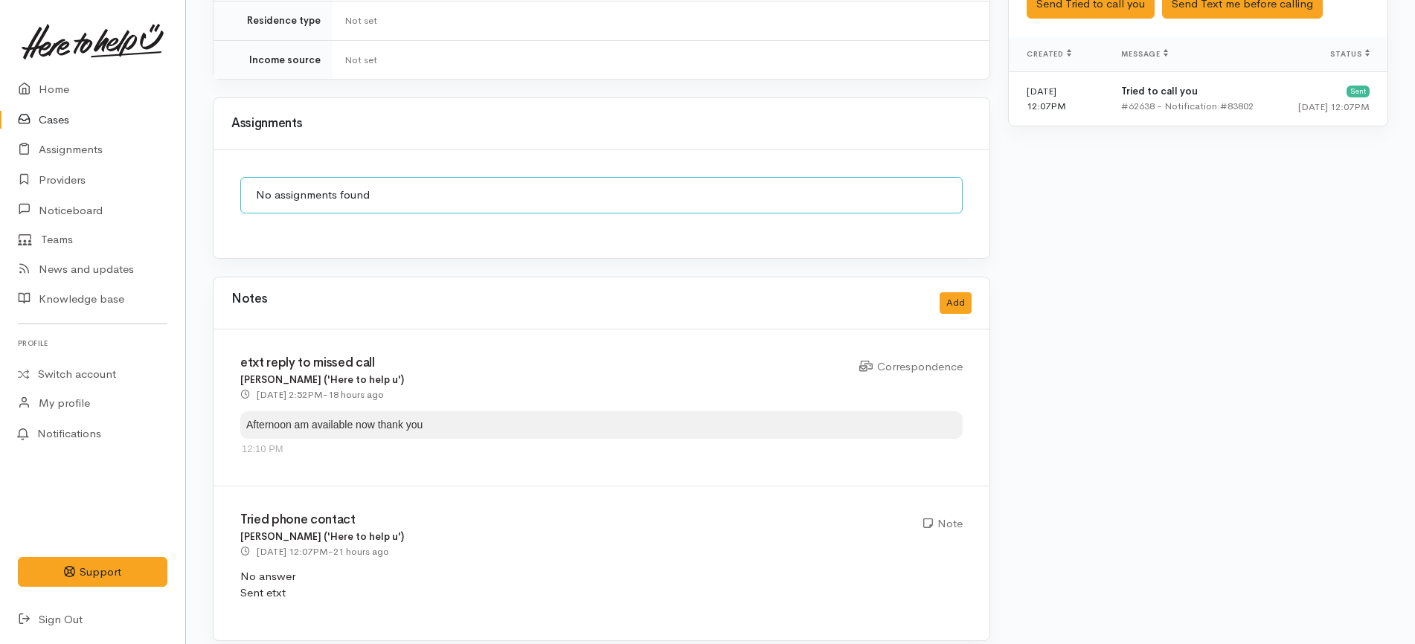
click at [517, 340] on div "etxt reply to missed call [PERSON_NAME] ('Here to help u') [DATE] 2:52PM - 18 h…" at bounding box center [602, 408] width 776 height 157
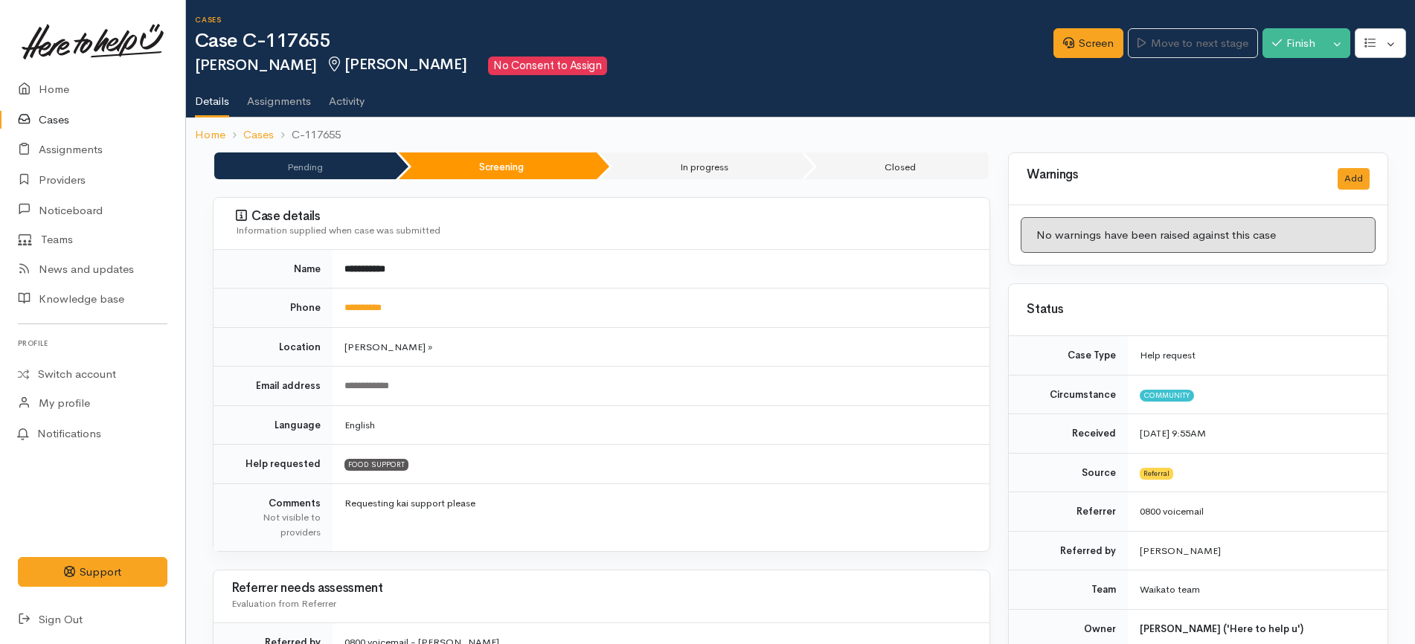
scroll to position [0, 0]
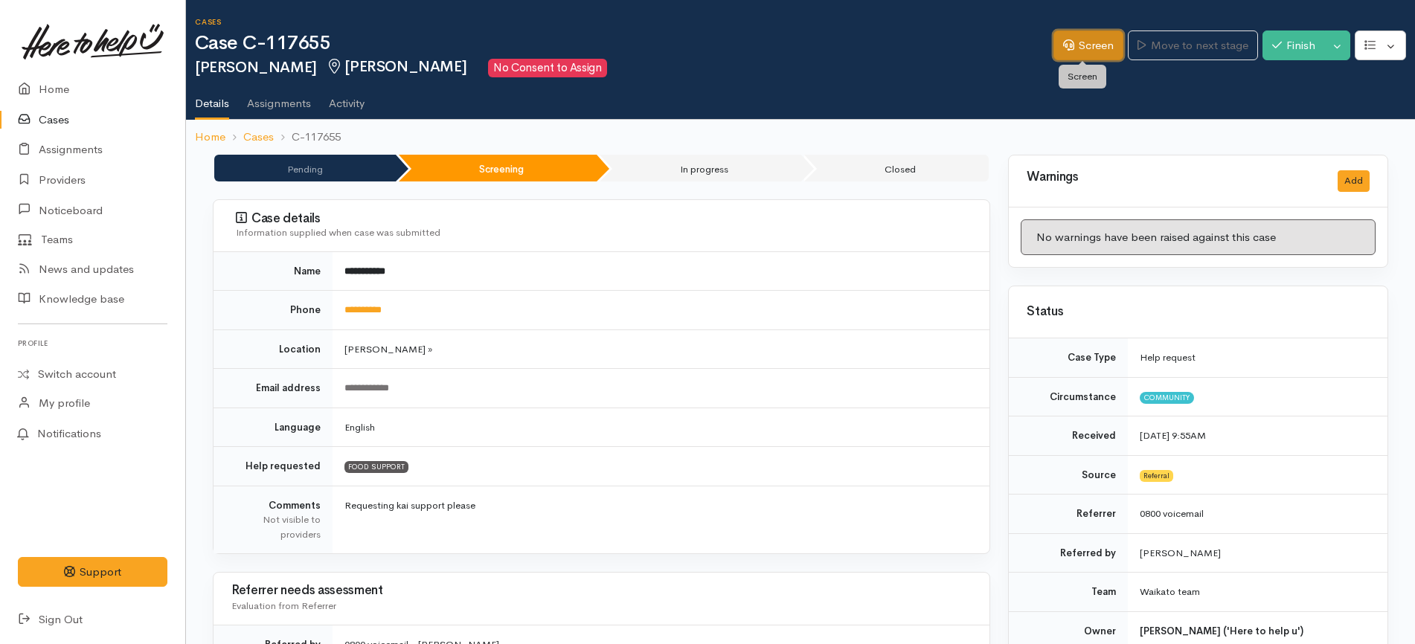
click at [1107, 48] on link "Screen" at bounding box center [1089, 46] width 70 height 31
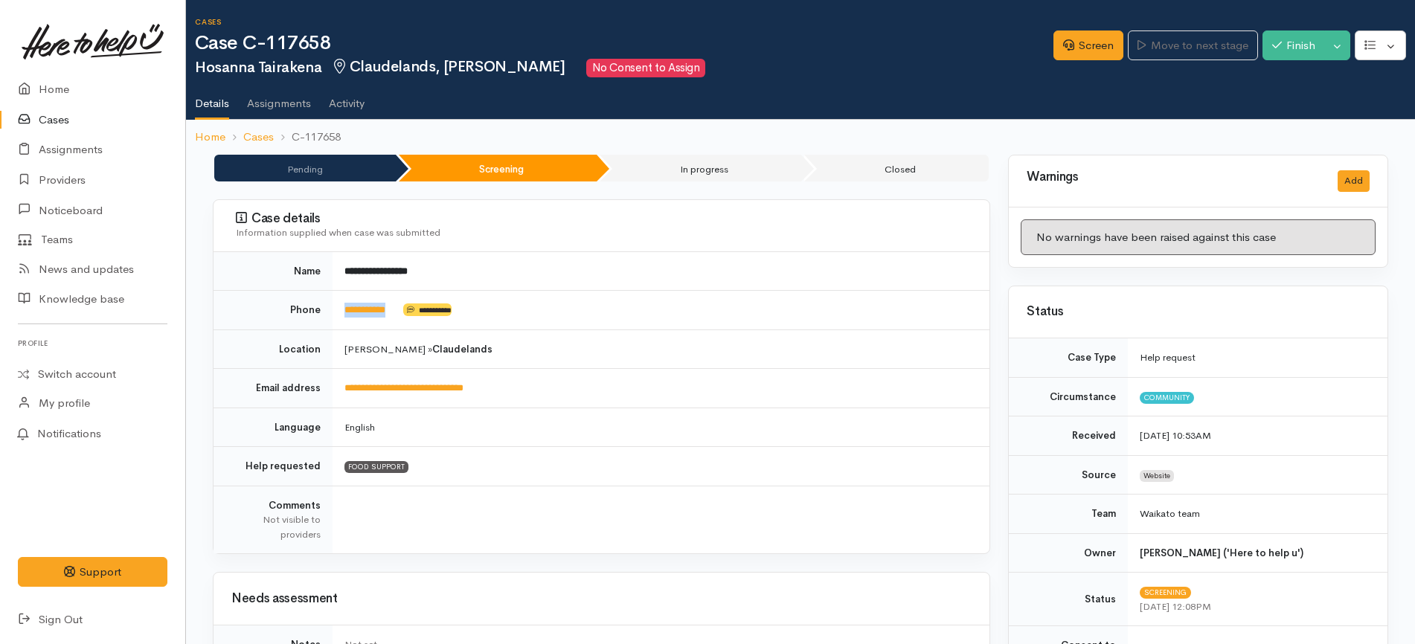
drag, startPoint x: 403, startPoint y: 314, endPoint x: 344, endPoint y: 319, distance: 59.0
click at [344, 319] on td "**********" at bounding box center [661, 310] width 657 height 39
copy td "**********"
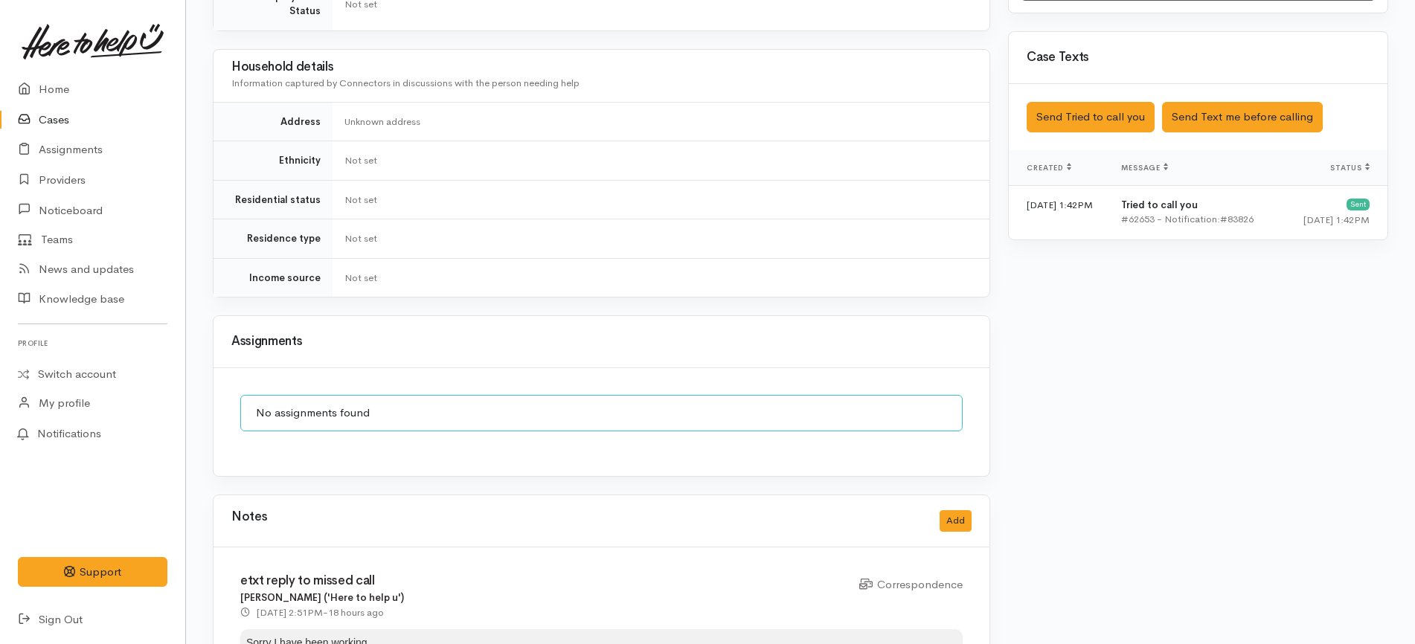
scroll to position [1055, 0]
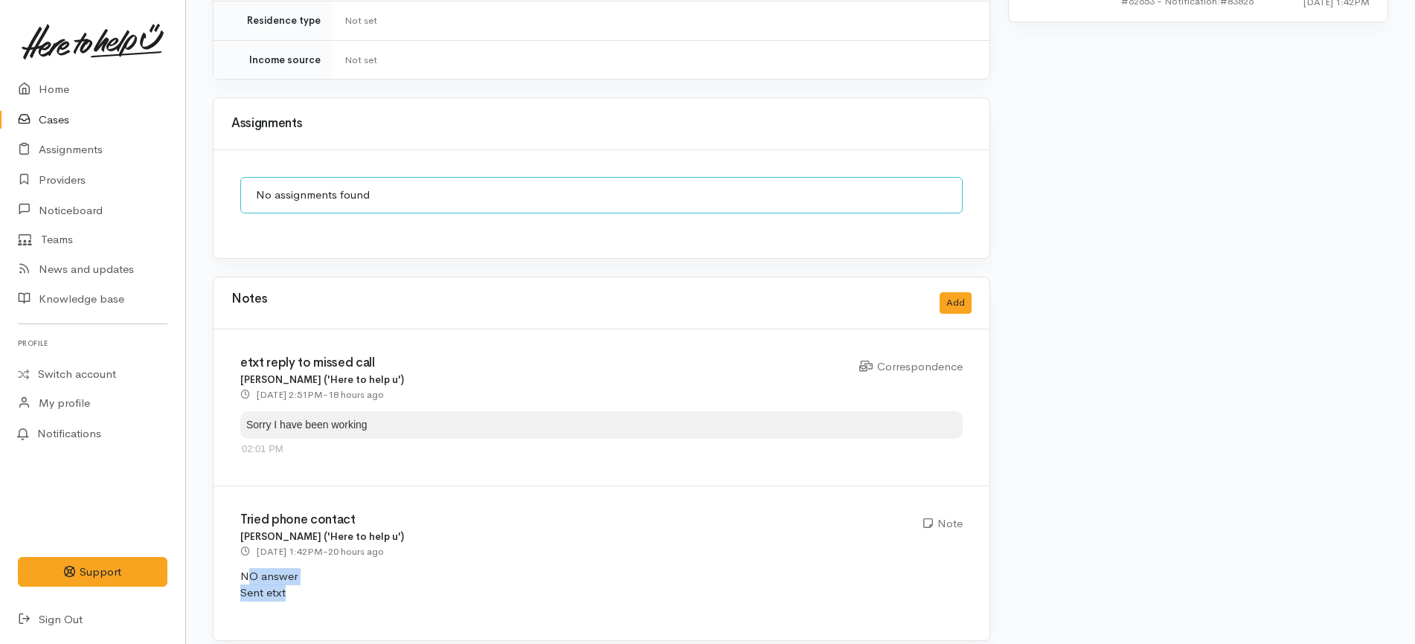
drag, startPoint x: 304, startPoint y: 589, endPoint x: 245, endPoint y: 563, distance: 64.3
click at [245, 563] on div "Tried phone contact [PERSON_NAME] ('Here to help u') [DATE] 1:42PM - 20 hours a…" at bounding box center [602, 564] width 776 height 154
copy p "O answer Sent etxt"
click at [946, 292] on button "Add" at bounding box center [956, 303] width 32 height 22
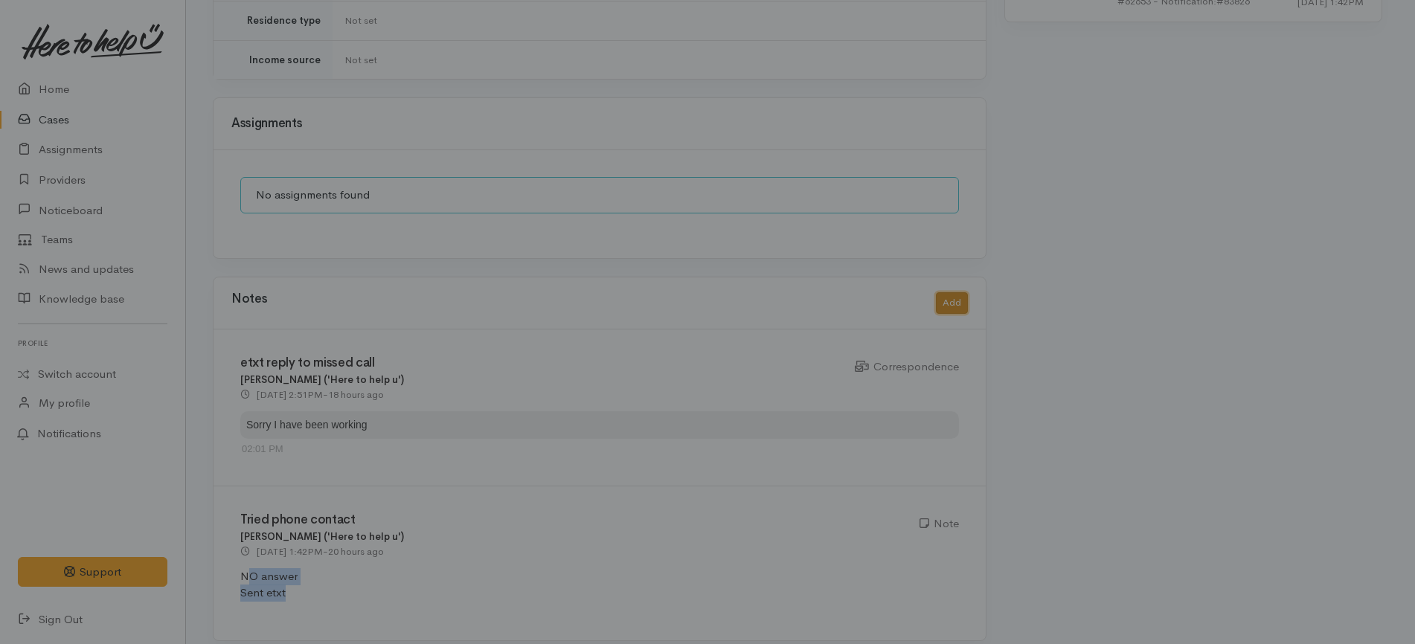
scroll to position [1041, 0]
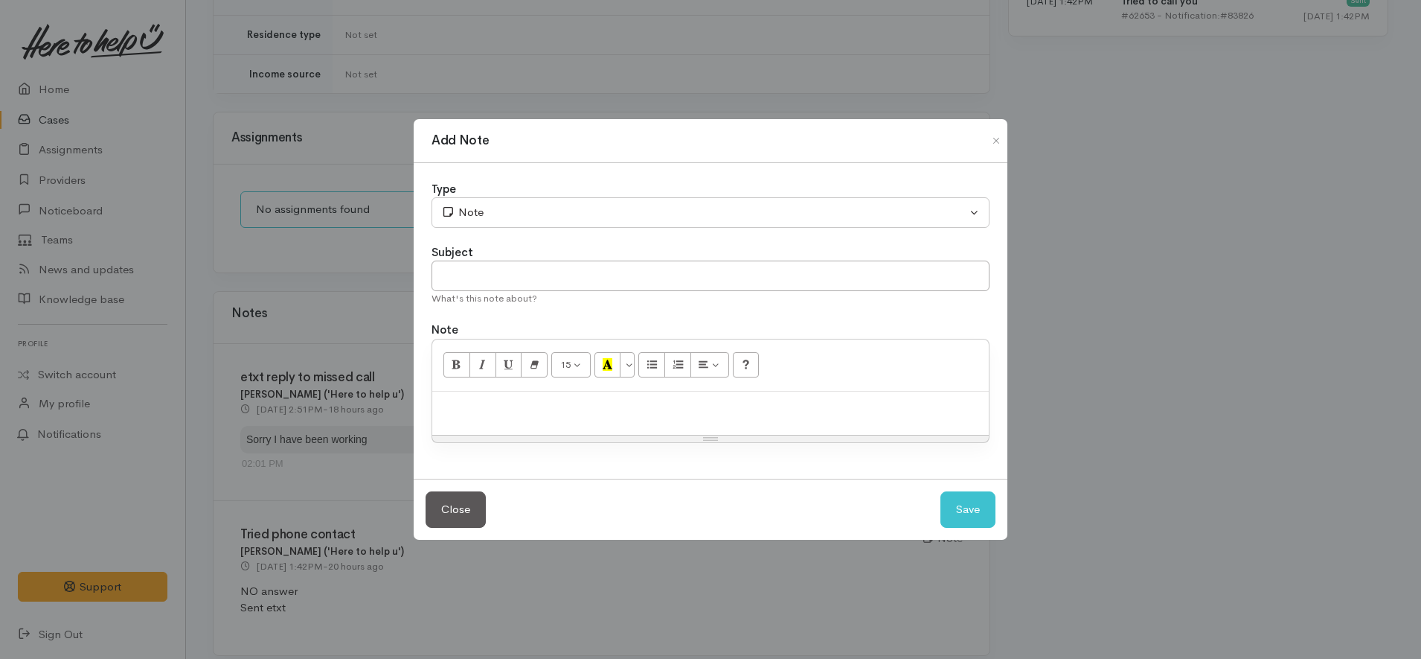
click at [723, 404] on p at bounding box center [711, 407] width 542 height 17
paste div
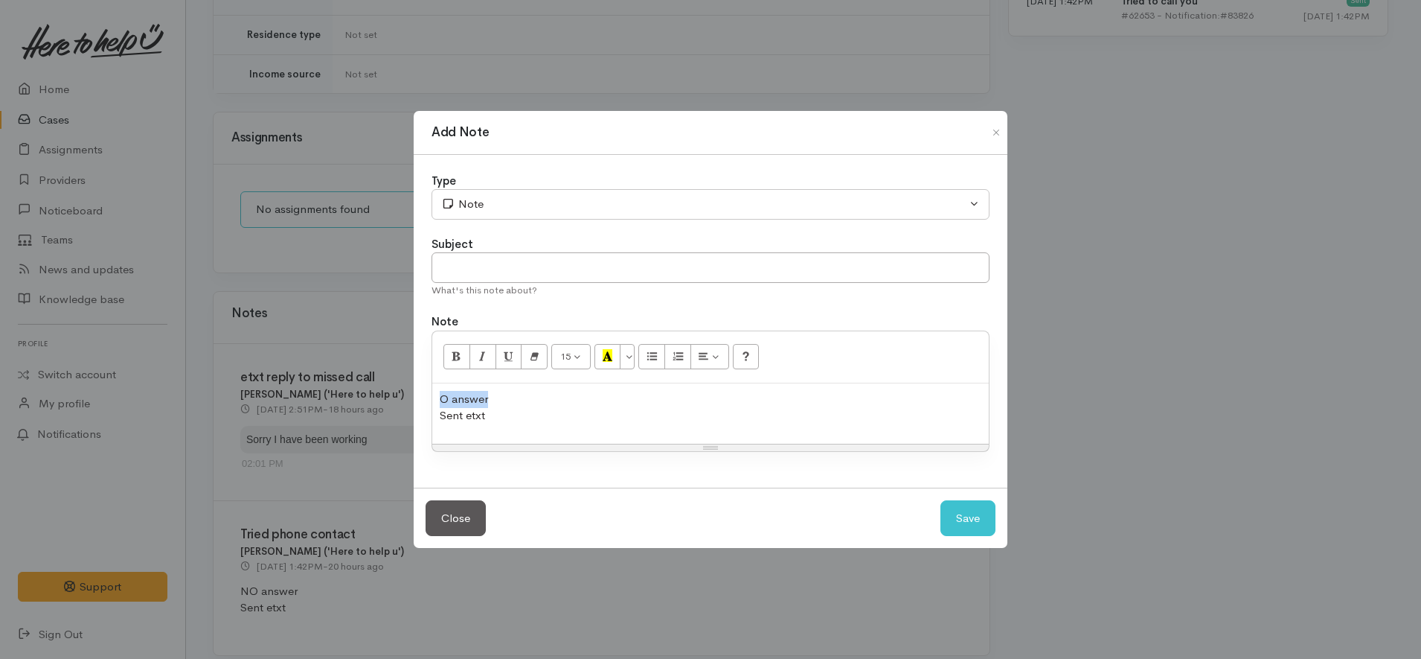
drag, startPoint x: 525, startPoint y: 391, endPoint x: 343, endPoint y: 374, distance: 182.4
click at [343, 374] on div "Add Note Type Correspondence Discussion Email Note Phone call SMS text message …" at bounding box center [710, 329] width 1421 height 659
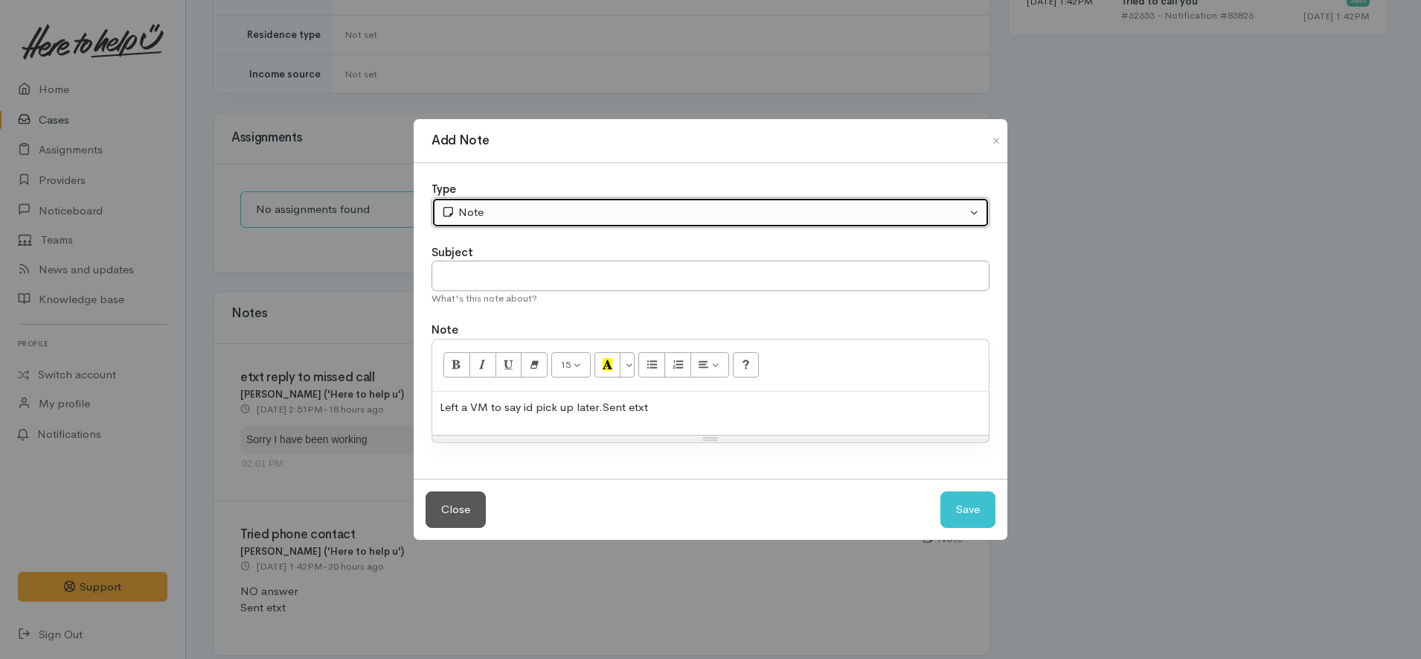
click at [550, 214] on div "Note" at bounding box center [703, 212] width 525 height 17
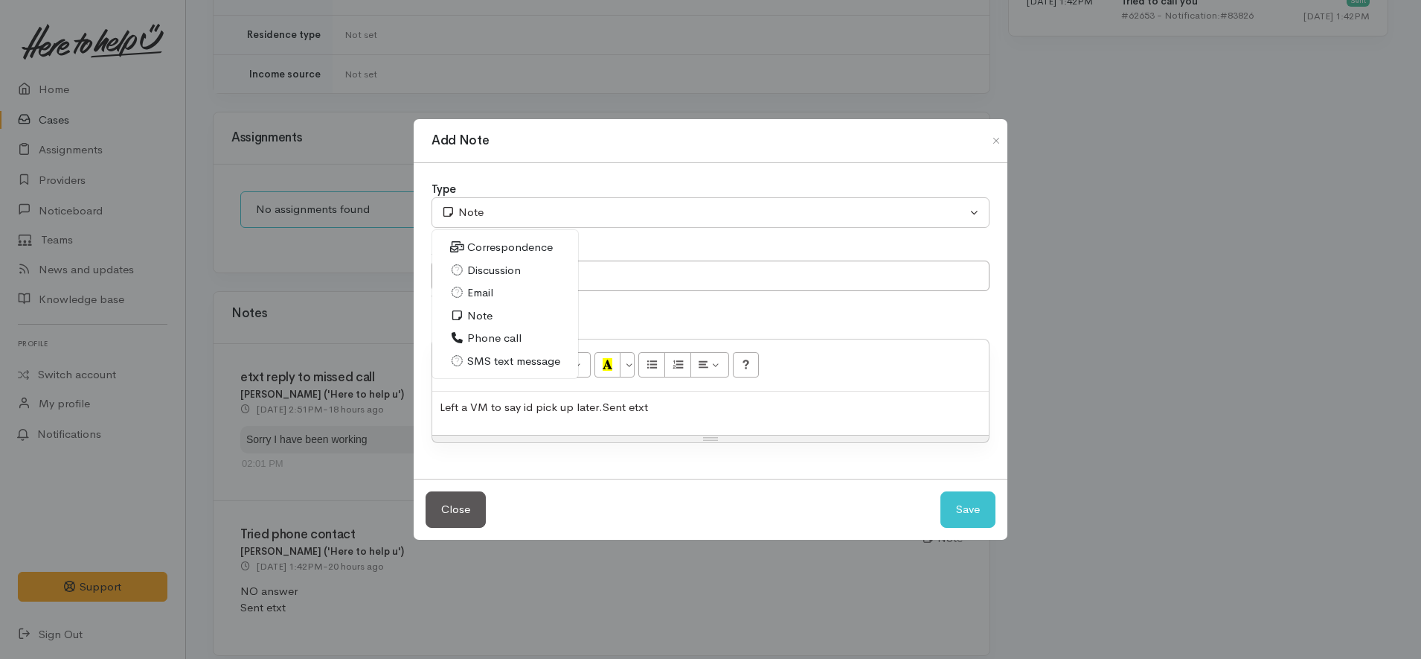
click at [499, 328] on link "Phone call" at bounding box center [505, 338] width 146 height 23
click at [438, 409] on div "Left a VM to say id pick up later. Sent etxt" at bounding box center [710, 413] width 557 height 44
click at [967, 516] on button "Save" at bounding box center [968, 509] width 55 height 36
select select "1"
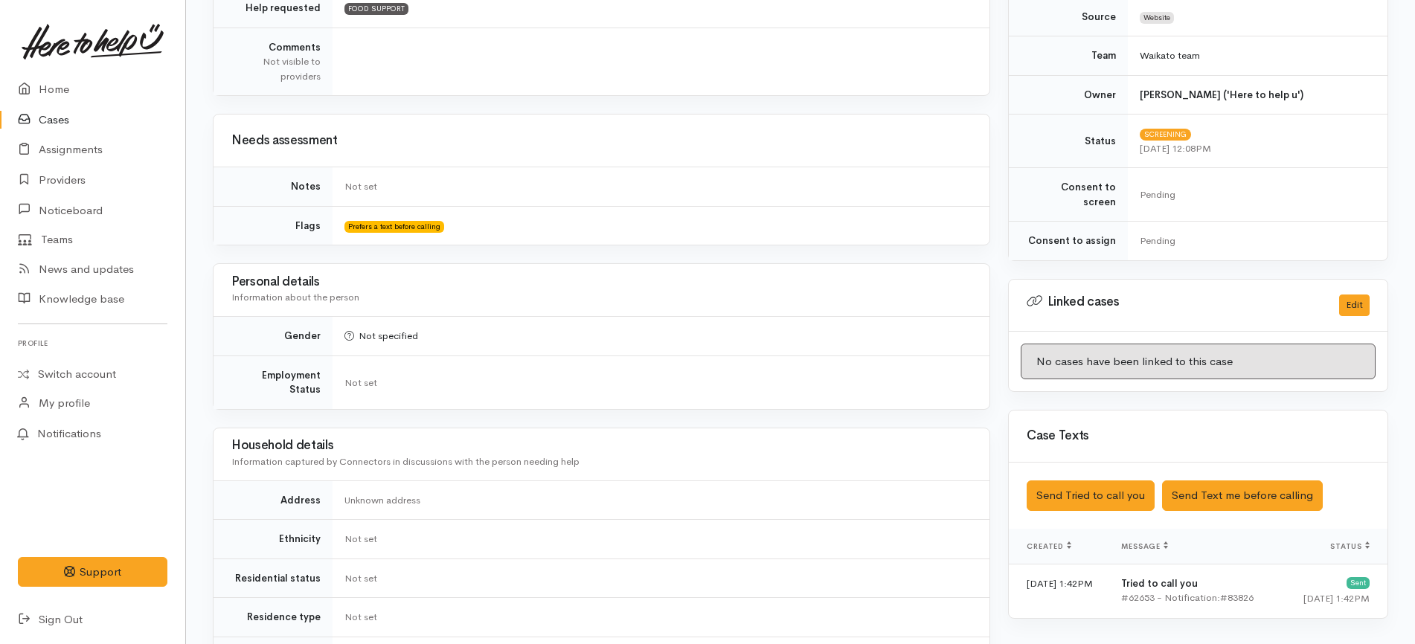
scroll to position [528, 0]
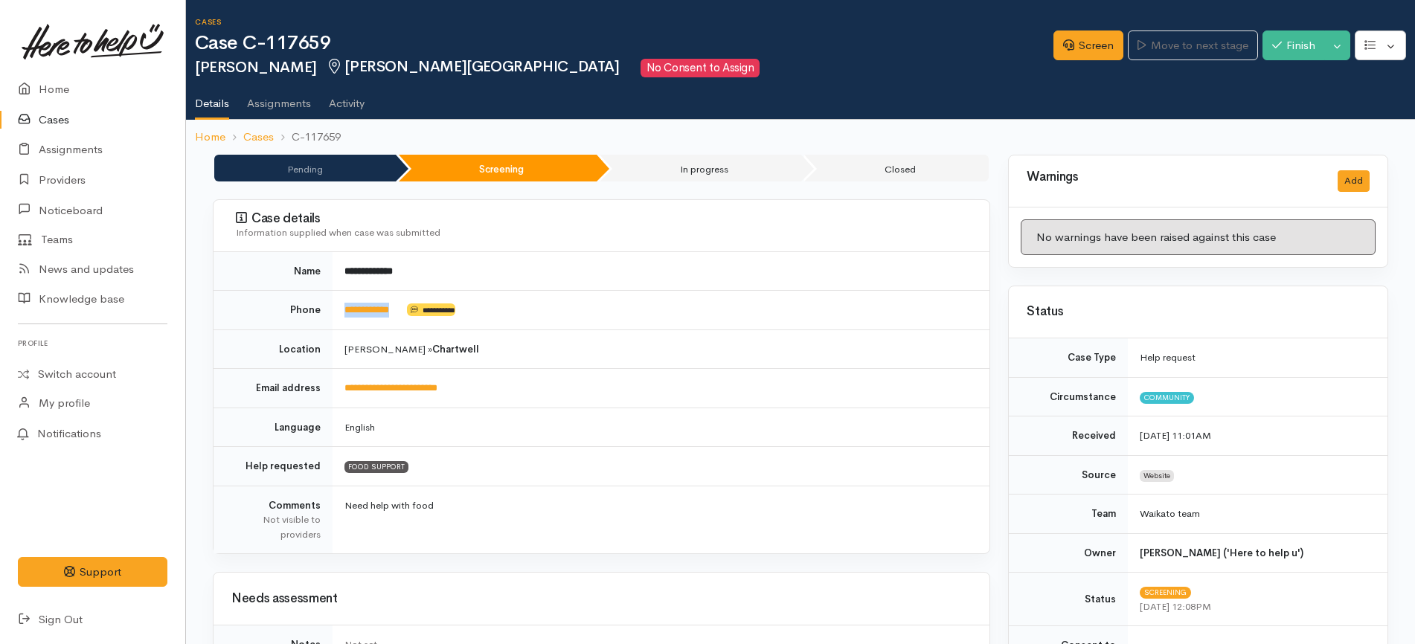
drag, startPoint x: 411, startPoint y: 311, endPoint x: 330, endPoint y: 316, distance: 81.3
click at [330, 316] on tr "**********" at bounding box center [602, 310] width 776 height 39
copy tr "**********"
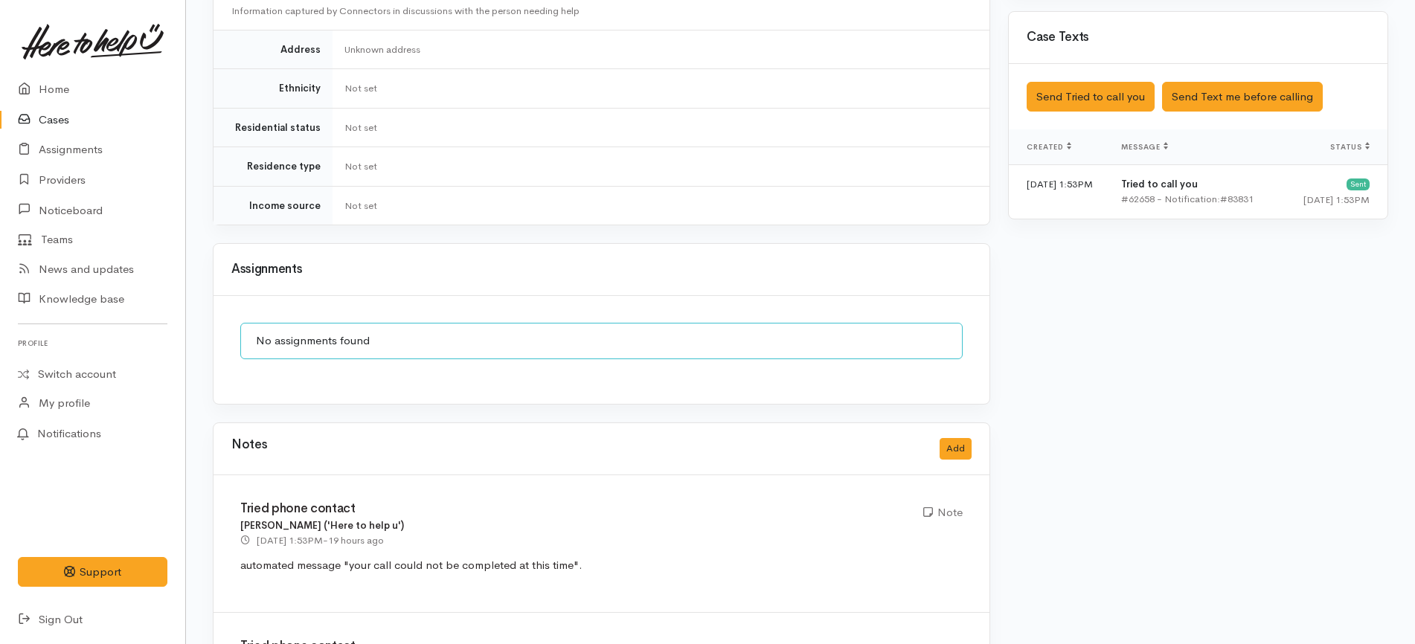
scroll to position [740, 0]
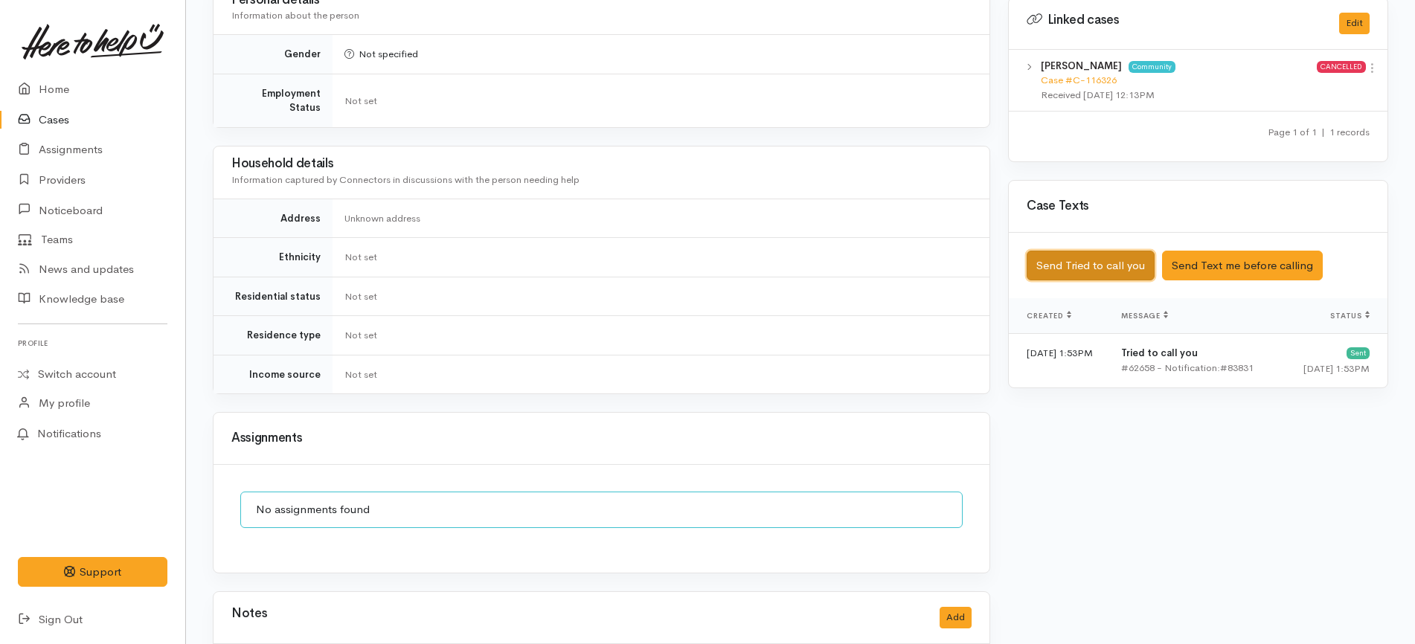
click at [1108, 253] on button "Send Tried to call you" at bounding box center [1091, 266] width 128 height 31
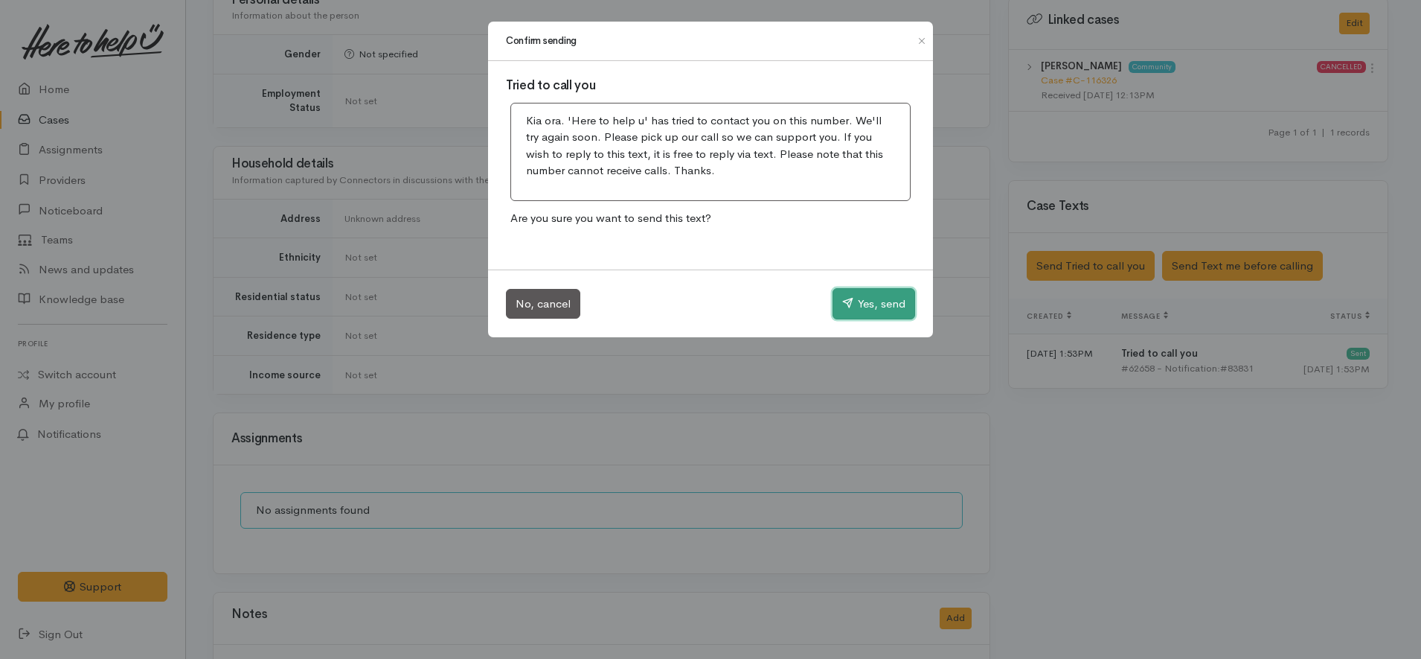
click at [872, 300] on button "Yes, send" at bounding box center [874, 303] width 83 height 31
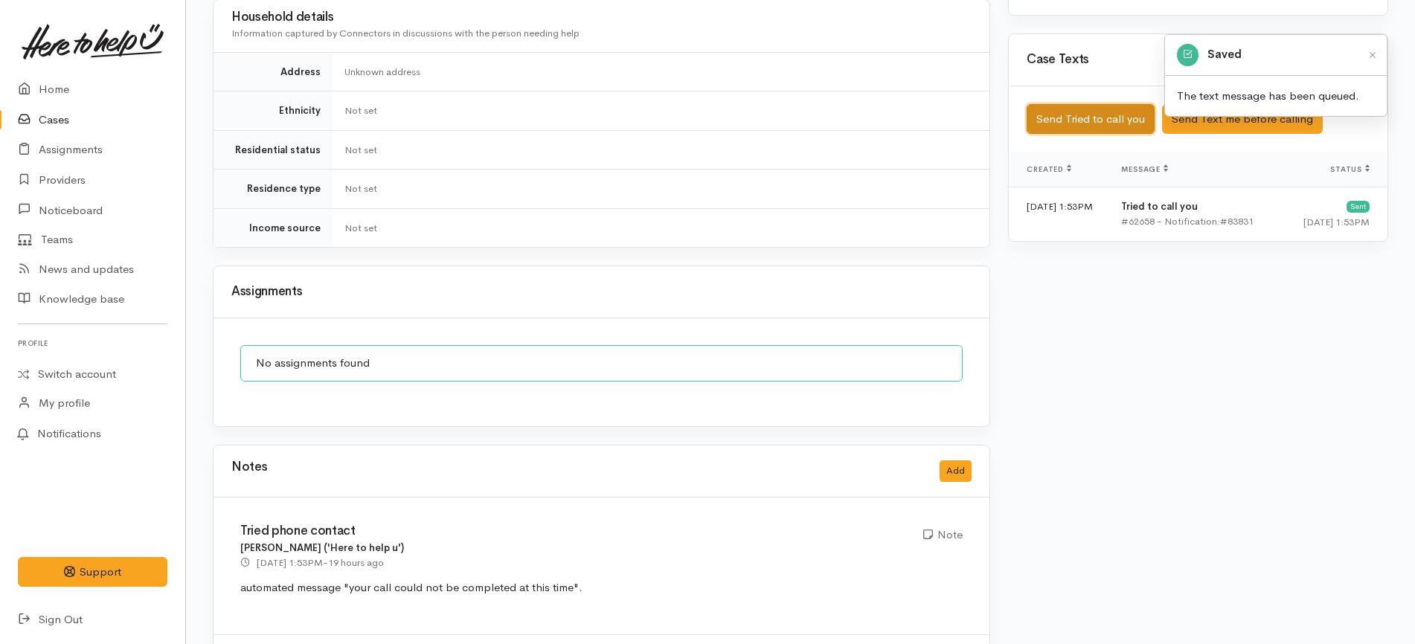
scroll to position [1020, 0]
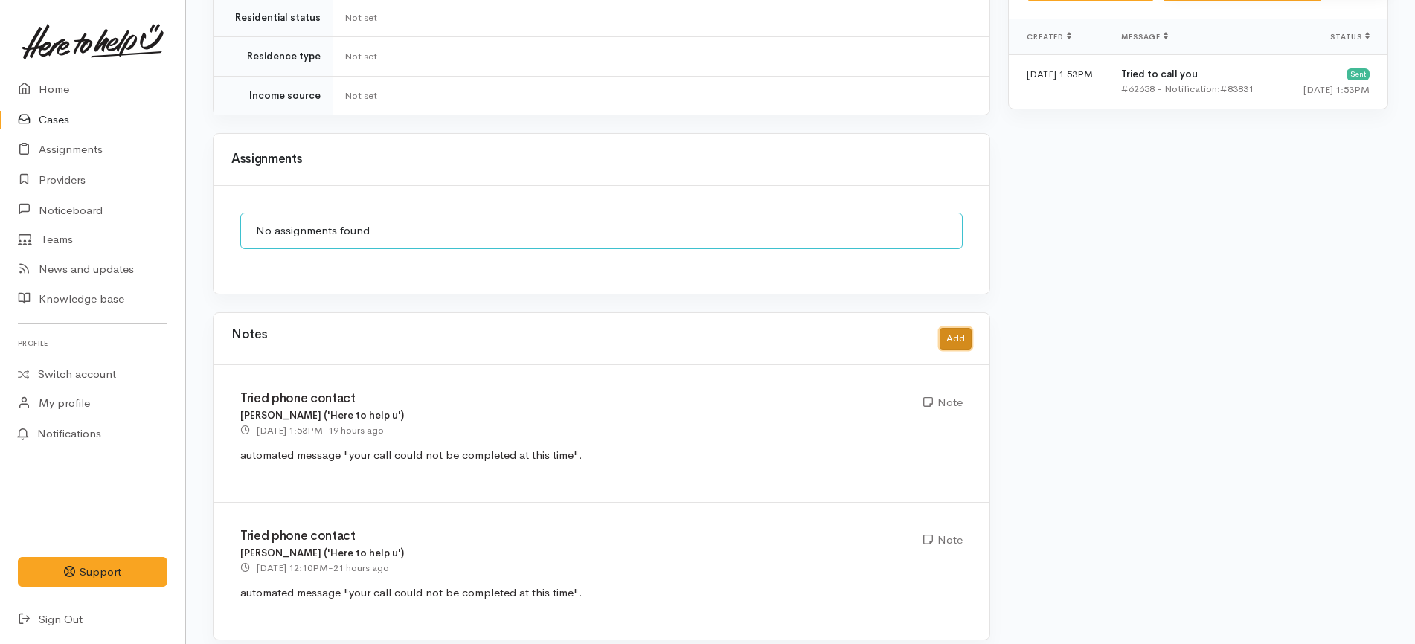
click at [964, 330] on button "Add" at bounding box center [956, 339] width 32 height 22
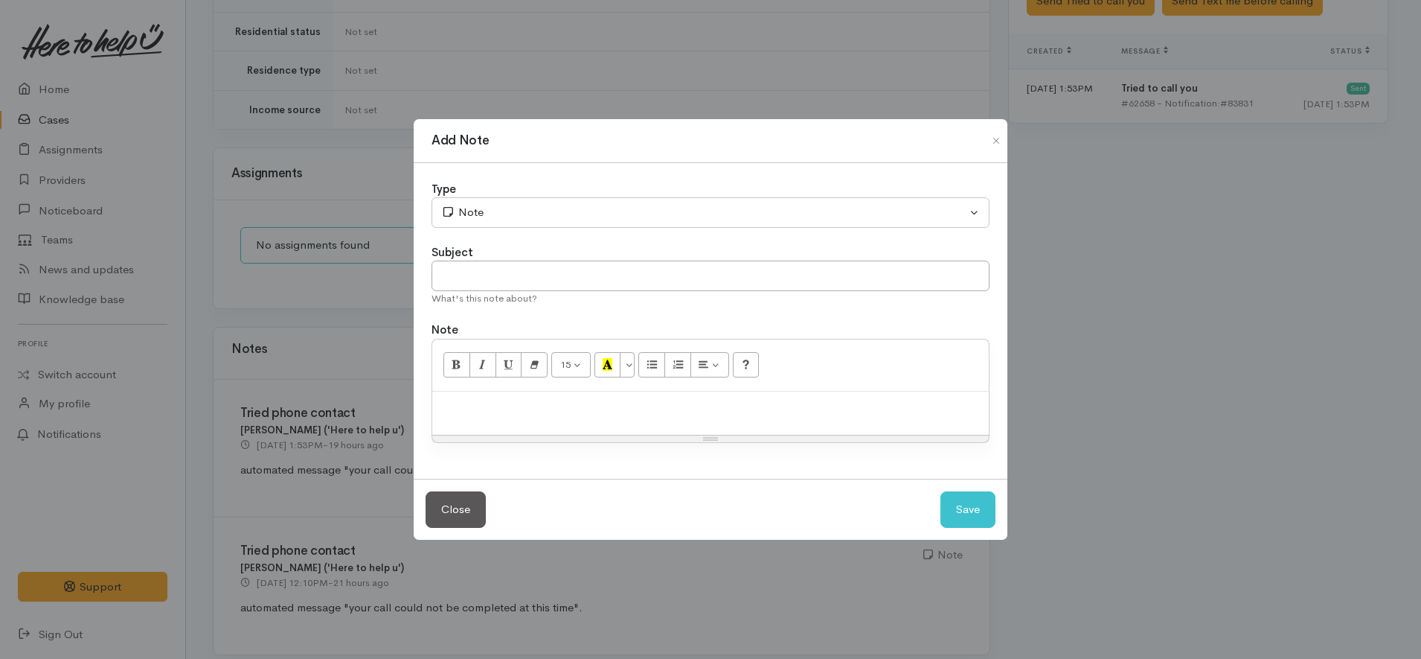
click at [292, 269] on div "Add Note Type Correspondence Discussion Email Note Phone call SMS text message …" at bounding box center [710, 329] width 1421 height 659
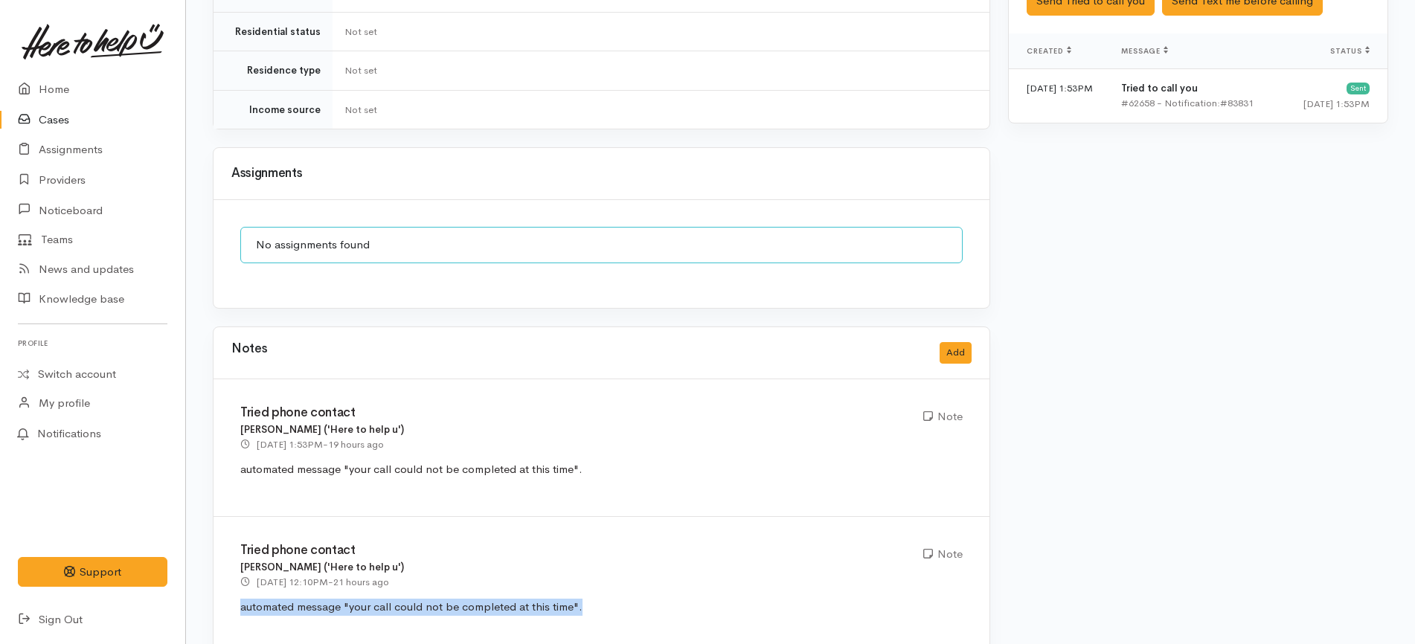
drag, startPoint x: 610, startPoint y: 593, endPoint x: 236, endPoint y: 594, distance: 374.3
click at [236, 594] on div "Tried phone contact Jeffin Gopi ('Here to help u') 11 Sep 2025 12:10PM - 21 hou…" at bounding box center [602, 585] width 776 height 137
copy p "automated message "your call could not be completed at this time"."
click at [969, 342] on button "Add" at bounding box center [956, 353] width 32 height 22
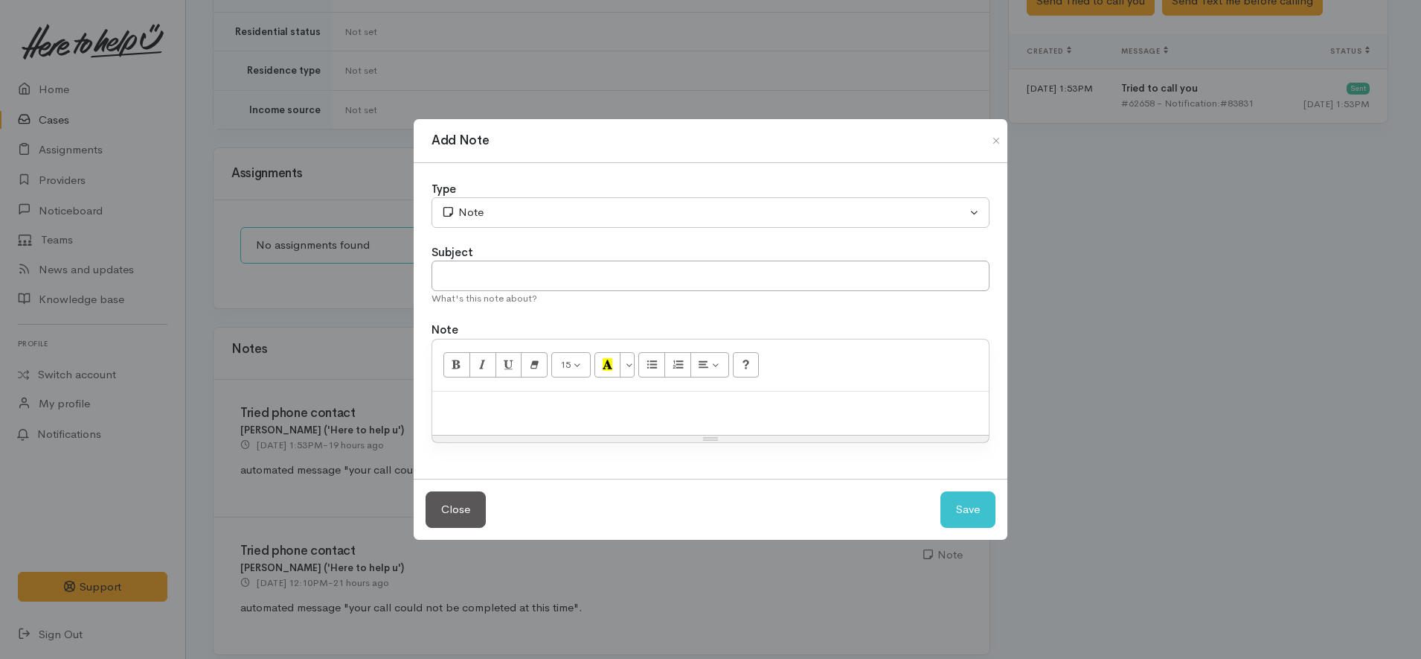
click at [657, 401] on p at bounding box center [711, 407] width 542 height 17
paste div
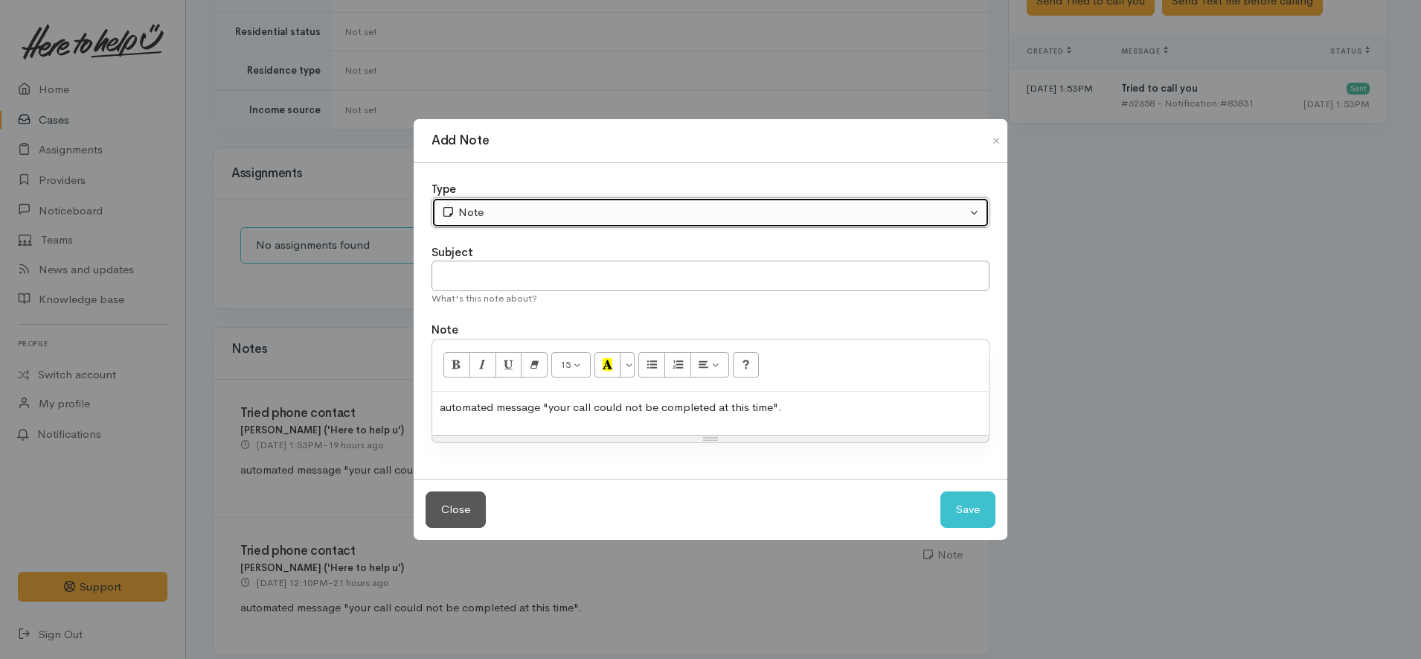
click at [505, 212] on div "Note" at bounding box center [703, 212] width 525 height 17
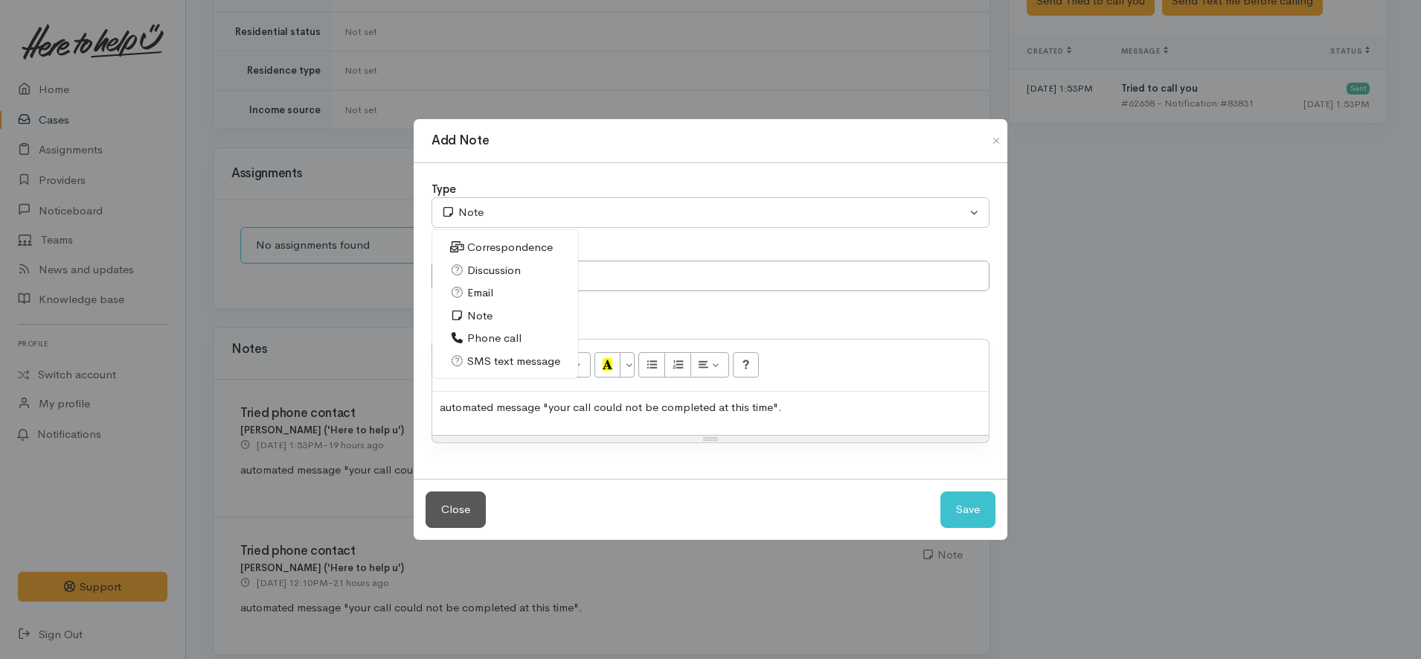
click at [490, 338] on span "Phone call" at bounding box center [494, 338] width 54 height 17
click at [952, 506] on button "Save" at bounding box center [968, 509] width 55 height 36
select select "1"
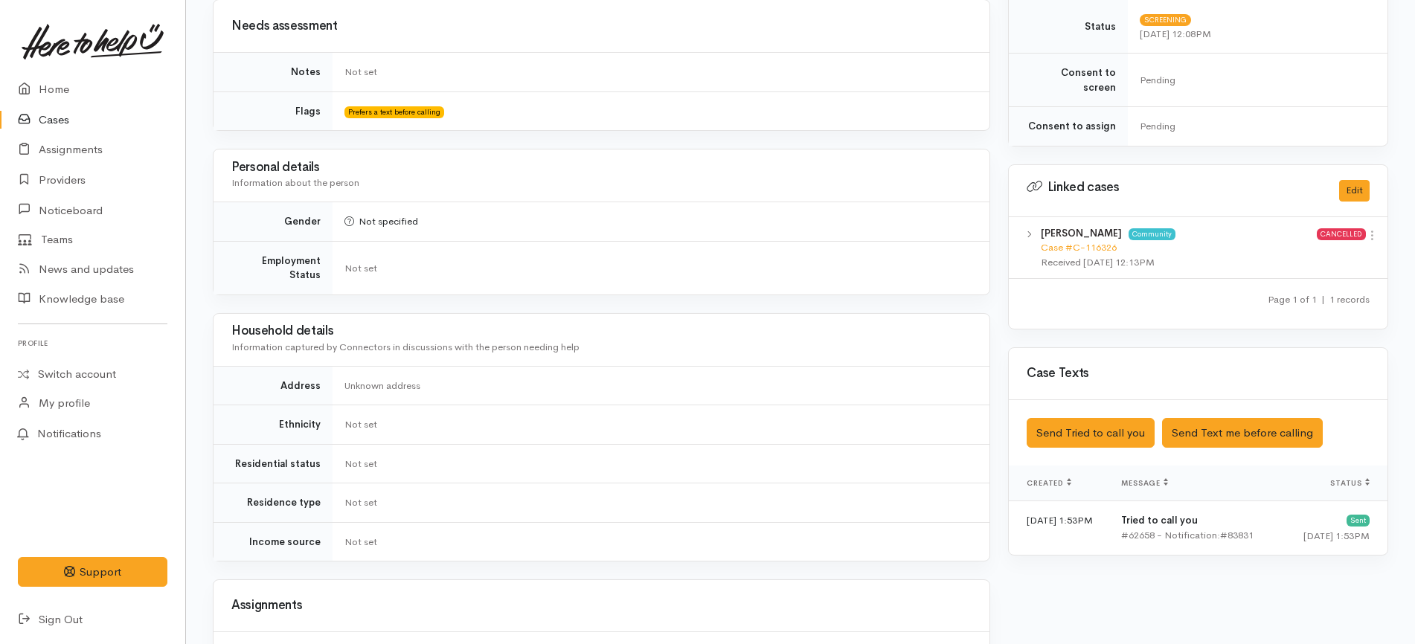
scroll to position [956, 0]
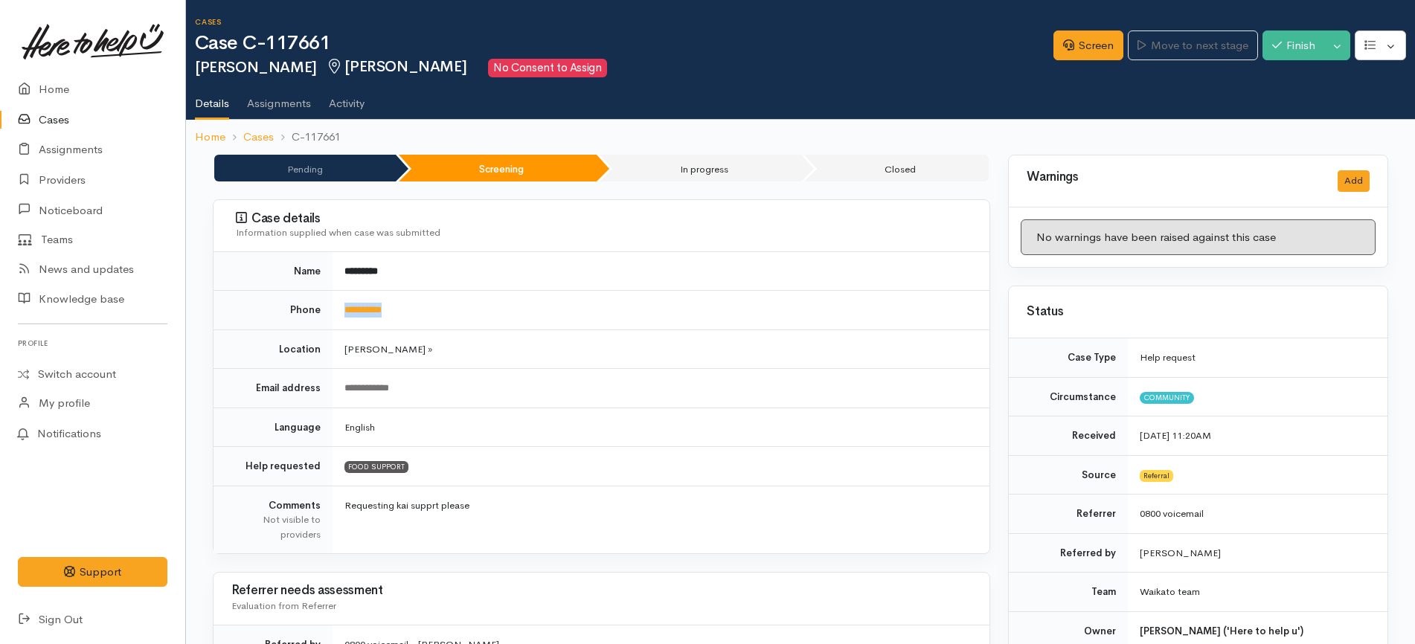
drag, startPoint x: 403, startPoint y: 310, endPoint x: 379, endPoint y: 277, distance: 40.5
click at [337, 313] on td "**********" at bounding box center [661, 310] width 657 height 39
copy link "**********"
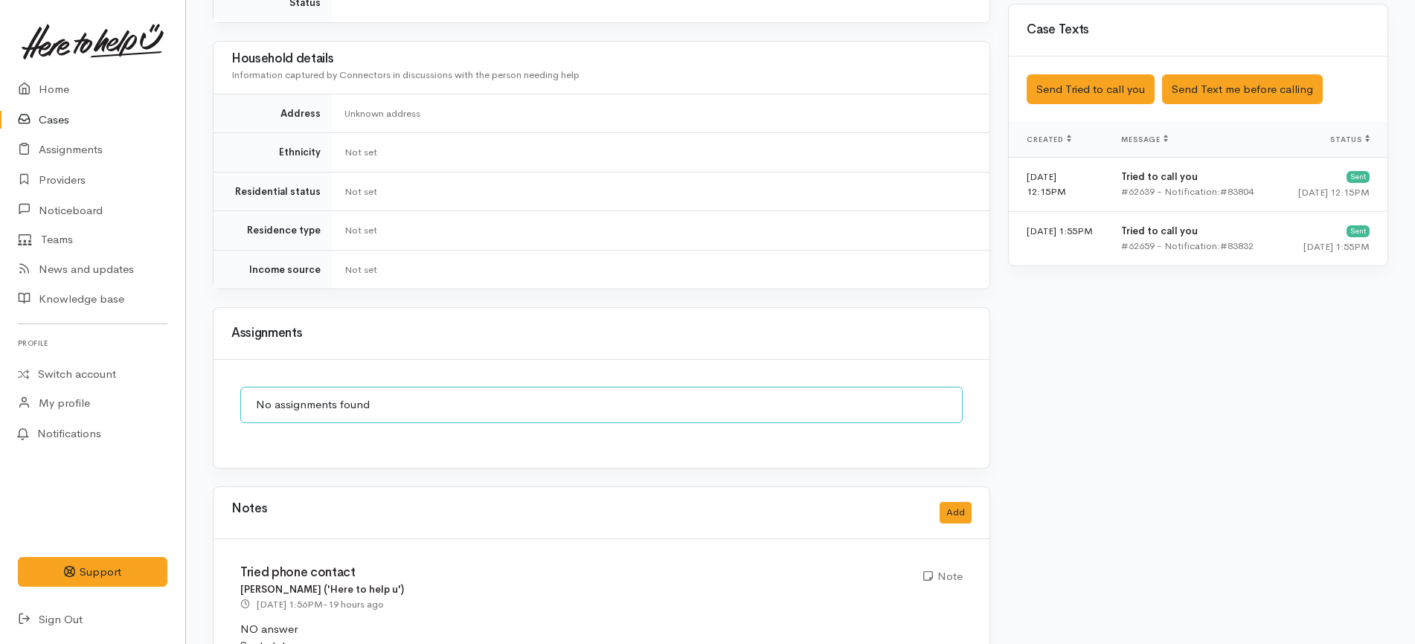
scroll to position [1116, 0]
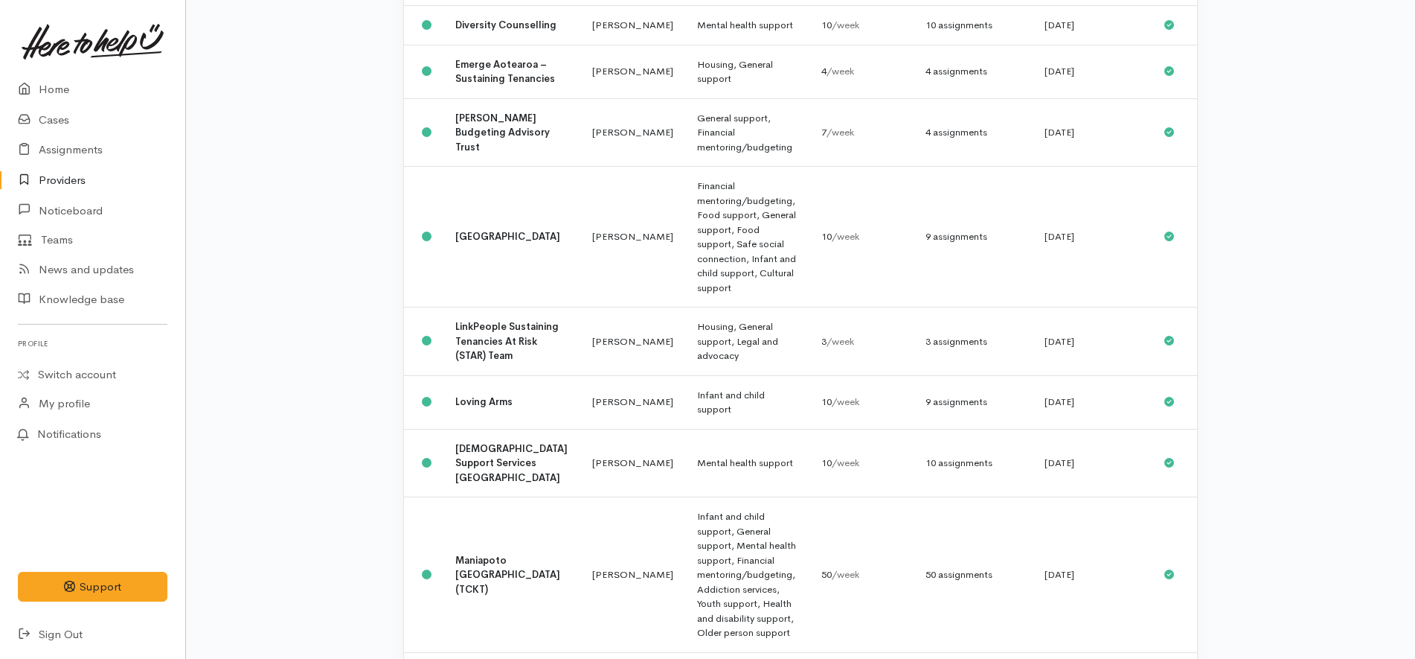
scroll to position [651, 0]
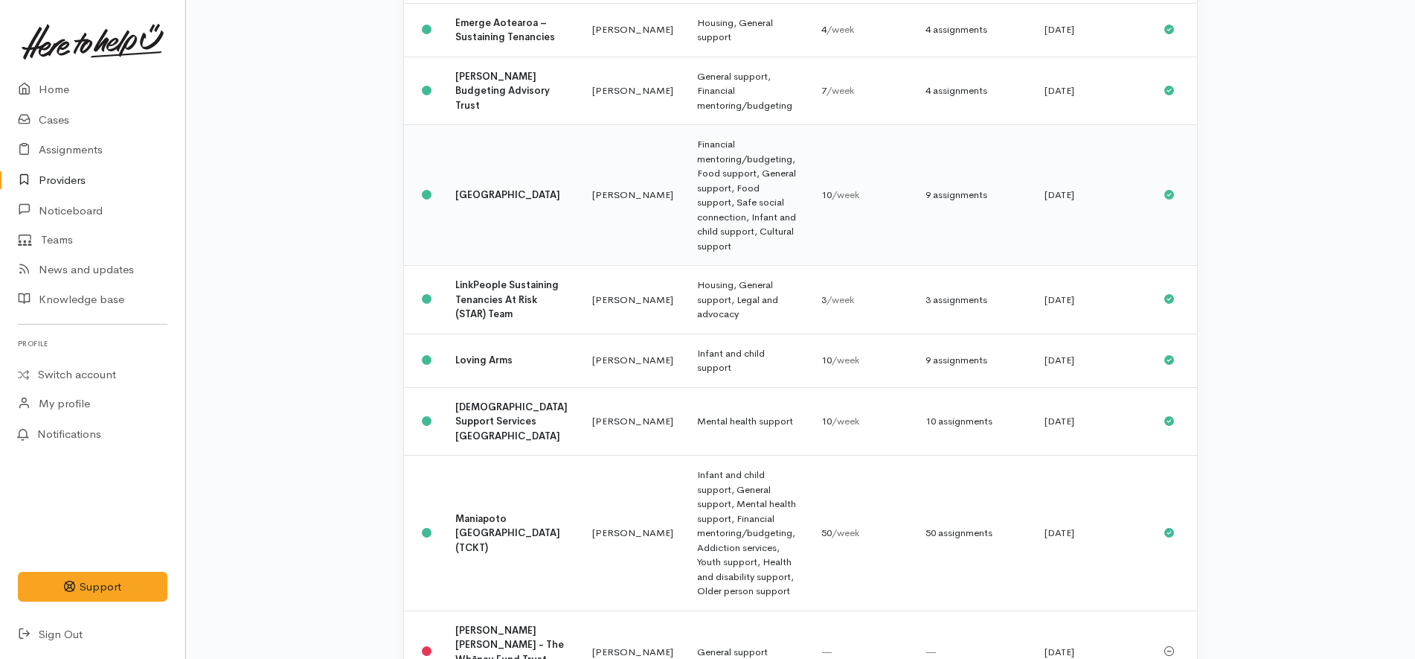
click at [600, 125] on td "[PERSON_NAME]" at bounding box center [632, 195] width 105 height 141
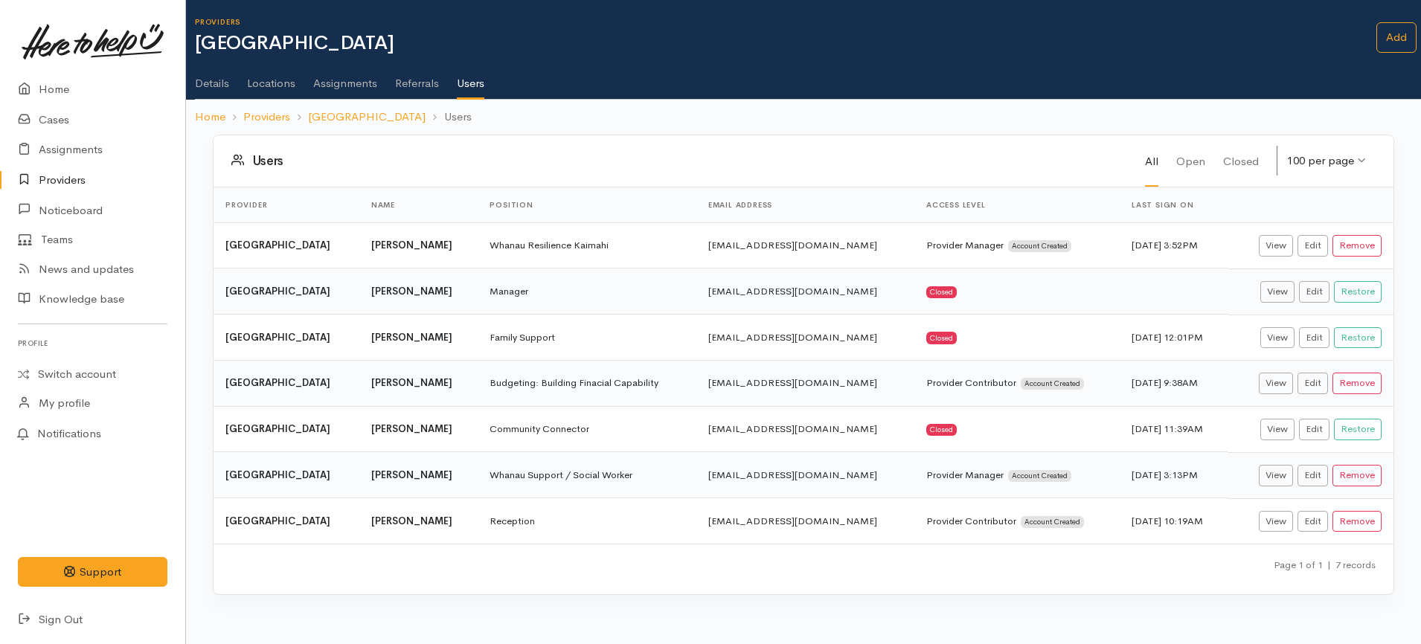
click at [353, 83] on link "Assignments" at bounding box center [345, 78] width 64 height 42
click at [342, 76] on link "Assignments" at bounding box center [345, 78] width 64 height 42
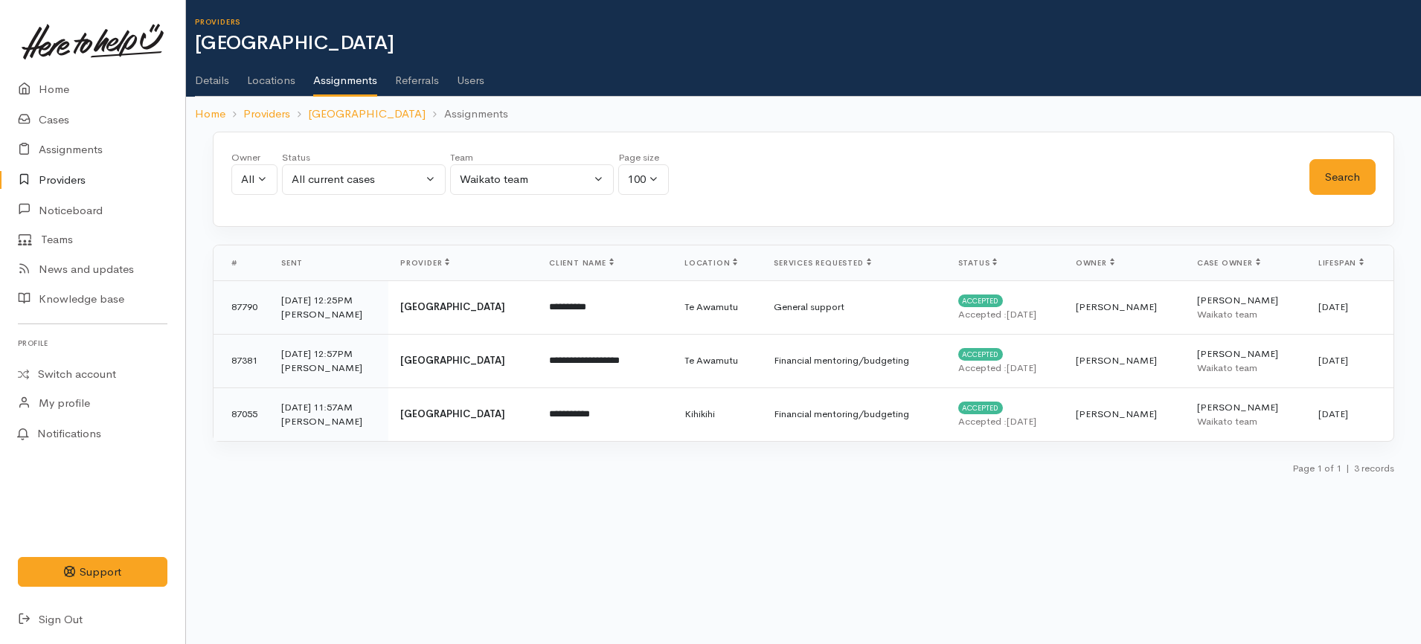
click at [481, 81] on link "Users" at bounding box center [471, 75] width 28 height 42
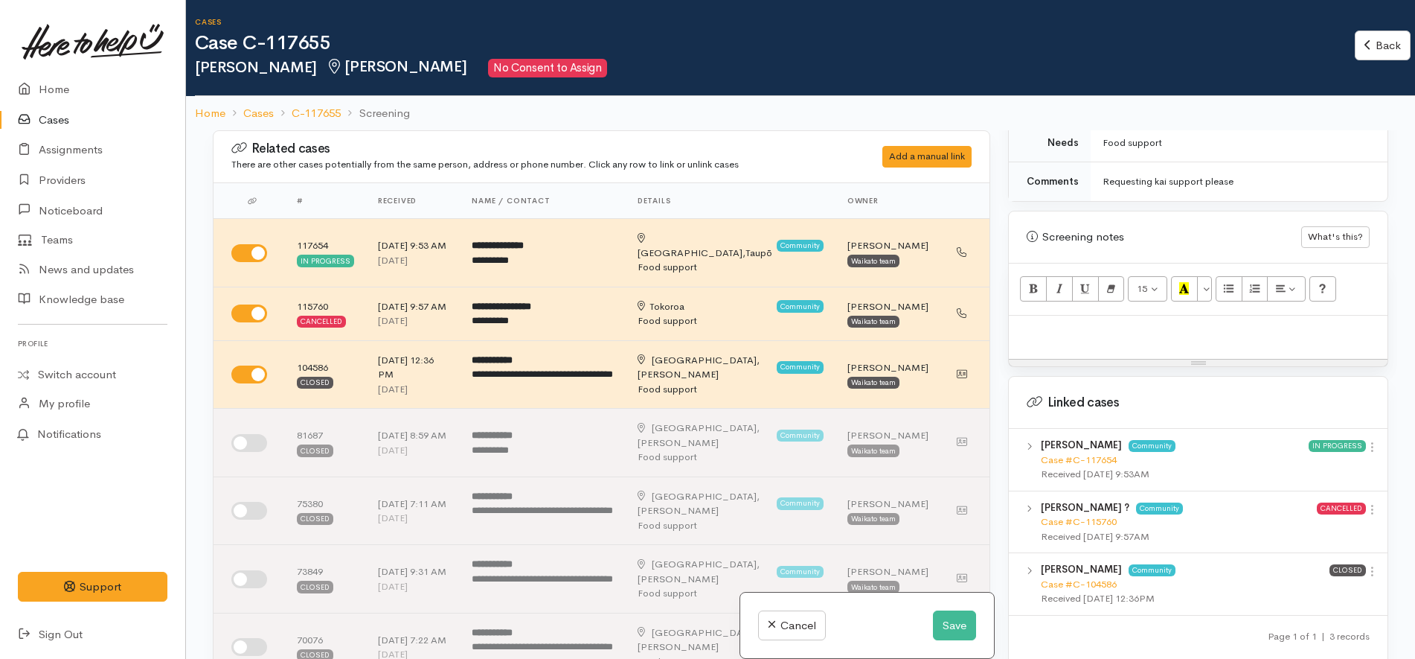
scroll to position [652, 0]
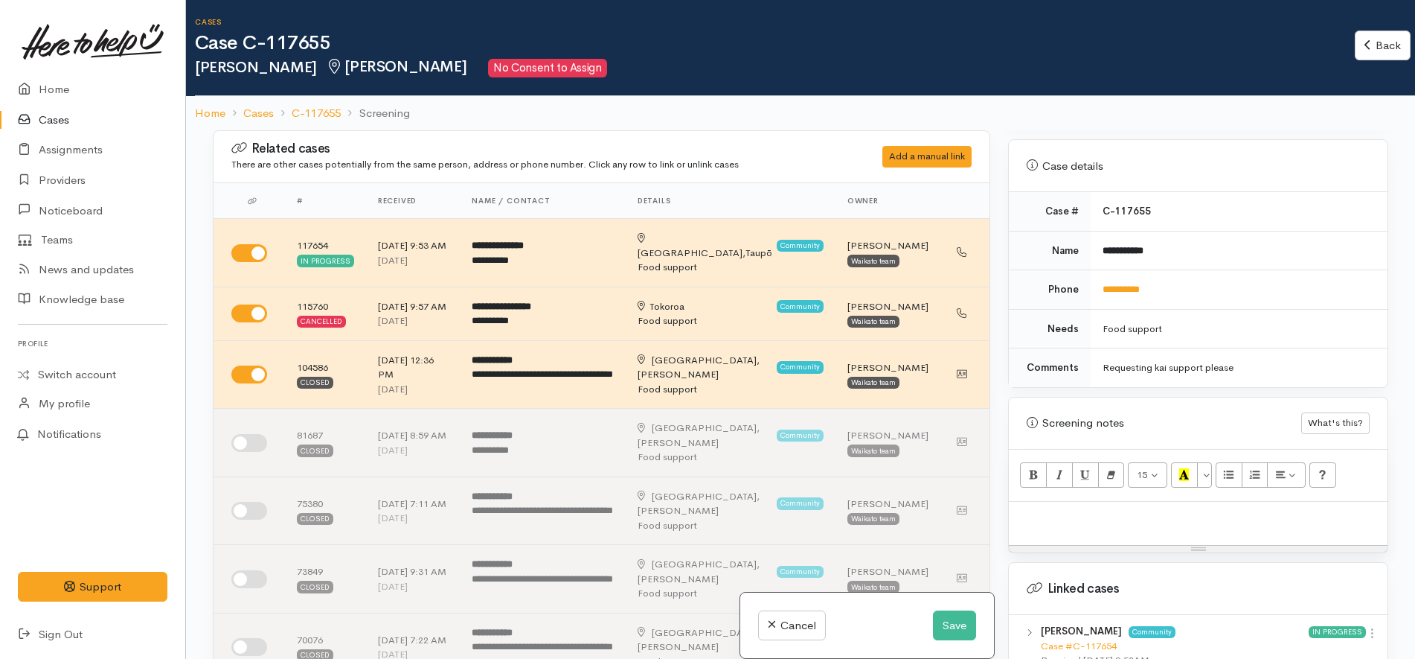
click at [1210, 242] on td "**********" at bounding box center [1239, 250] width 297 height 39
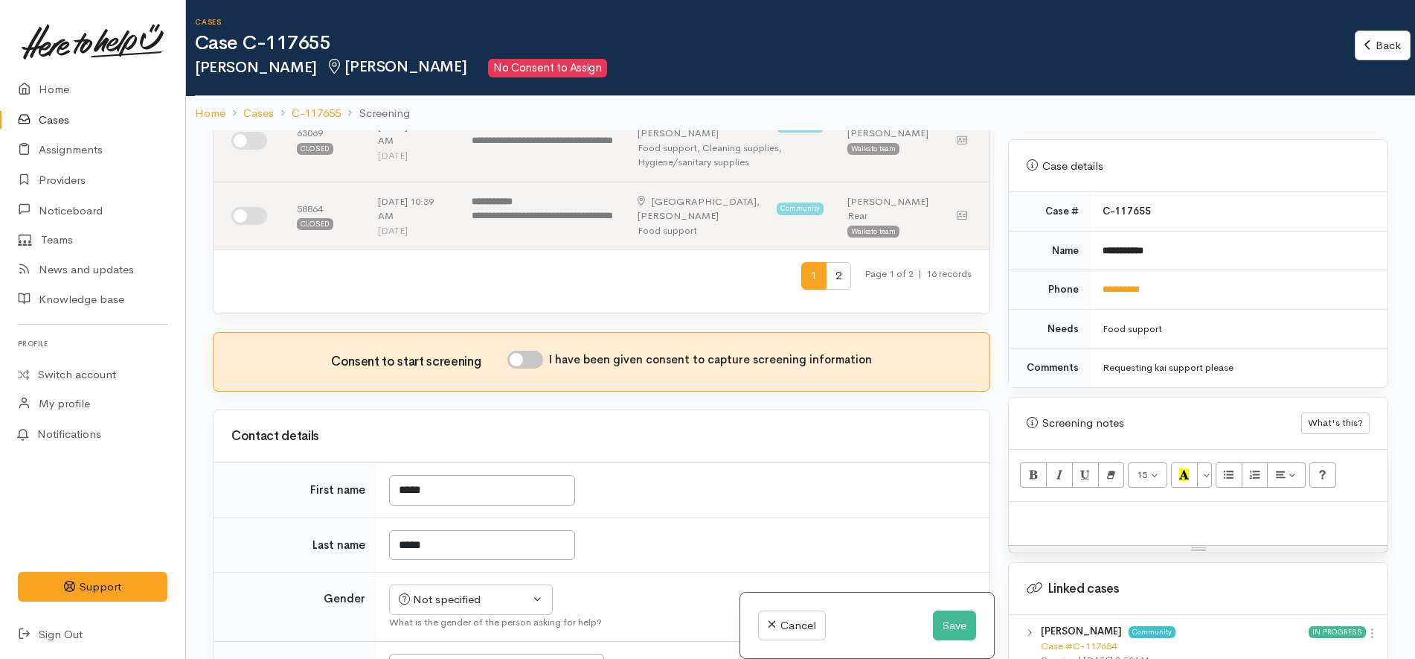
scroll to position [651, 0]
drag, startPoint x: 471, startPoint y: 458, endPoint x: 315, endPoint y: 447, distance: 156.7
click at [315, 461] on tr "First name *****" at bounding box center [602, 488] width 776 height 55
type input "*******"
click at [782, 400] on div "Related cases There are other cases potentially from the same person, address o…" at bounding box center [602, 459] width 796 height 659
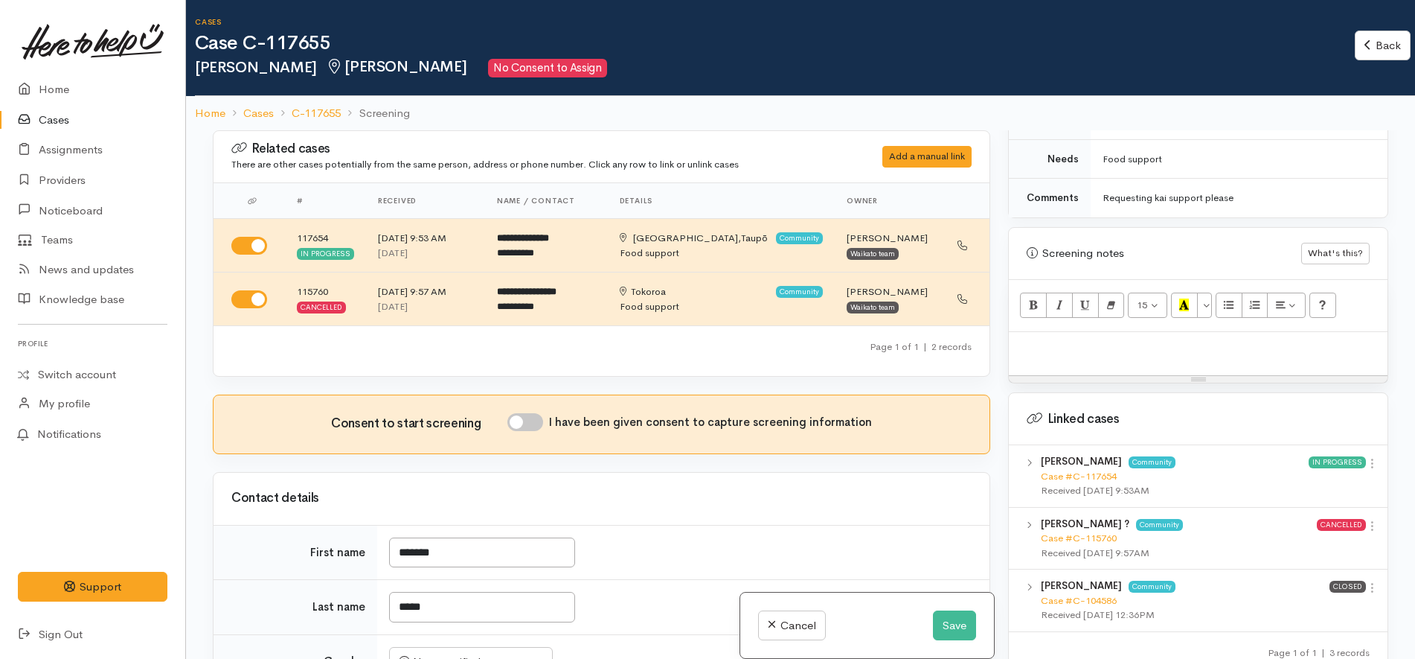
scroll to position [931, 0]
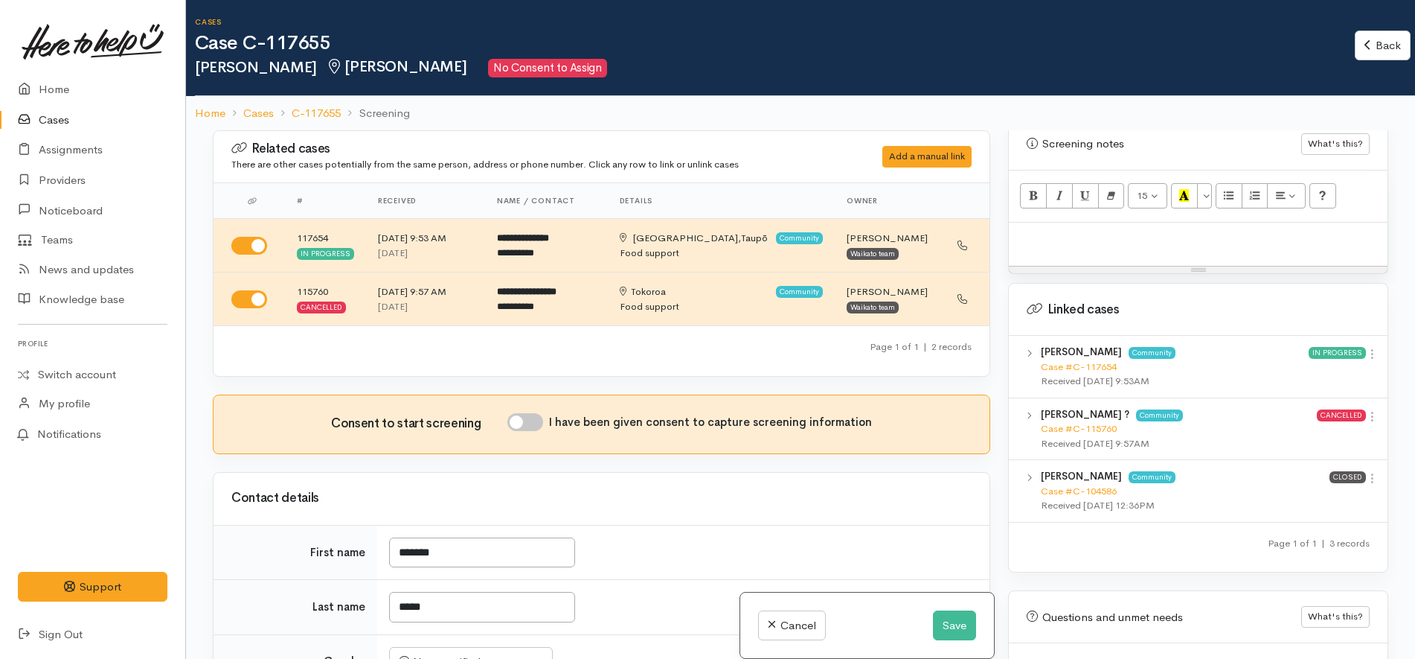
click at [1369, 345] on div "View case Unlink case" at bounding box center [1372, 355] width 13 height 21
click at [1366, 348] on icon at bounding box center [1372, 354] width 13 height 13
click at [1320, 371] on link "View case" at bounding box center [1320, 382] width 118 height 23
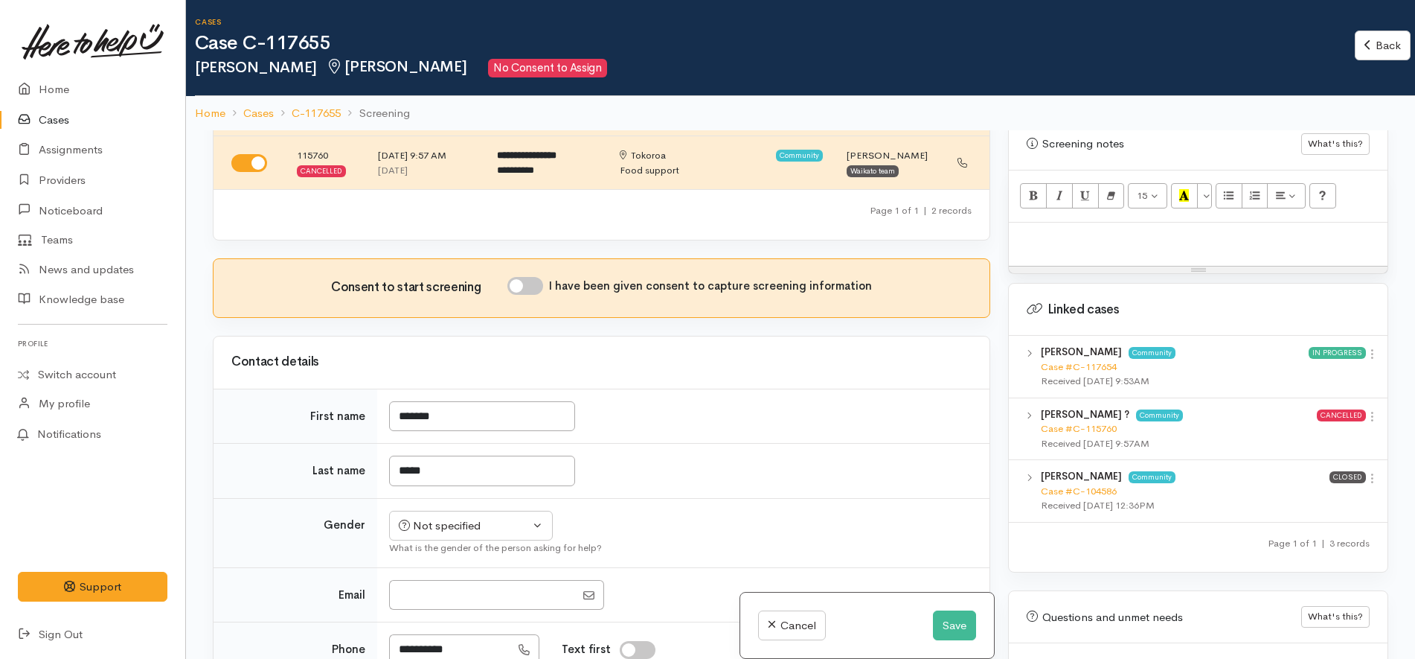
scroll to position [279, 0]
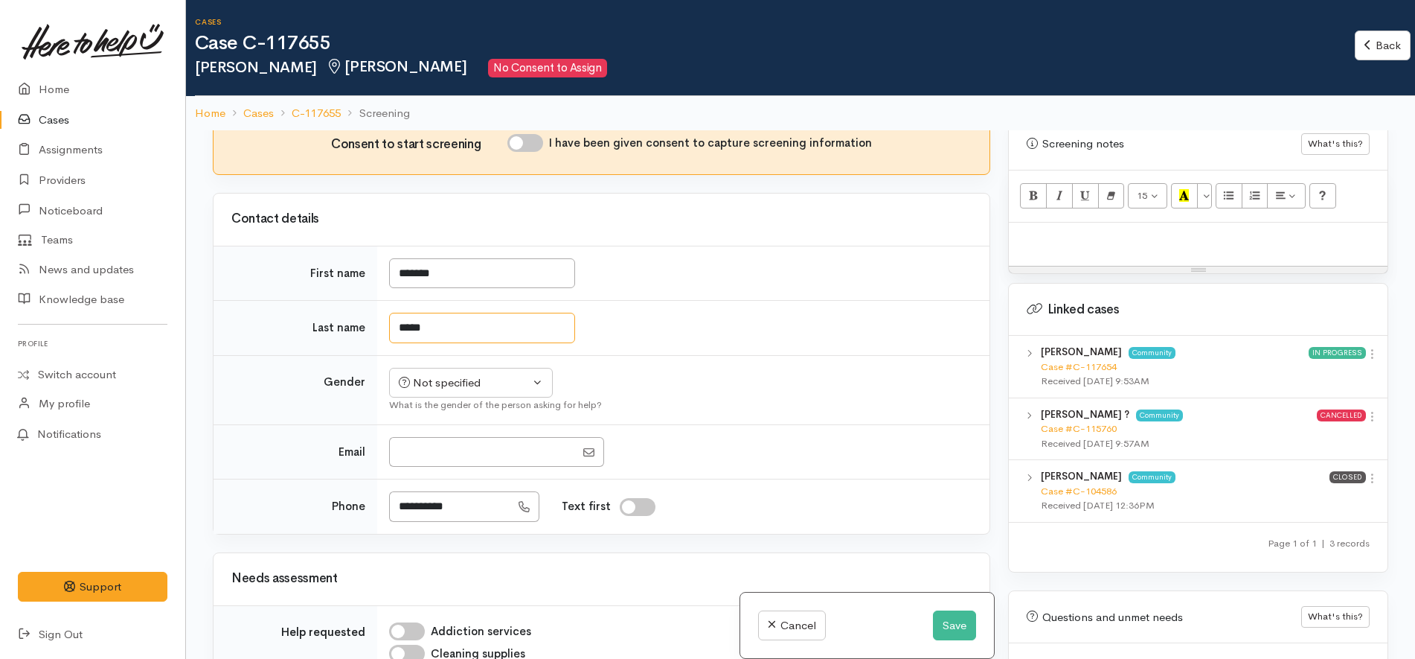
drag, startPoint x: 478, startPoint y: 321, endPoint x: 315, endPoint y: 320, distance: 163.0
click at [318, 321] on tr "Last name *****" at bounding box center [602, 328] width 776 height 55
type input "******"
click at [449, 377] on div "Not specified" at bounding box center [464, 382] width 131 height 17
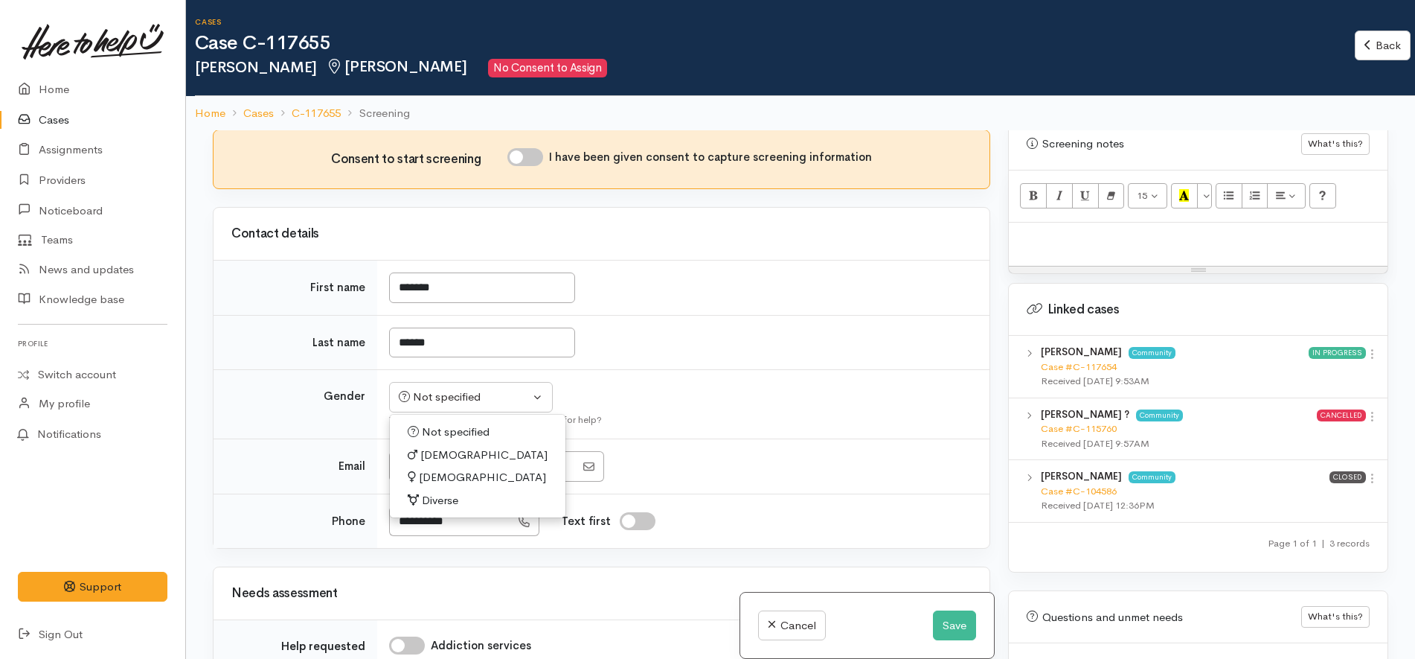
click at [433, 447] on span "[DEMOGRAPHIC_DATA]" at bounding box center [483, 455] width 127 height 17
select select "[DEMOGRAPHIC_DATA]"
click at [649, 388] on td "Not specified Male Female Diverse Male Not specified Male Female Diverse What i…" at bounding box center [683, 404] width 612 height 69
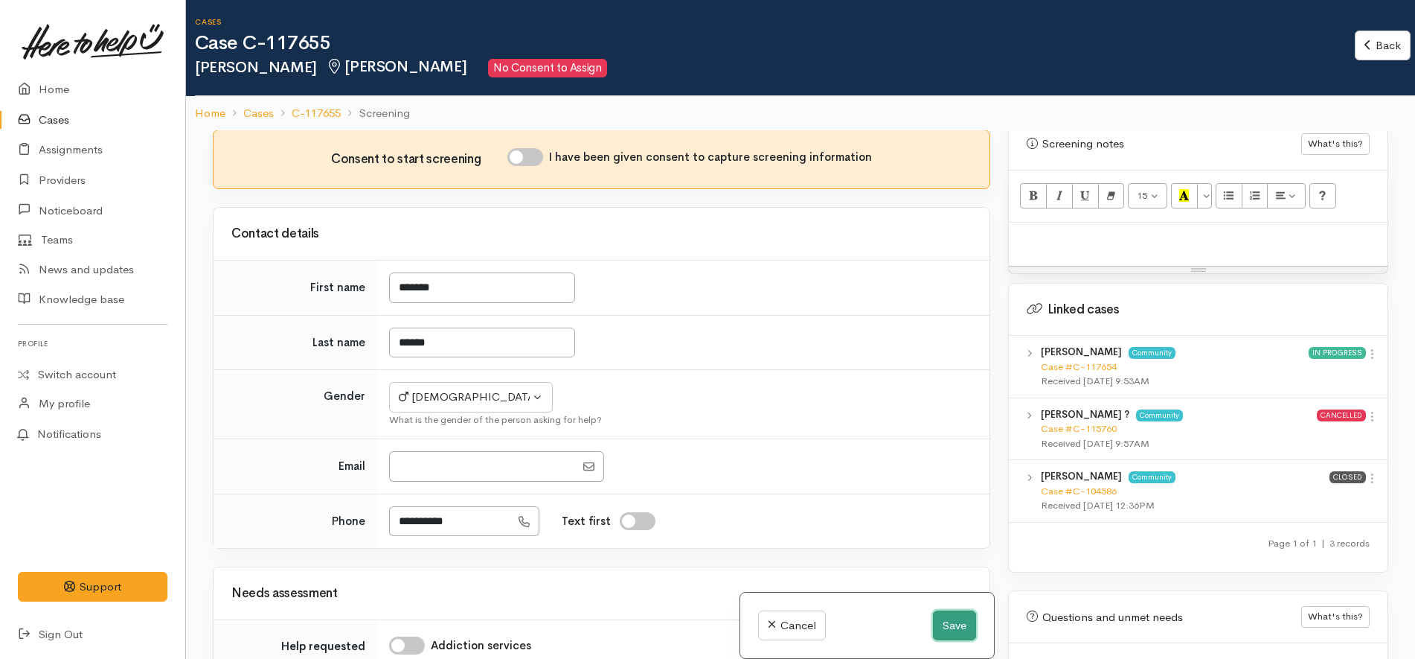
click at [951, 621] on button "Save" at bounding box center [954, 625] width 43 height 31
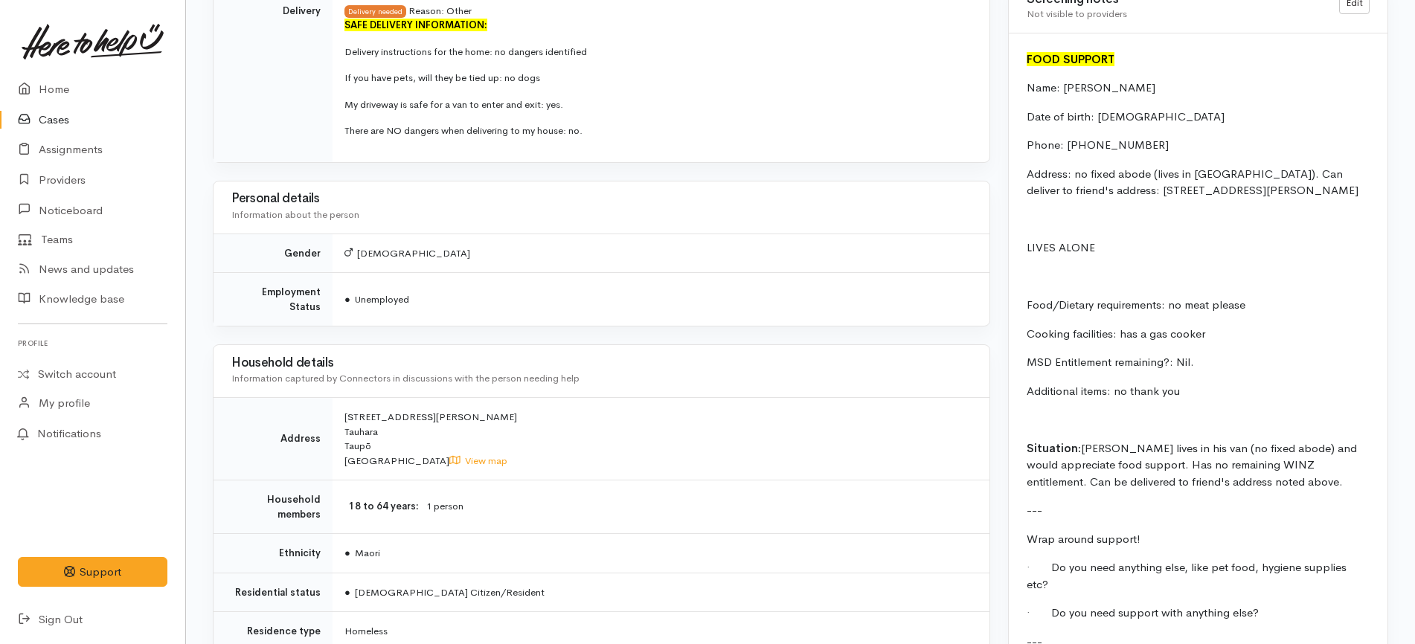
scroll to position [1023, 0]
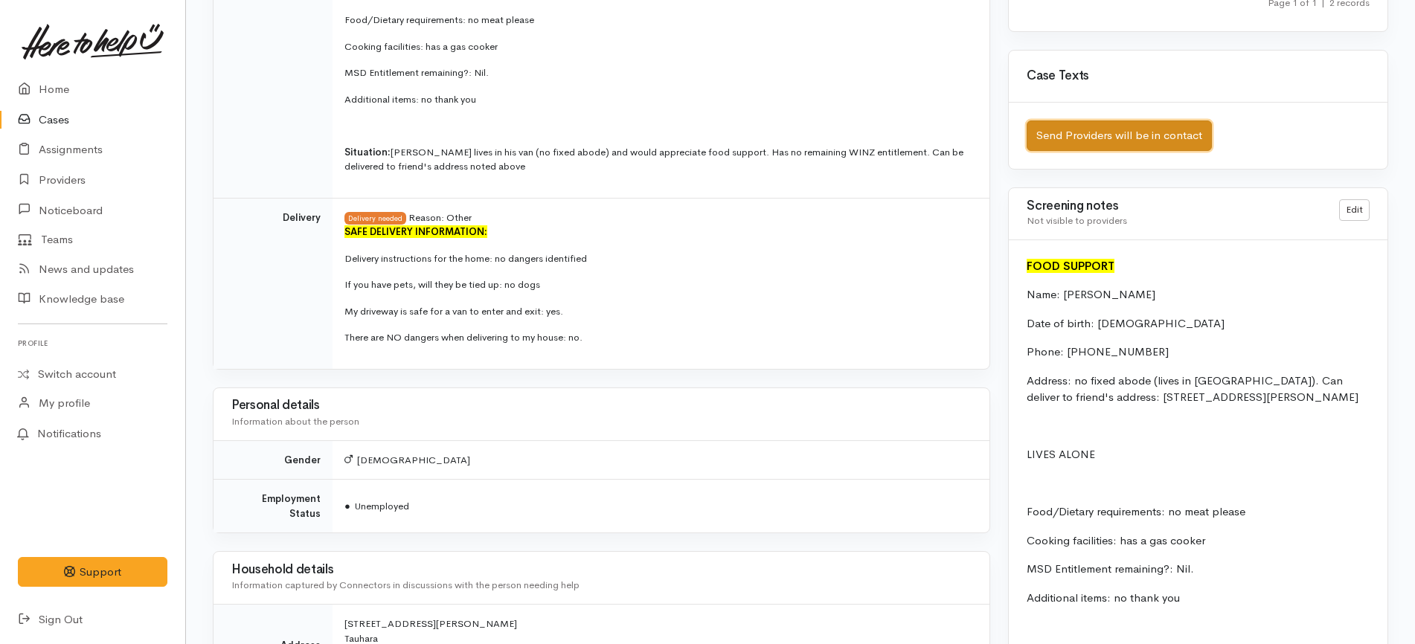
click at [1129, 134] on button "Send Providers will be in contact" at bounding box center [1119, 136] width 185 height 31
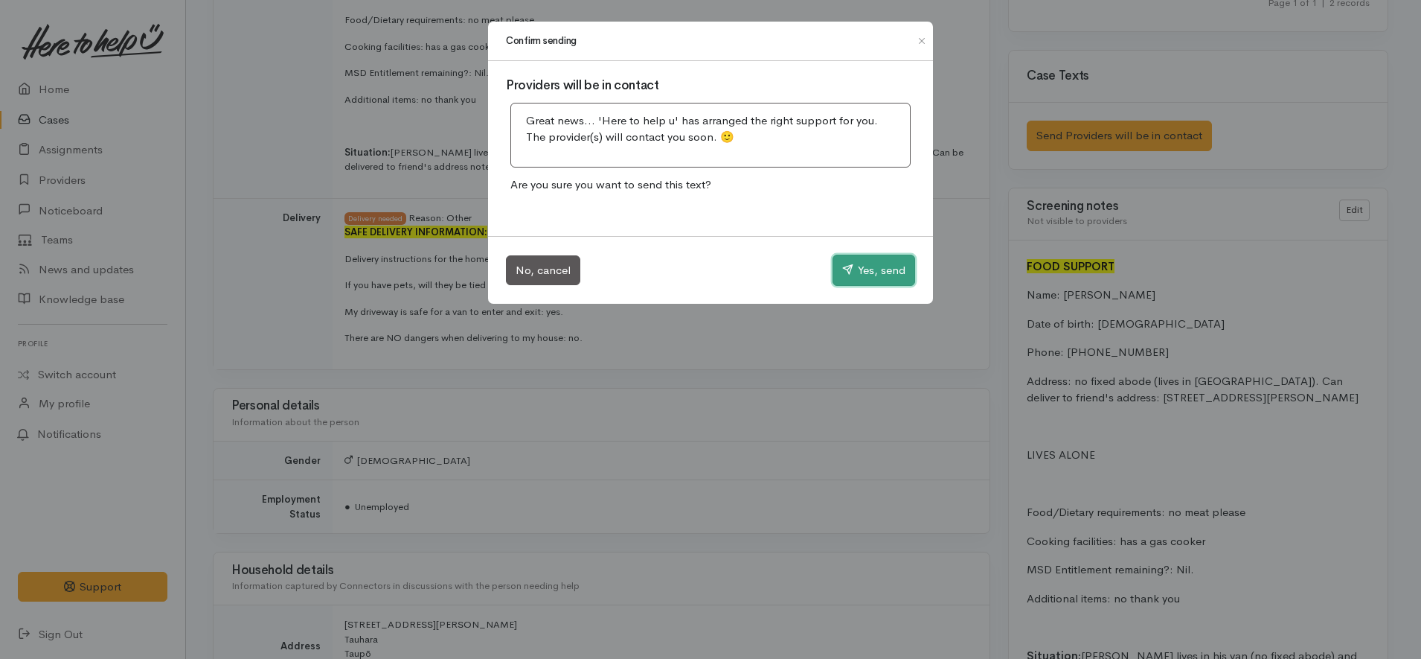
click at [880, 269] on button "Yes, send" at bounding box center [874, 270] width 83 height 31
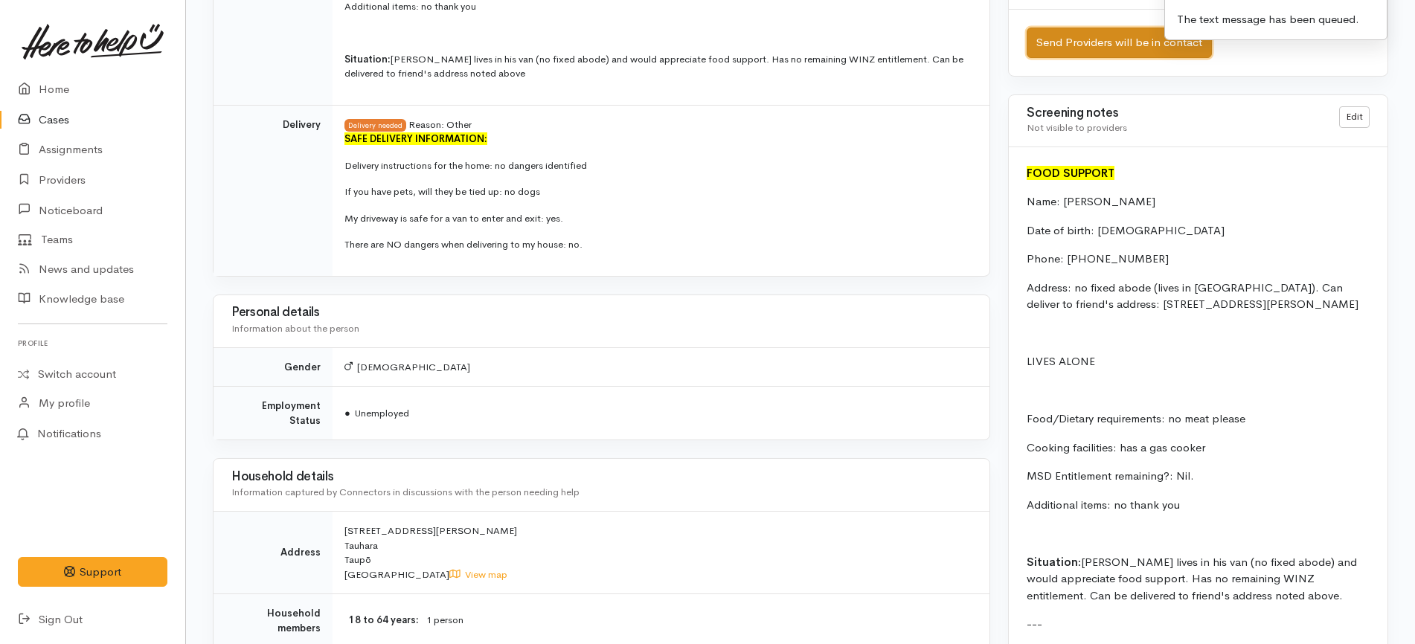
scroll to position [593, 0]
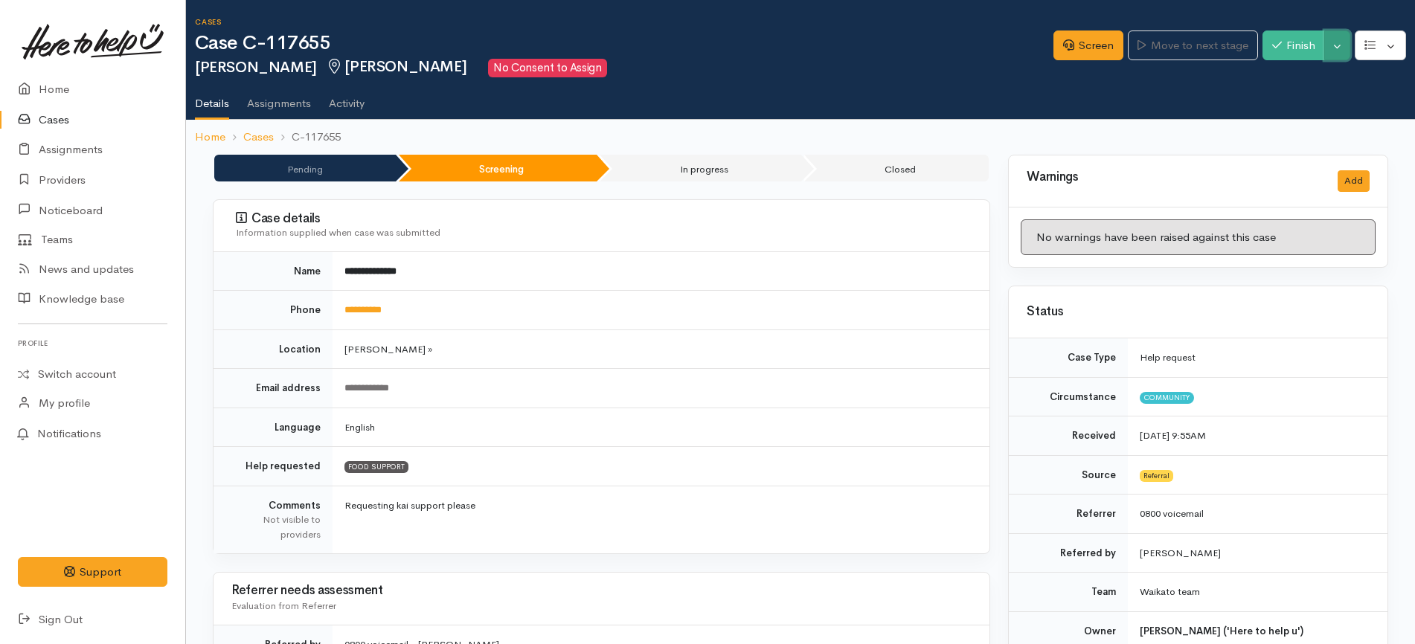
click at [1336, 42] on button "Toggle Dropdown" at bounding box center [1338, 46] width 26 height 31
click at [1290, 106] on link "Cancel" at bounding box center [1291, 103] width 118 height 23
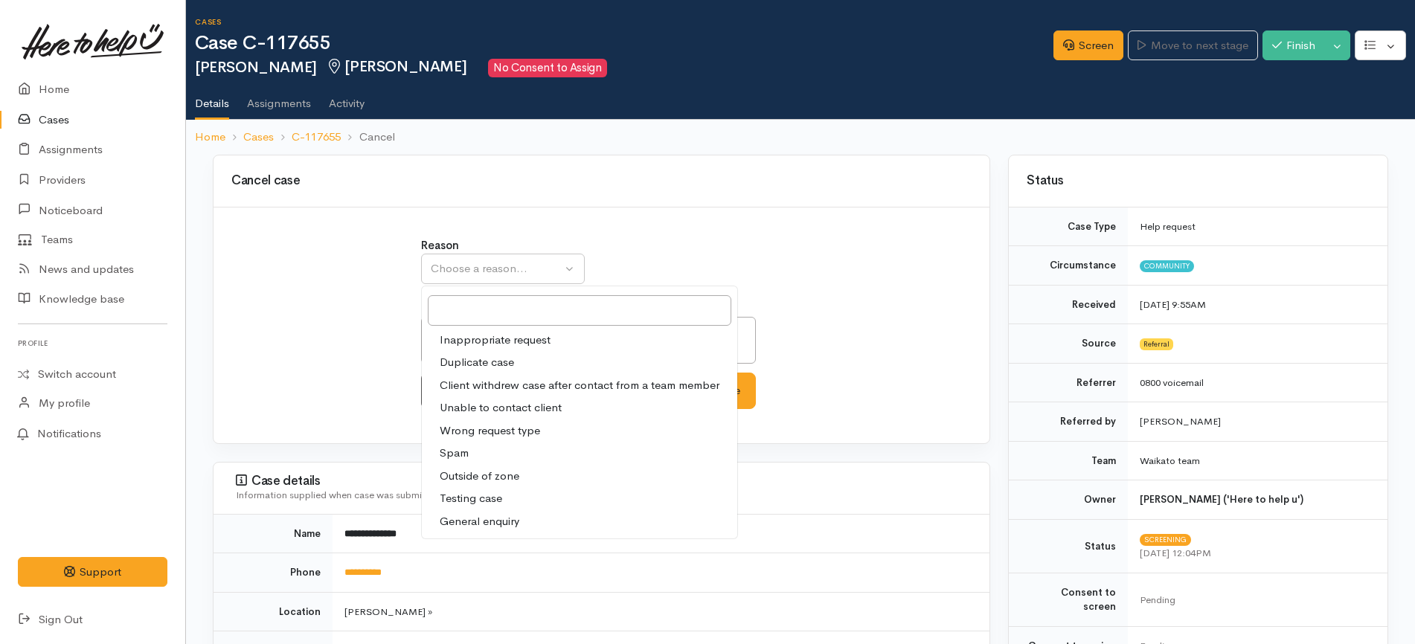
click at [487, 364] on span "Duplicate case" at bounding box center [477, 362] width 74 height 17
select select "2"
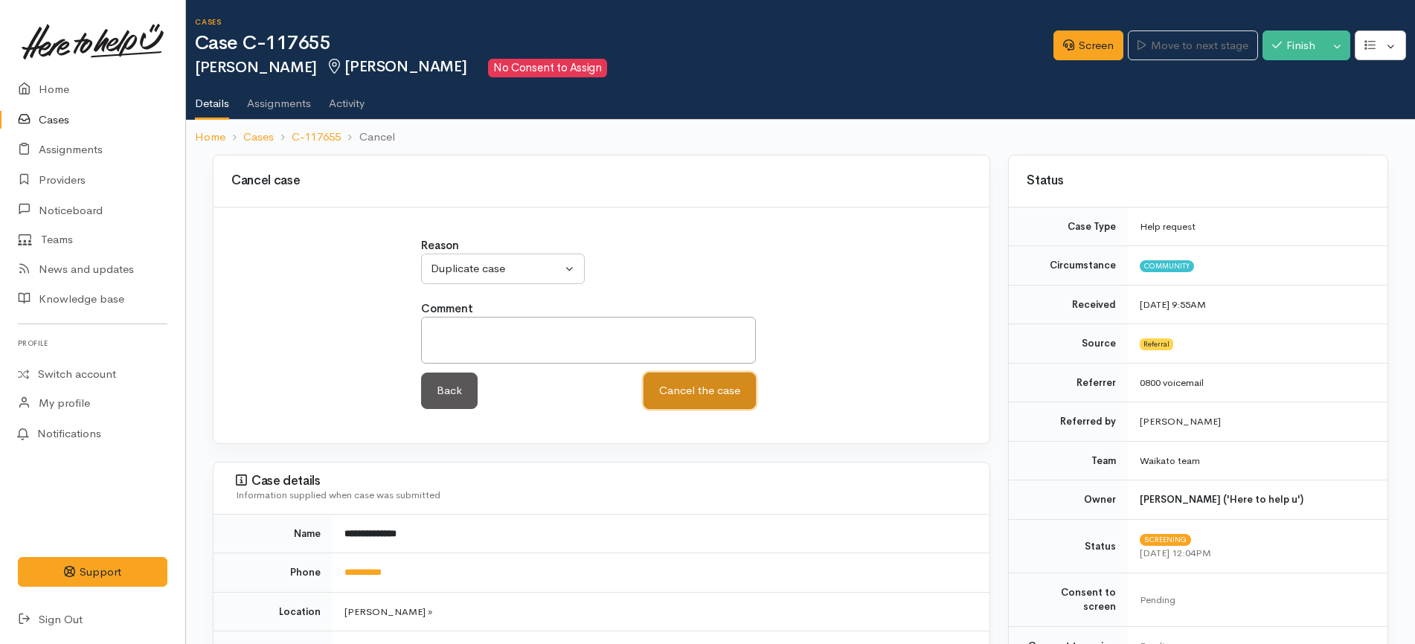
click at [683, 385] on button "Cancel the case" at bounding box center [700, 391] width 112 height 36
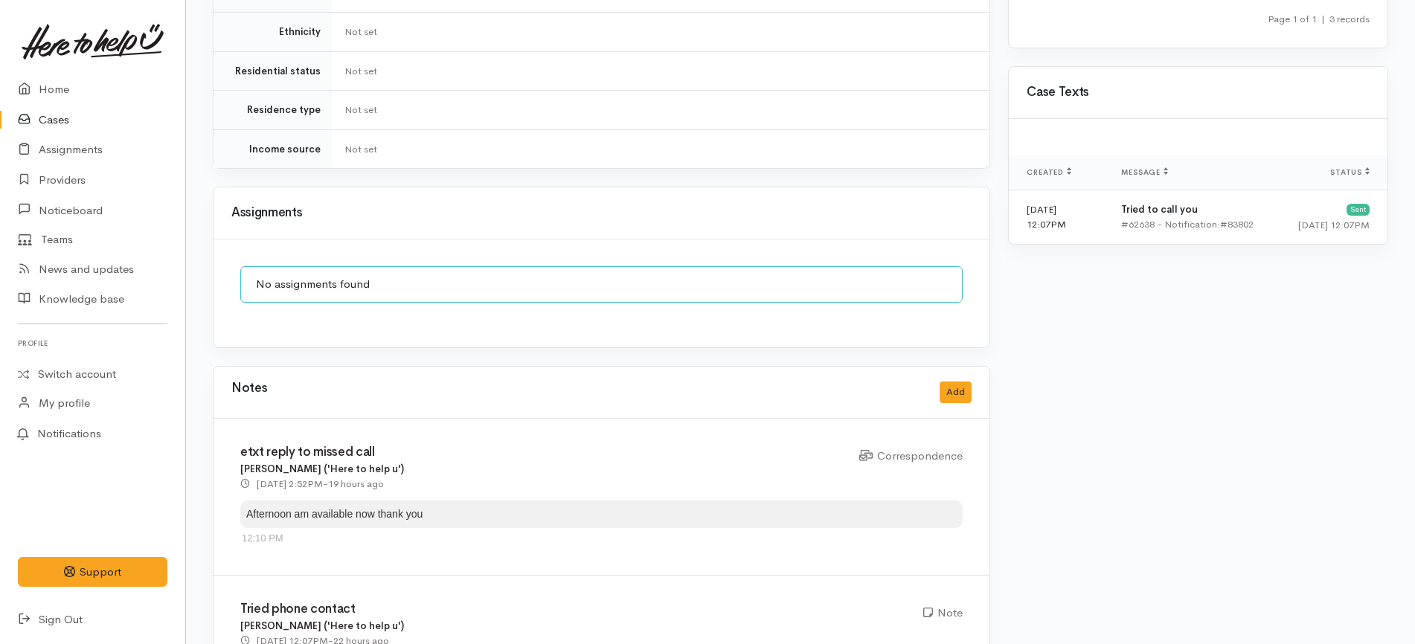
scroll to position [1160, 0]
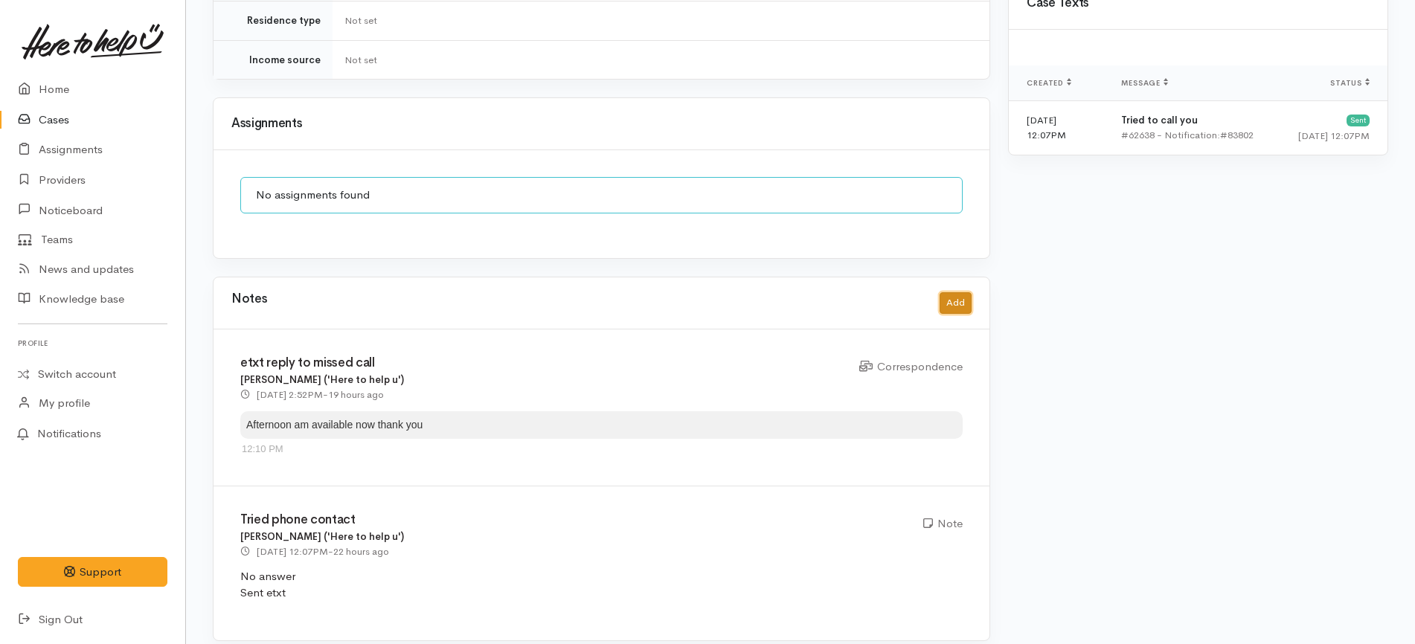
click at [952, 292] on button "Add" at bounding box center [956, 303] width 32 height 22
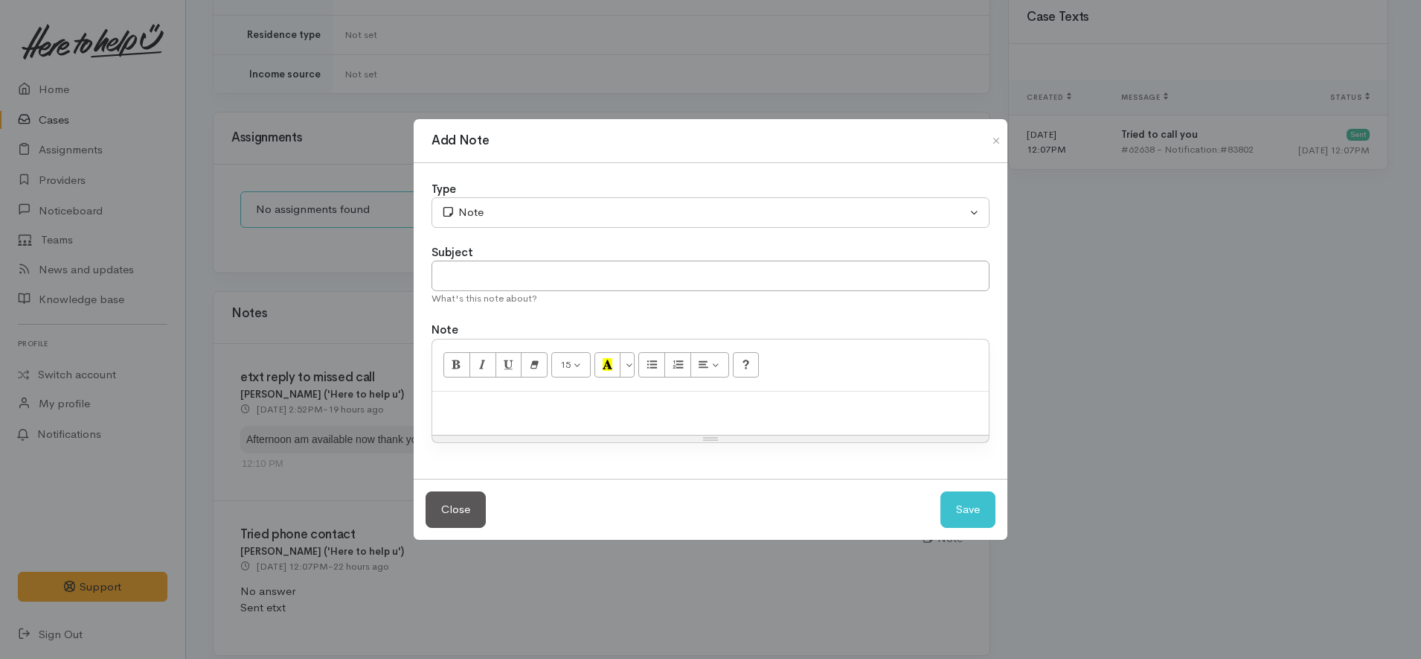
click at [566, 420] on div at bounding box center [710, 413] width 557 height 44
paste div
click at [515, 270] on input "text" at bounding box center [711, 275] width 558 height 31
type input "Duplicate case"
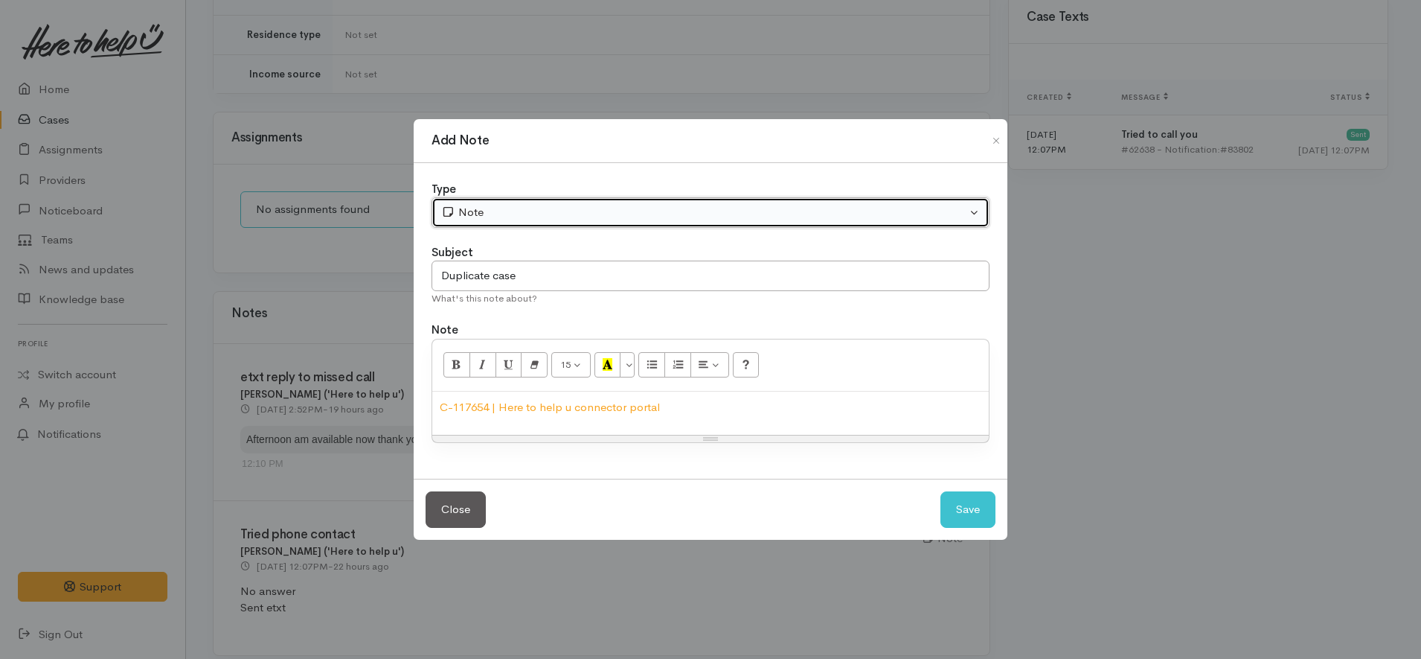
click at [547, 208] on div "Note" at bounding box center [703, 212] width 525 height 17
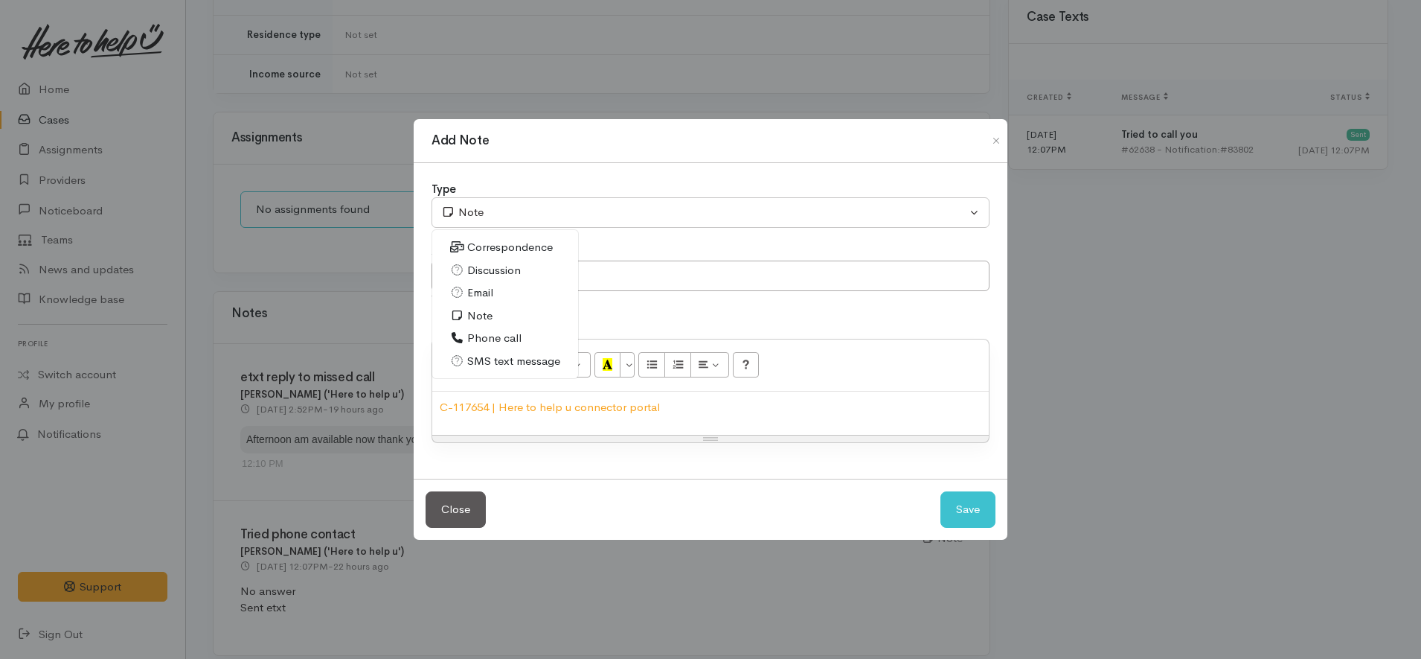
click at [491, 338] on span "Phone call" at bounding box center [494, 338] width 54 height 17
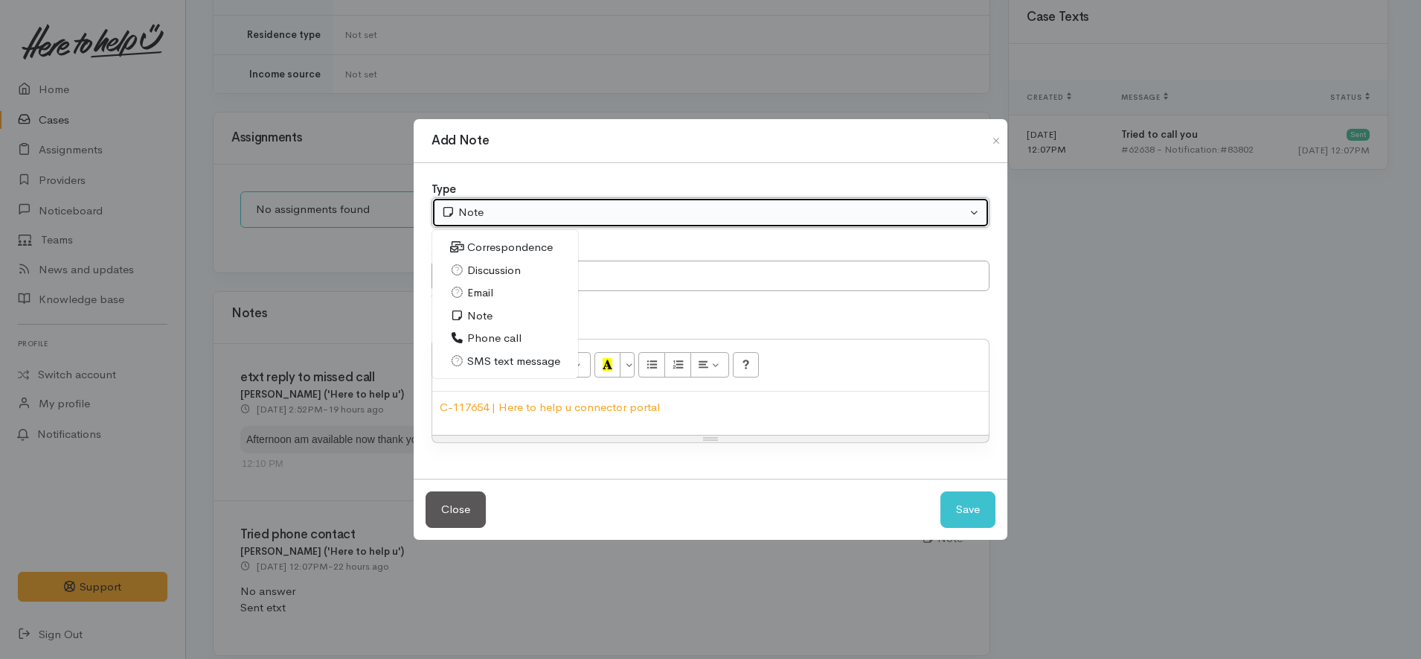
select select "3"
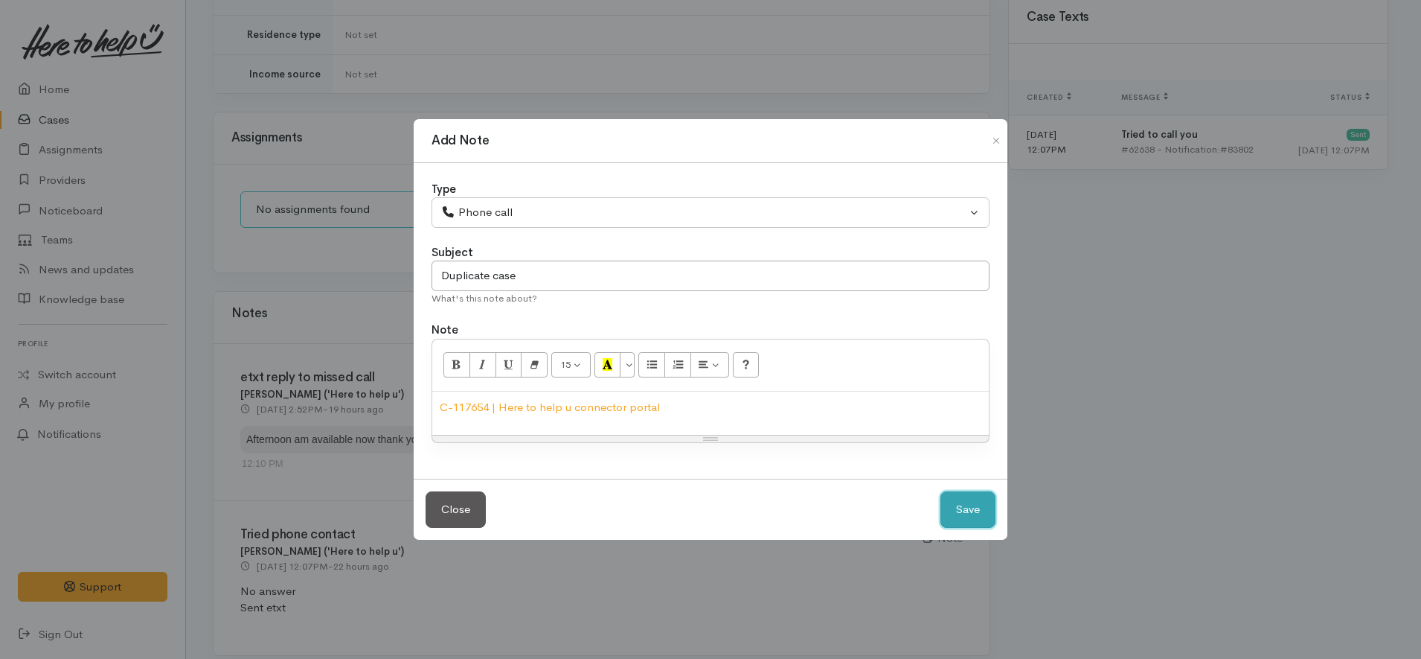
click at [963, 522] on button "Save" at bounding box center [968, 509] width 55 height 36
select select "1"
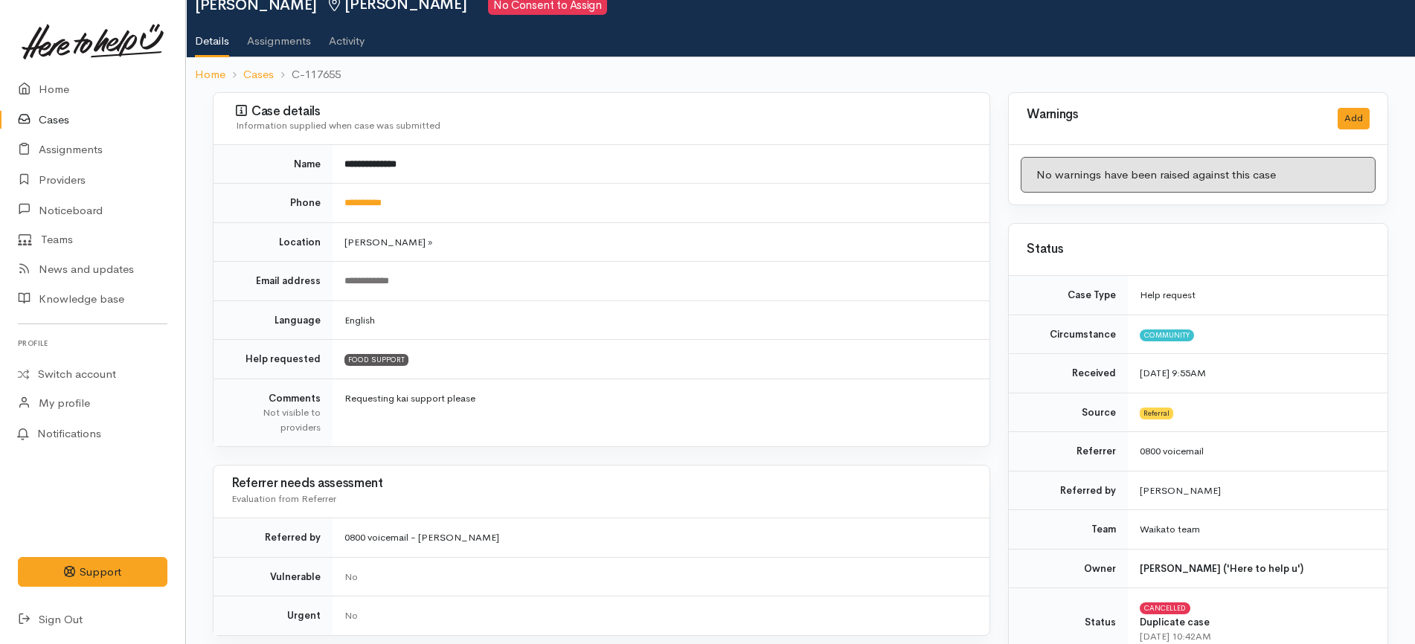
scroll to position [0, 0]
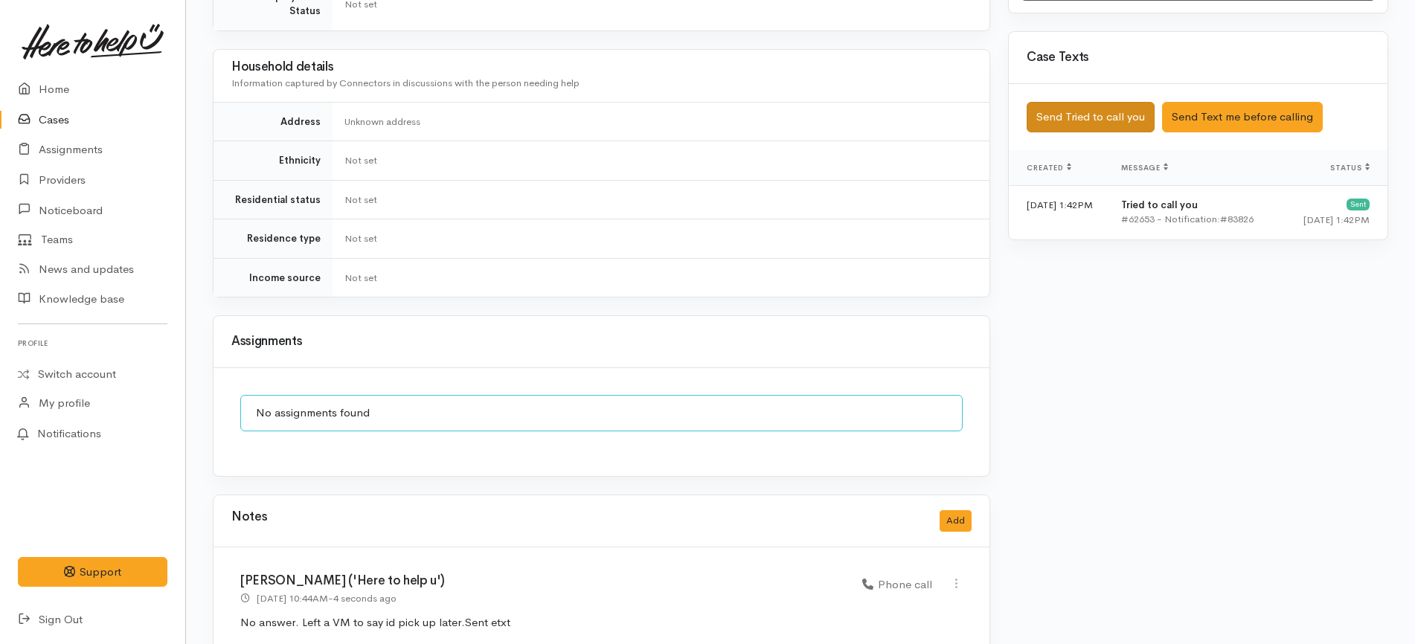
scroll to position [837, 0]
click at [1122, 86] on div "Saved The text message has been queued. An error occurred Send Tried to call yo…" at bounding box center [1198, 117] width 379 height 66
click at [1120, 102] on button "Send Tried to call you" at bounding box center [1091, 117] width 128 height 31
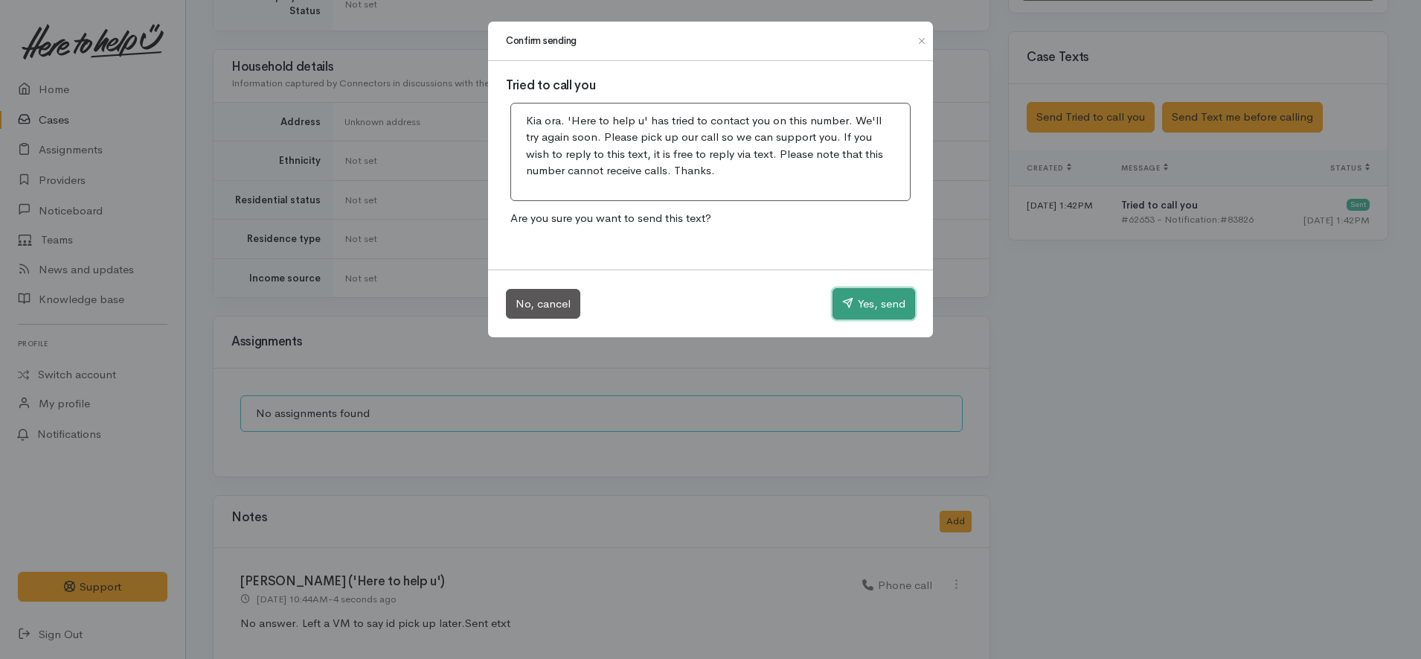
click at [869, 291] on button "Yes, send" at bounding box center [874, 303] width 83 height 31
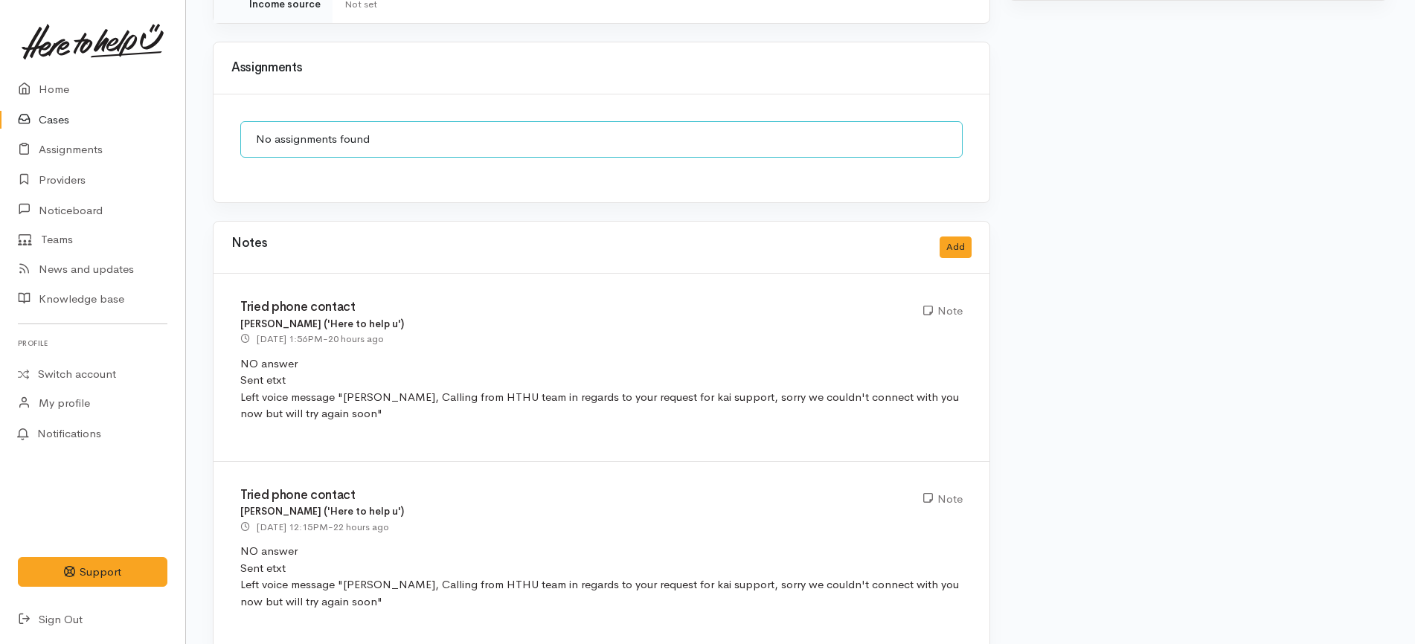
scroll to position [1270, 0]
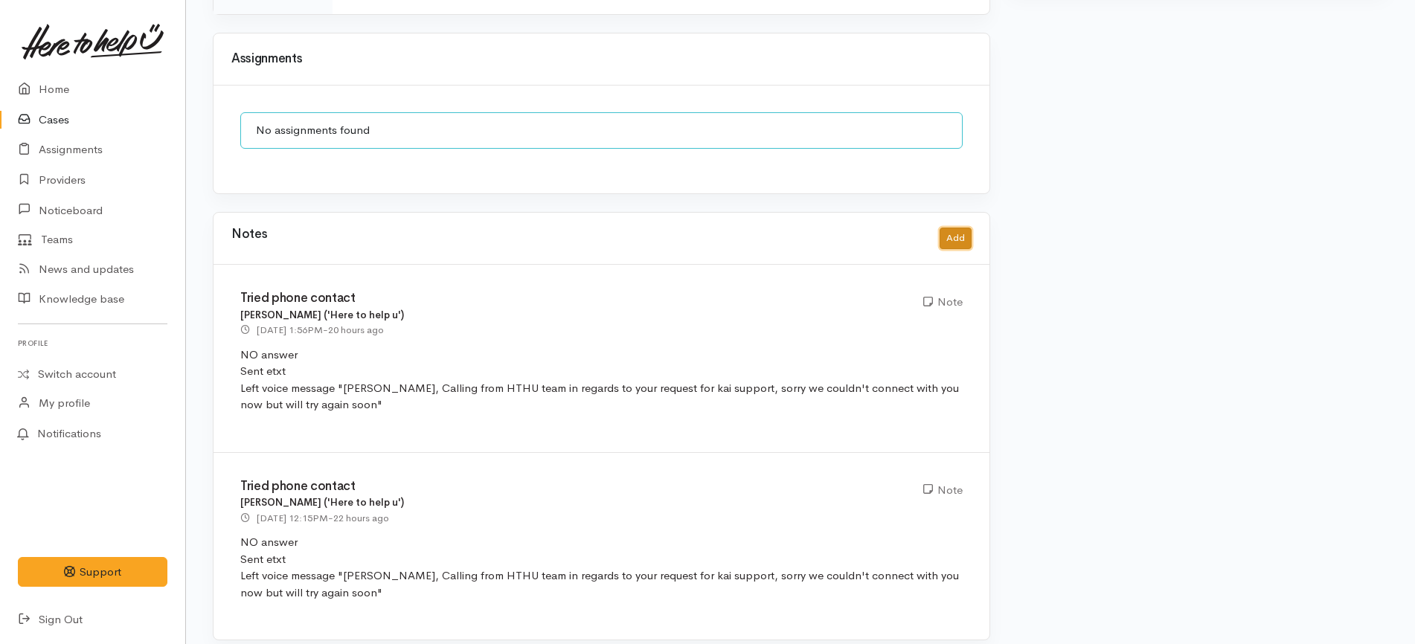
click at [966, 228] on button "Add" at bounding box center [956, 239] width 32 height 22
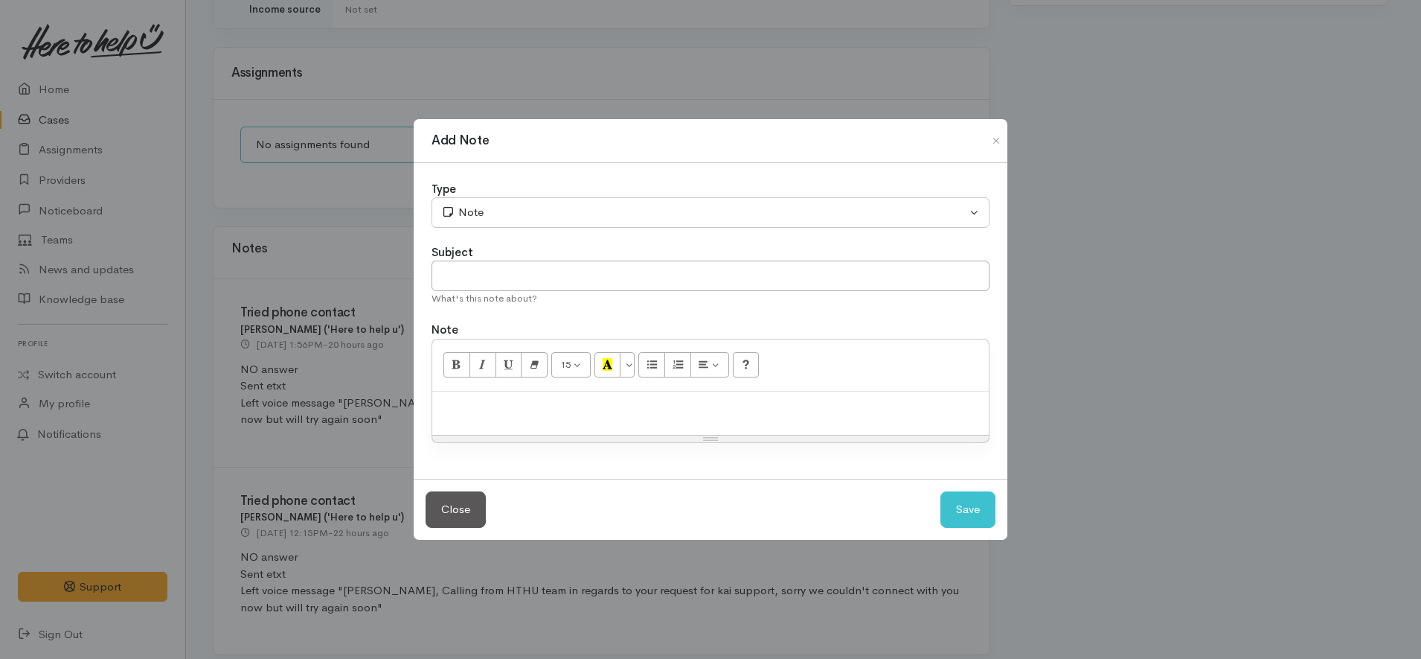
click at [580, 402] on p at bounding box center [711, 407] width 542 height 17
paste div
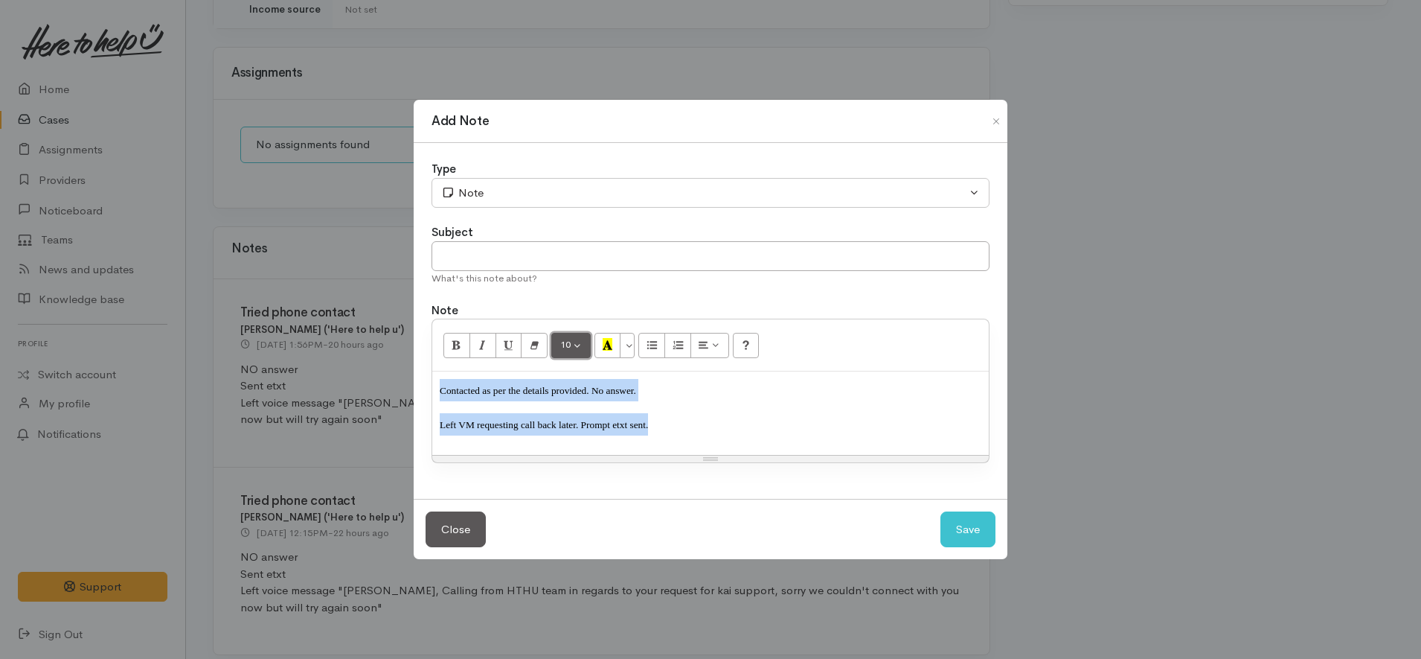
click at [571, 336] on button "10" at bounding box center [570, 345] width 39 height 25
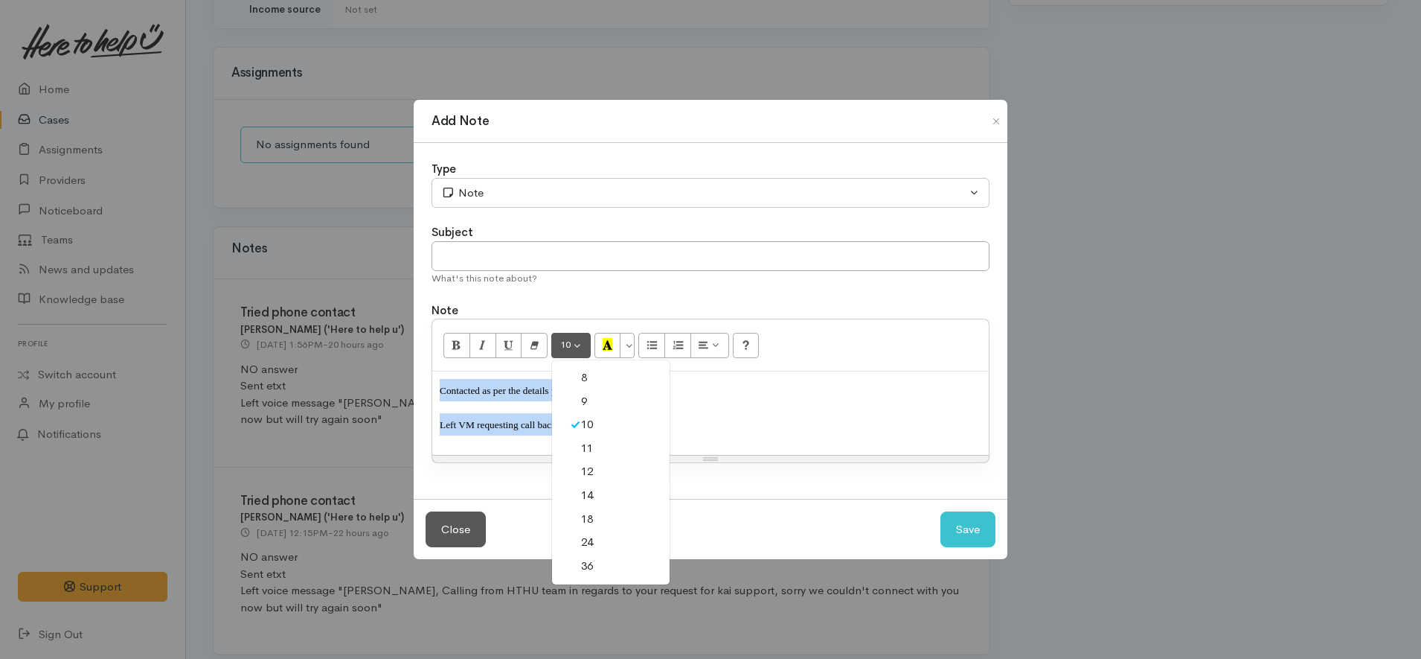
click at [583, 472] on link "12" at bounding box center [611, 472] width 118 height 24
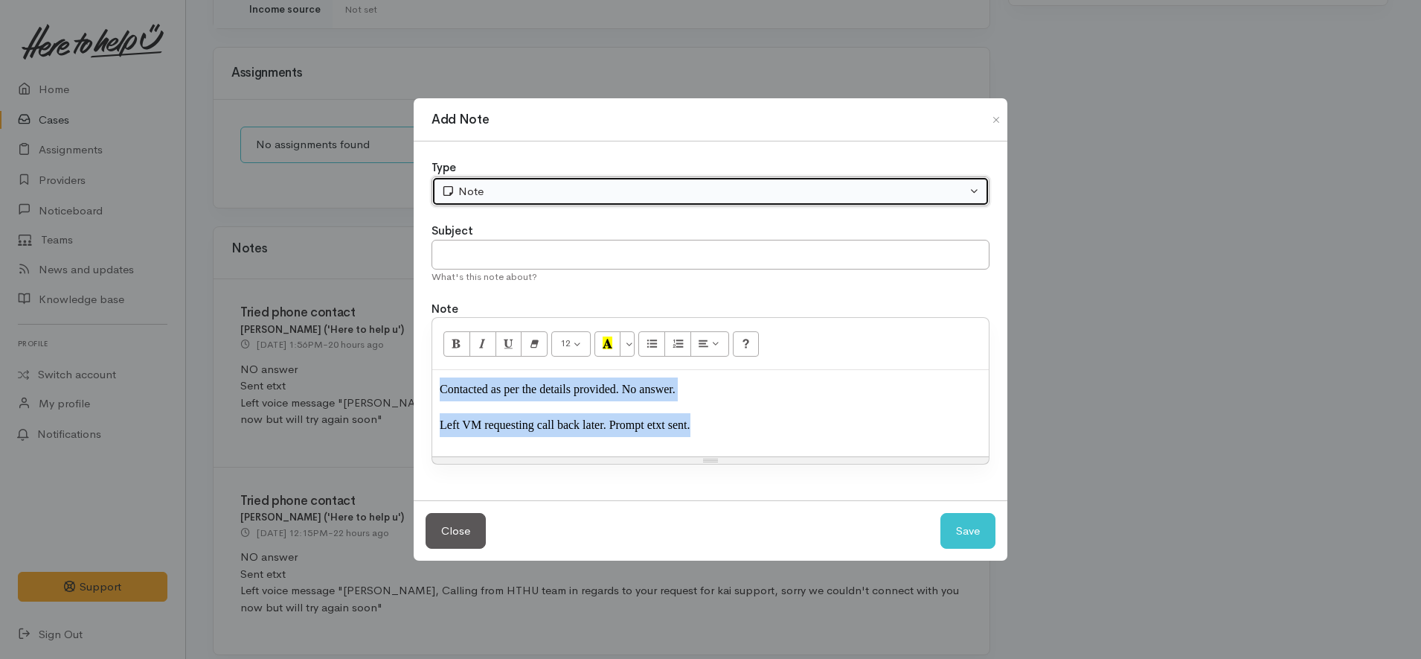
click at [522, 178] on button "Note" at bounding box center [711, 191] width 558 height 31
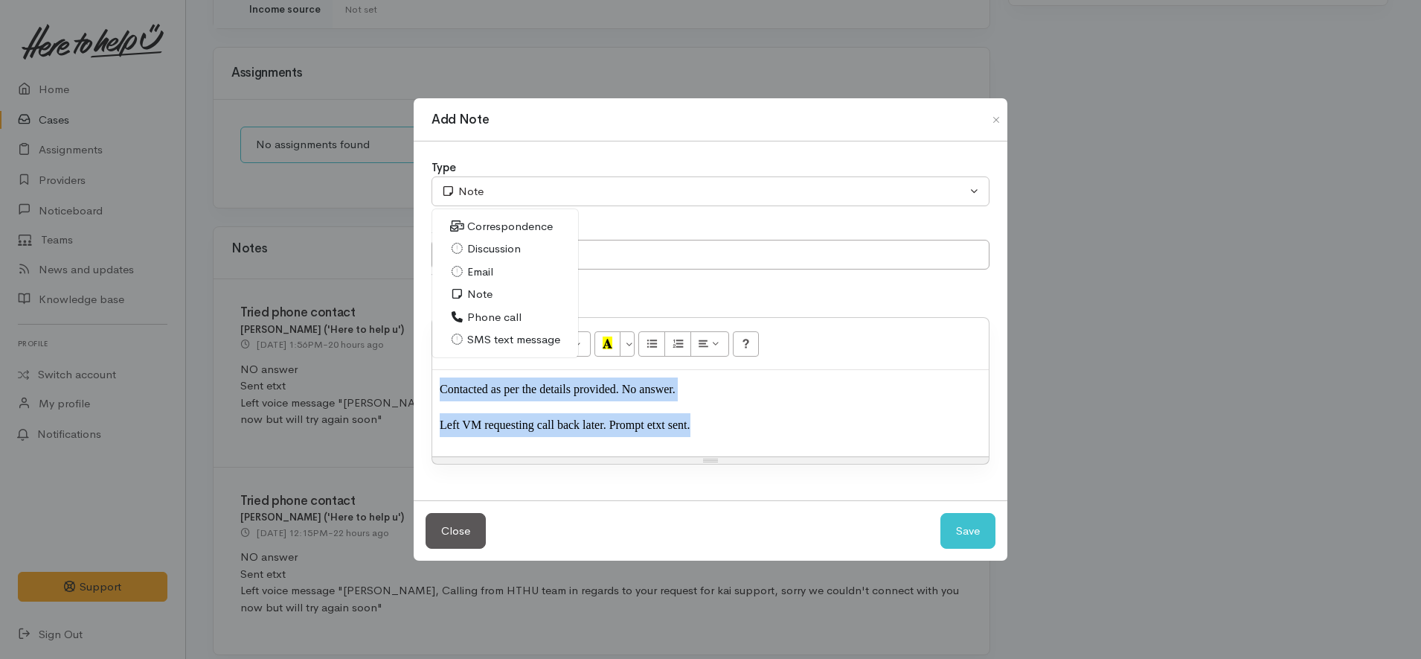
click at [498, 319] on span "Phone call" at bounding box center [494, 317] width 54 height 17
click at [971, 526] on button "Save" at bounding box center [968, 531] width 55 height 36
select select "1"
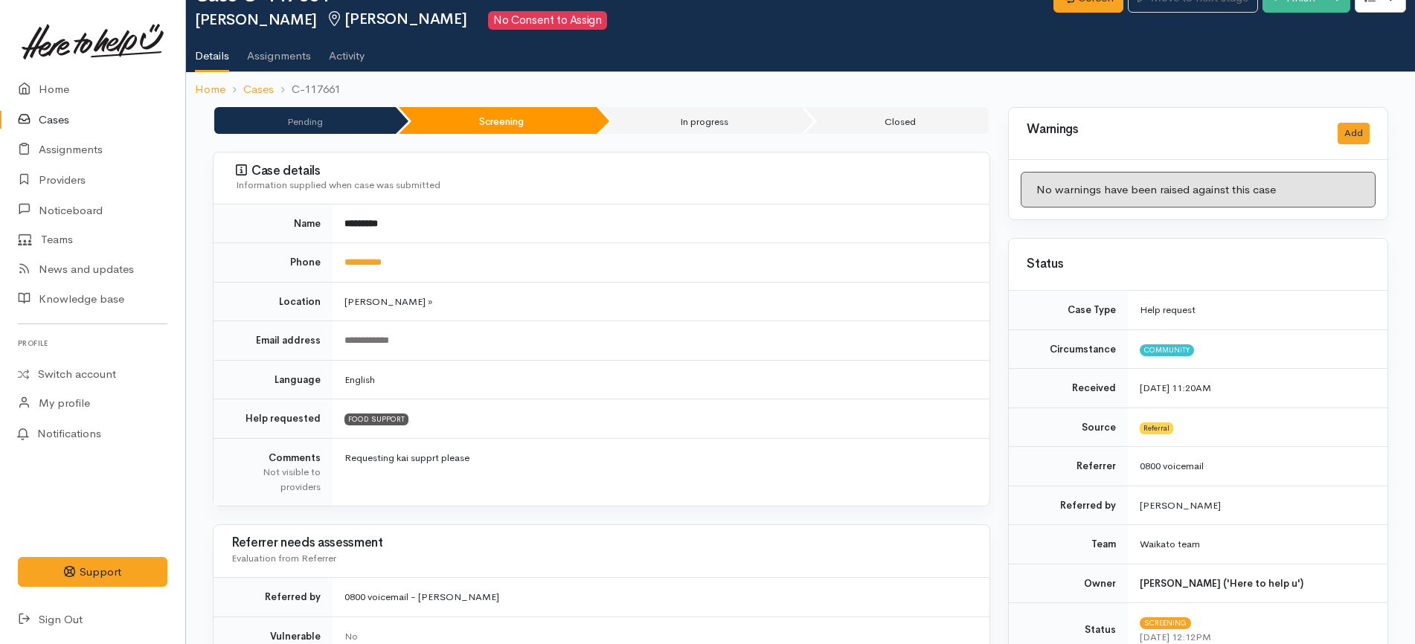
scroll to position [46, 0]
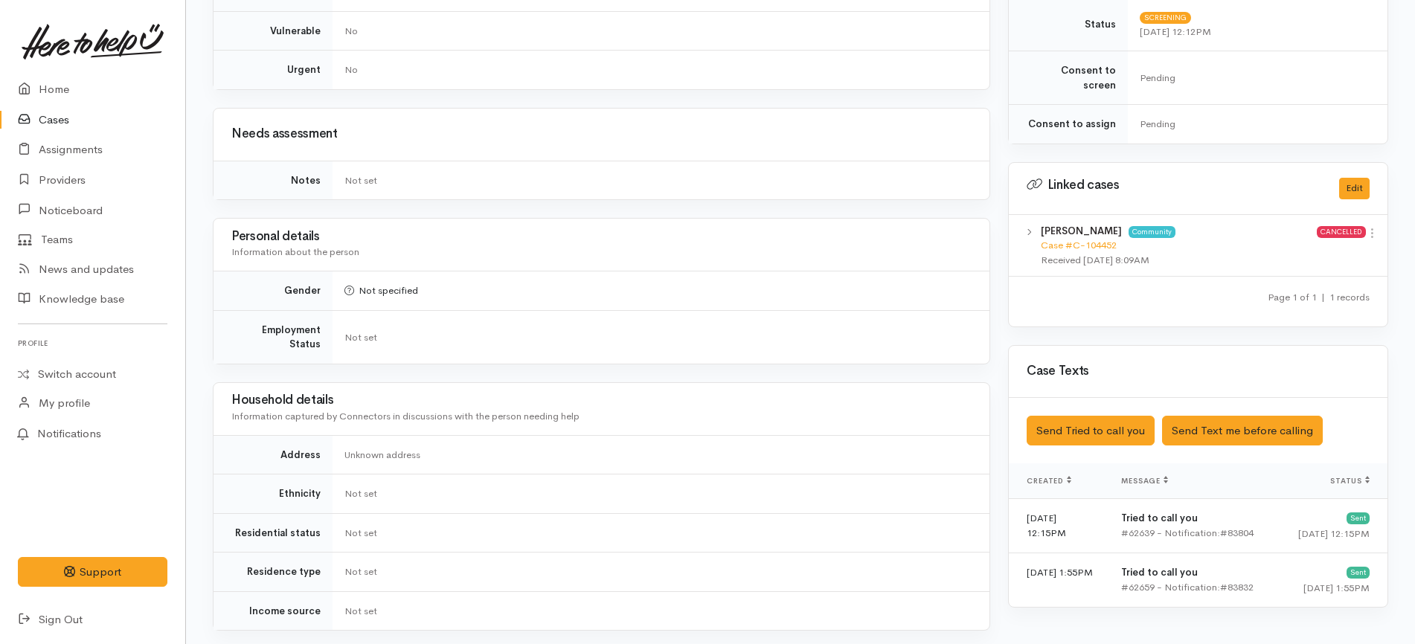
scroll to position [651, 0]
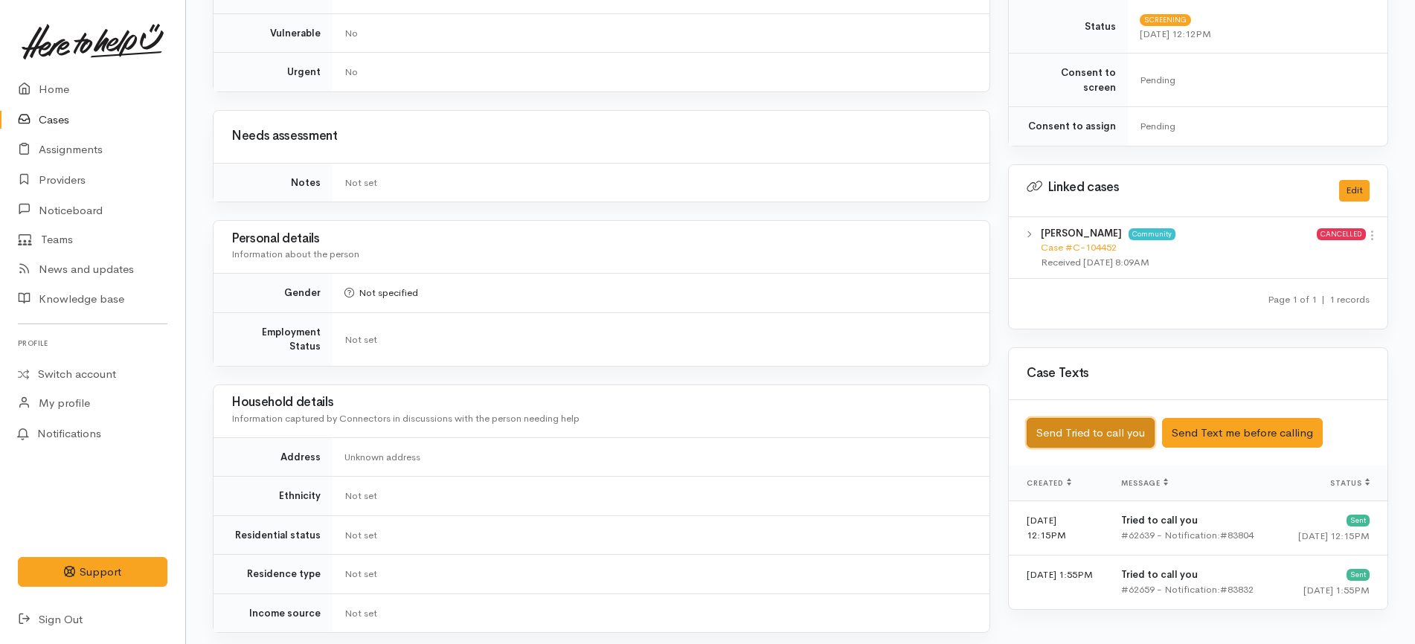
click at [1100, 420] on button "Send Tried to call you" at bounding box center [1091, 433] width 128 height 31
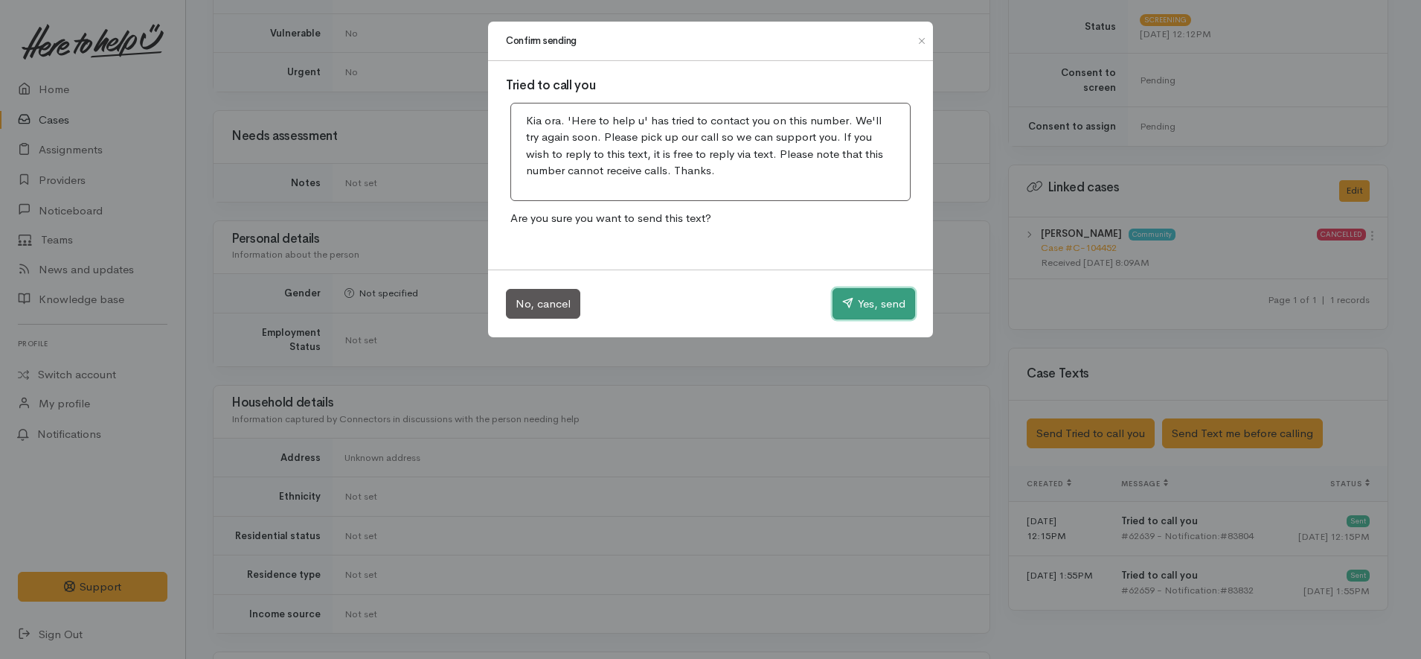
click at [875, 295] on button "Yes, send" at bounding box center [874, 303] width 83 height 31
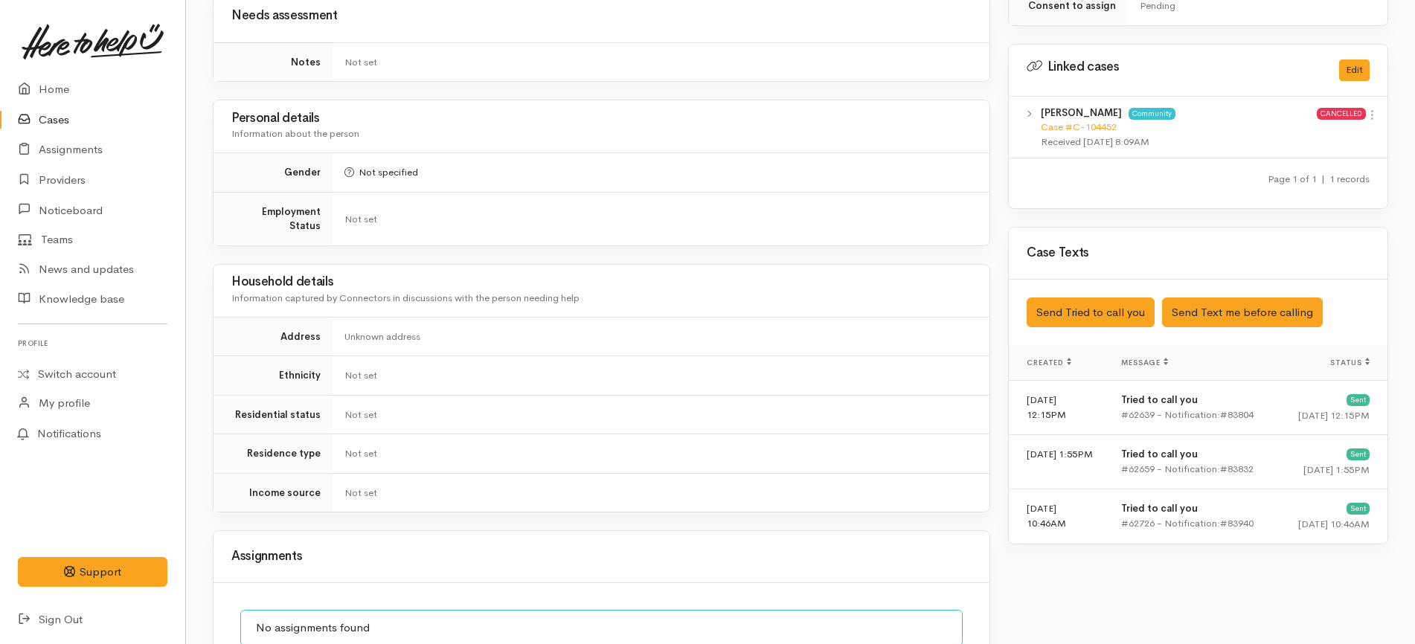
scroll to position [930, 0]
